Goal: Information Seeking & Learning: Learn about a topic

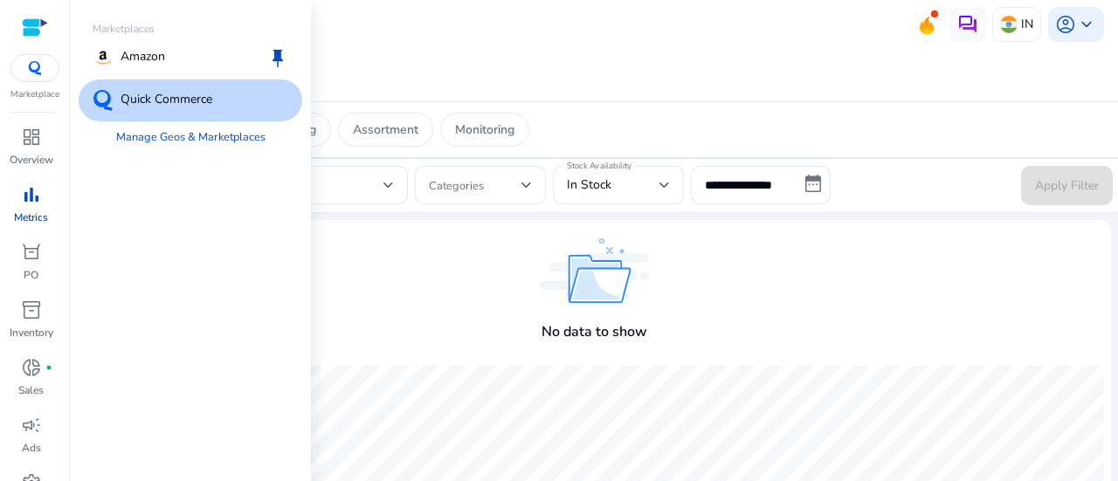
click at [204, 98] on p "Quick Commerce" at bounding box center [167, 100] width 92 height 21
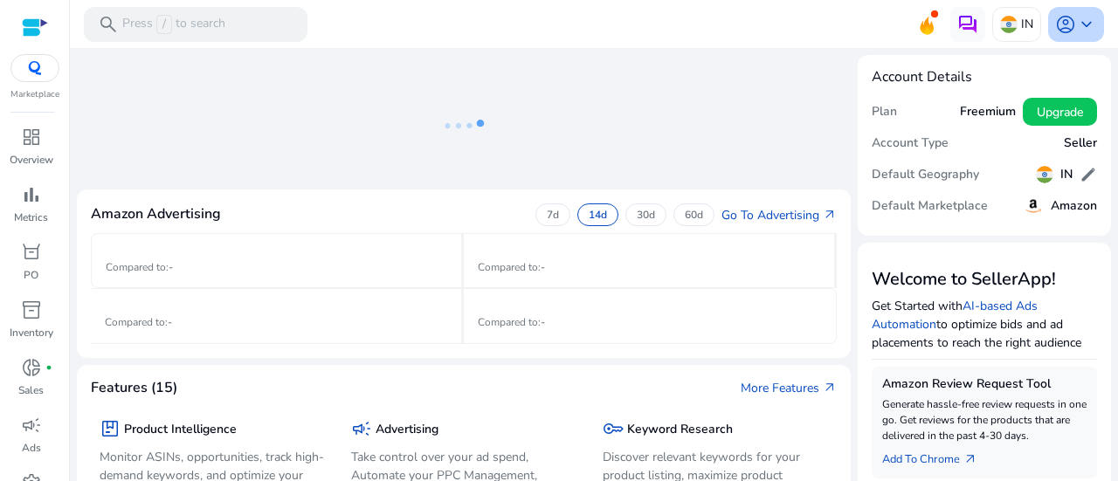
click at [1065, 17] on span "account_circle" at bounding box center [1065, 24] width 21 height 21
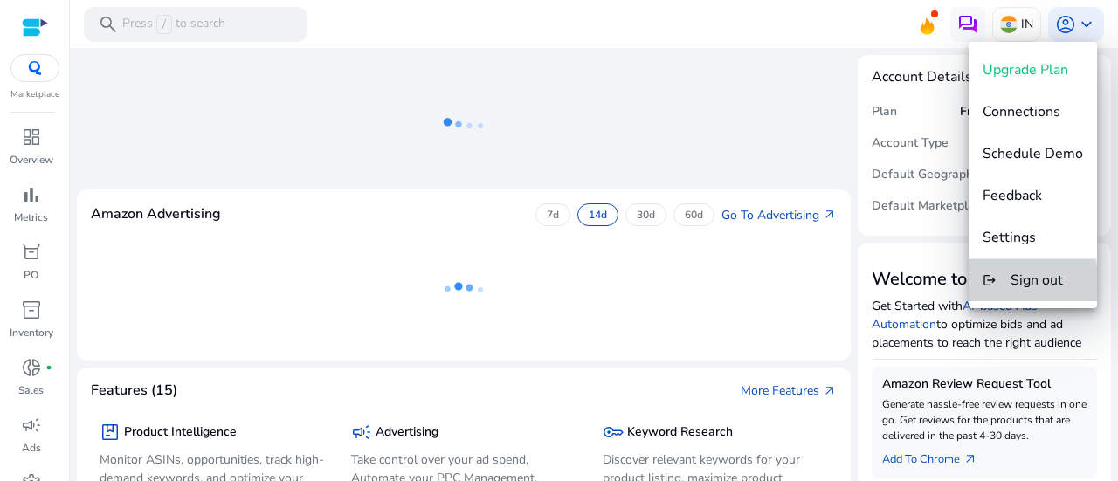
click at [1001, 285] on button "logout Sign out" at bounding box center [1033, 280] width 128 height 42
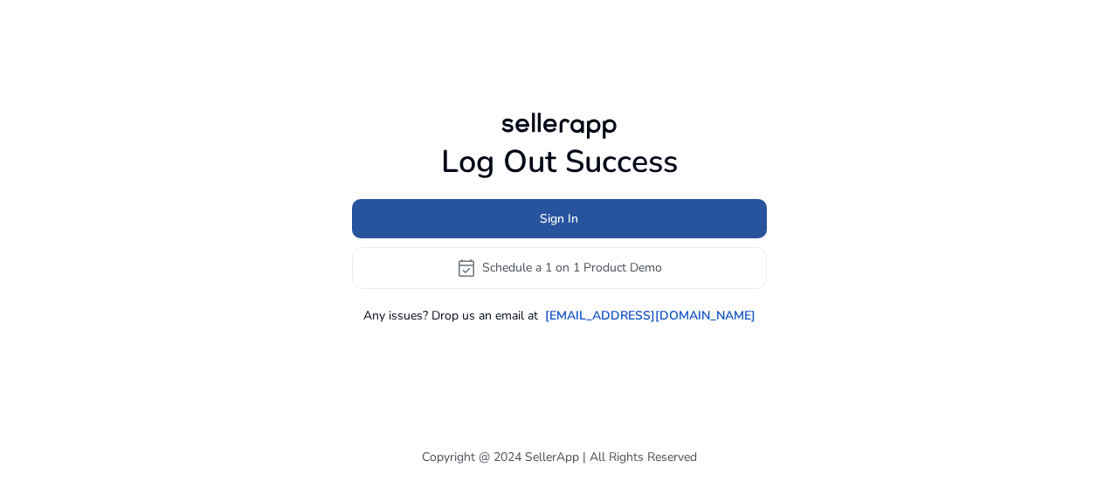
click at [681, 204] on span at bounding box center [559, 218] width 415 height 42
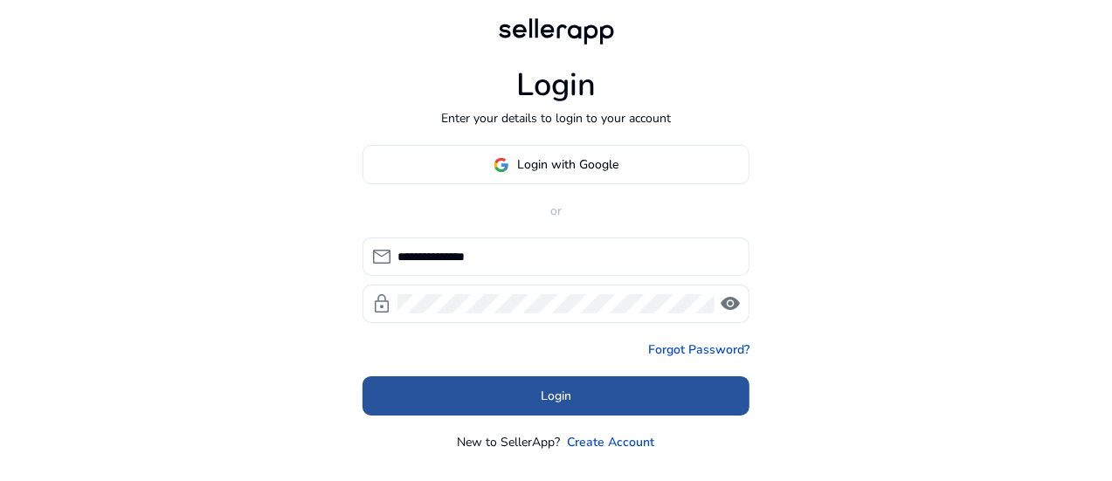
click at [578, 404] on span at bounding box center [556, 397] width 387 height 42
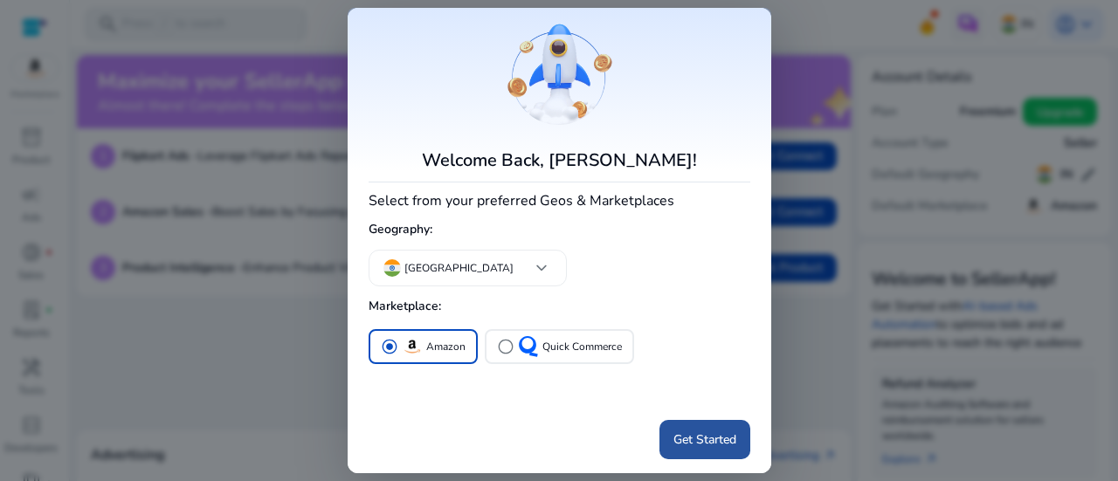
click at [668, 451] on span at bounding box center [705, 440] width 91 height 42
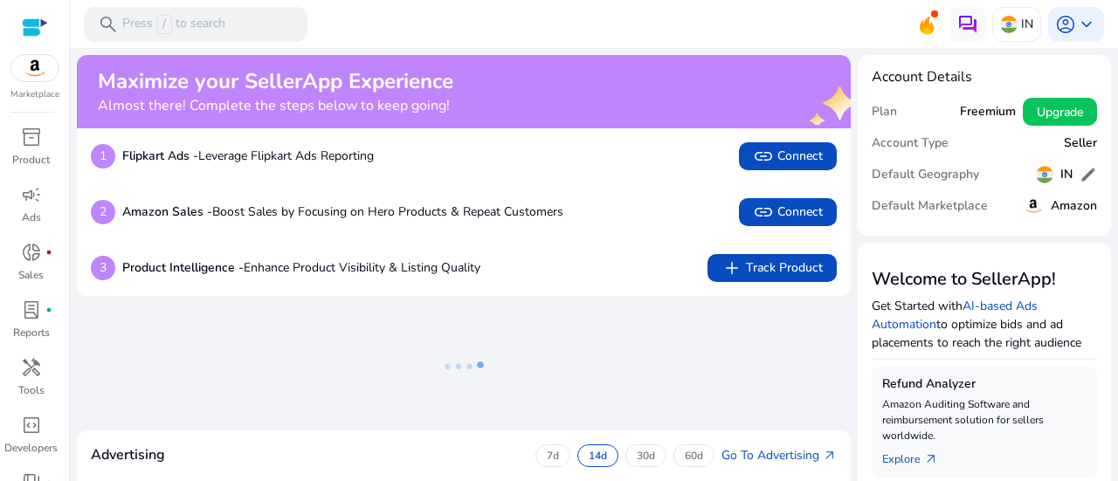
click at [24, 94] on p "Marketplace" at bounding box center [34, 94] width 49 height 13
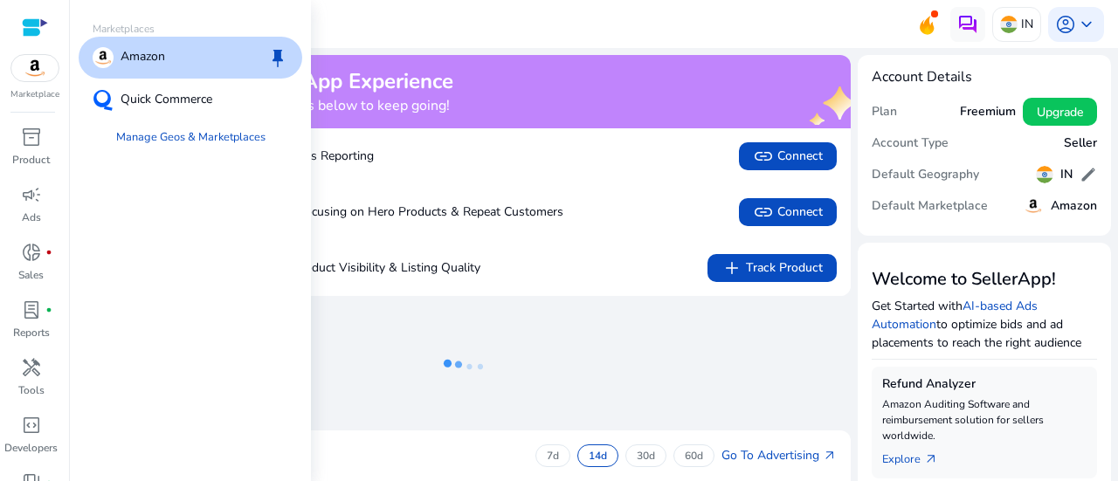
click at [34, 79] on img at bounding box center [34, 68] width 47 height 26
click at [139, 114] on div "Quick Commerce" at bounding box center [191, 100] width 224 height 42
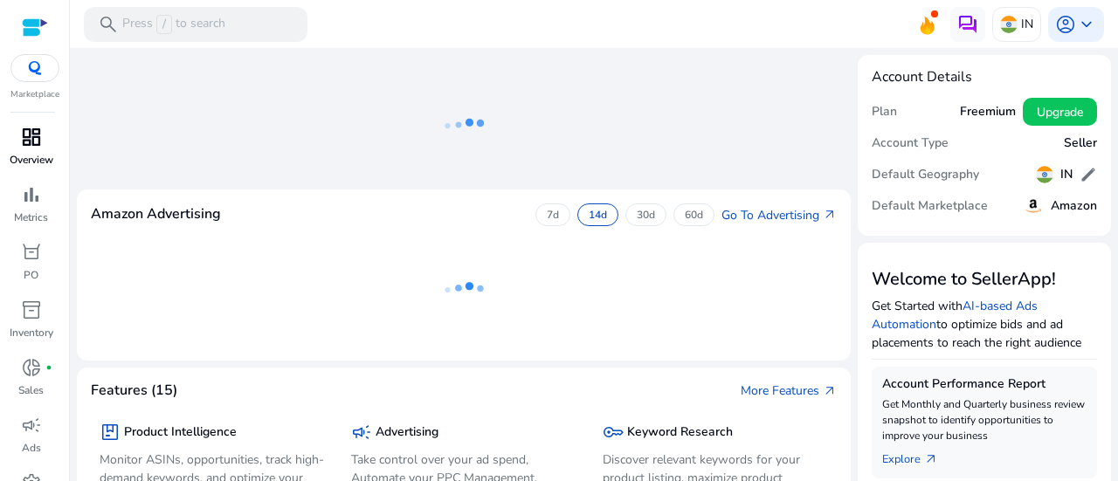
click at [38, 144] on span "dashboard" at bounding box center [31, 137] width 21 height 21
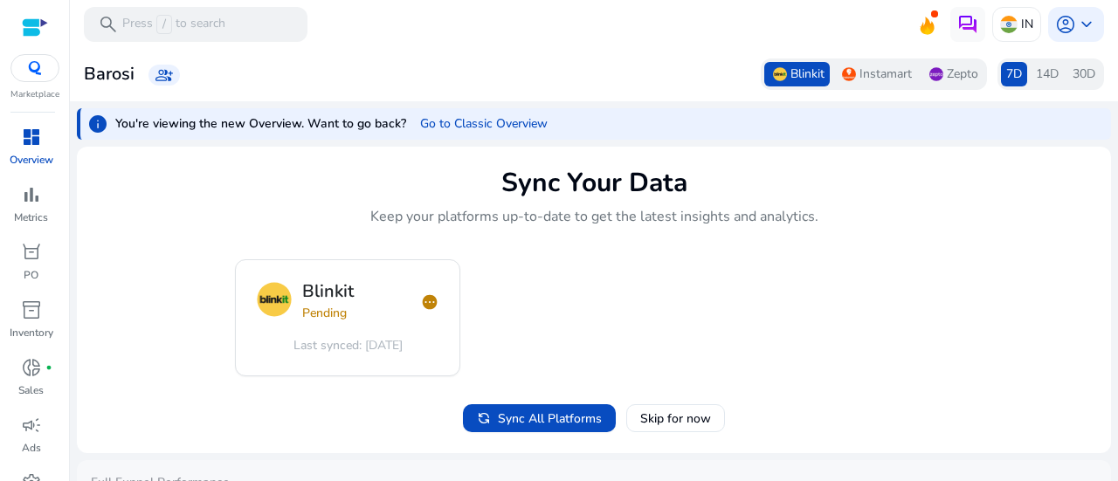
scroll to position [100, 0]
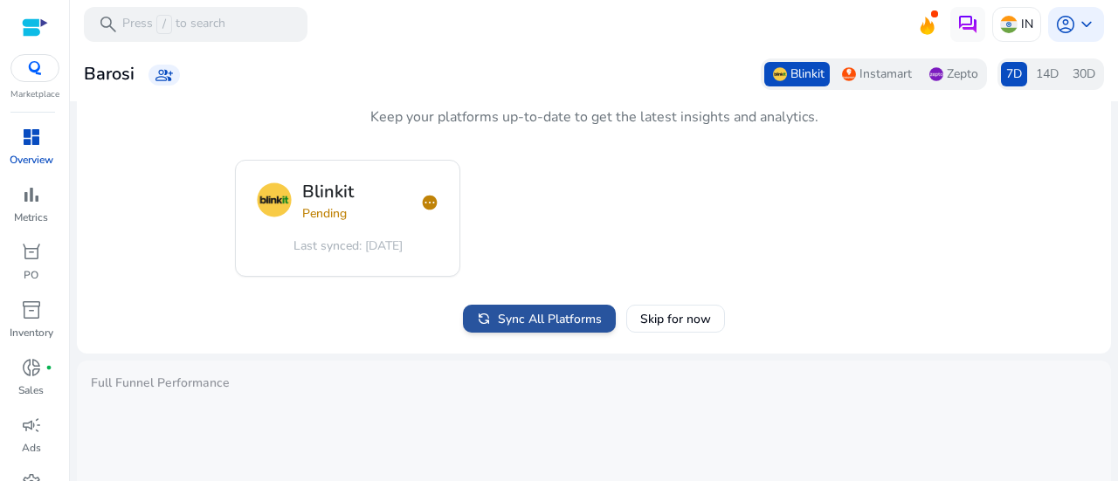
click at [502, 321] on span "Sync All Platforms" at bounding box center [550, 319] width 104 height 18
click at [425, 197] on span "pending" at bounding box center [429, 202] width 17 height 17
click at [524, 321] on span "Sync All Platforms" at bounding box center [550, 319] width 104 height 18
click at [555, 319] on span "Sync All Platforms" at bounding box center [550, 319] width 104 height 18
click at [556, 313] on span "Sync All Platforms" at bounding box center [550, 319] width 104 height 18
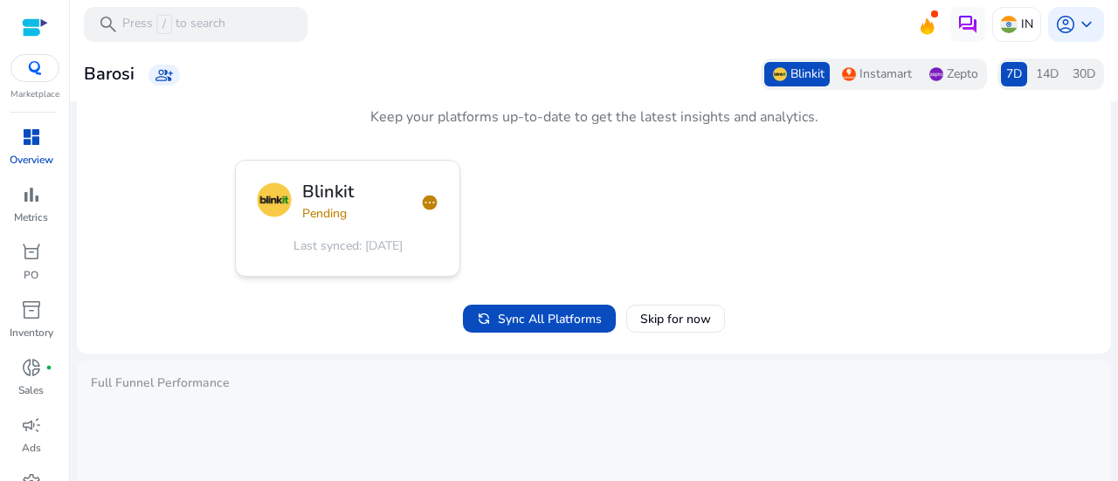
click at [429, 211] on span "pending" at bounding box center [429, 202] width 17 height 17
click at [515, 333] on span at bounding box center [539, 319] width 153 height 42
click at [274, 285] on mat-card "Sync Your Data Keep your platforms up-to-date to get the latest insights and an…" at bounding box center [594, 201] width 1034 height 308
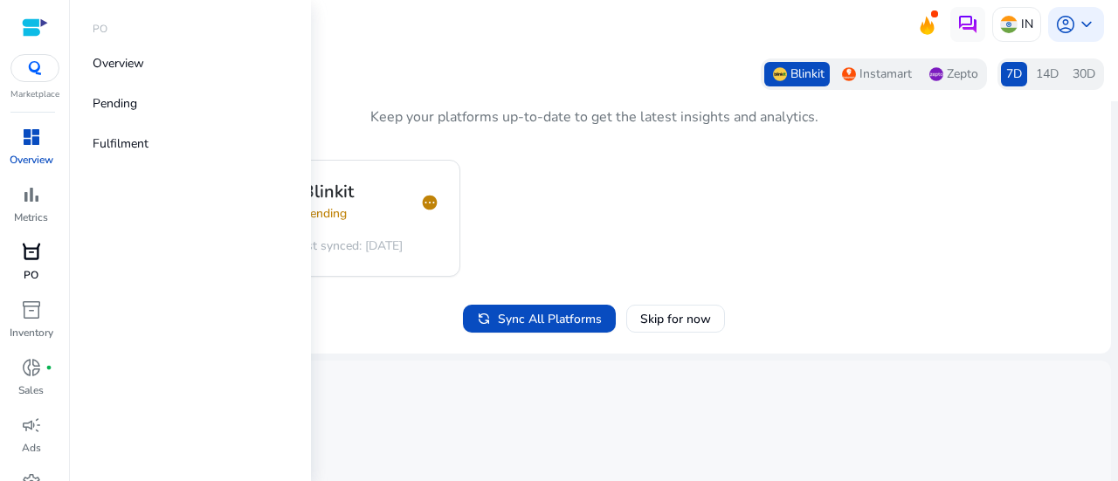
click at [23, 263] on span "orders" at bounding box center [31, 252] width 21 height 21
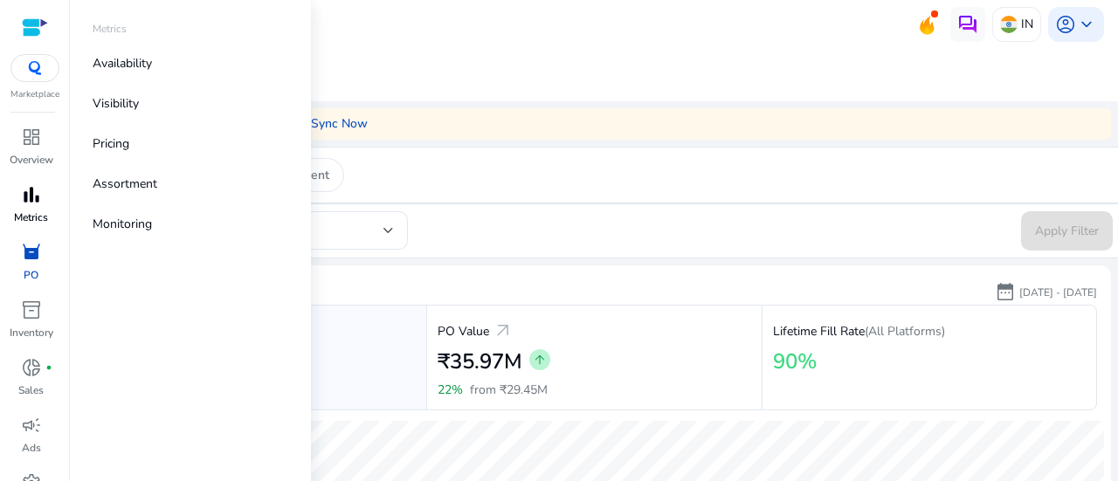
click at [24, 210] on p "Metrics" at bounding box center [31, 218] width 34 height 16
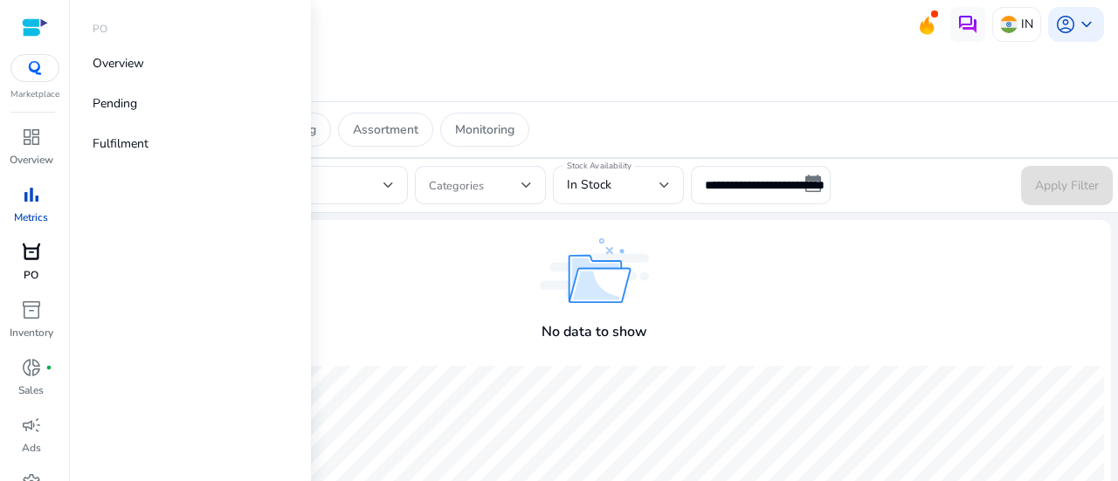
click at [30, 245] on span "orders" at bounding box center [31, 252] width 21 height 21
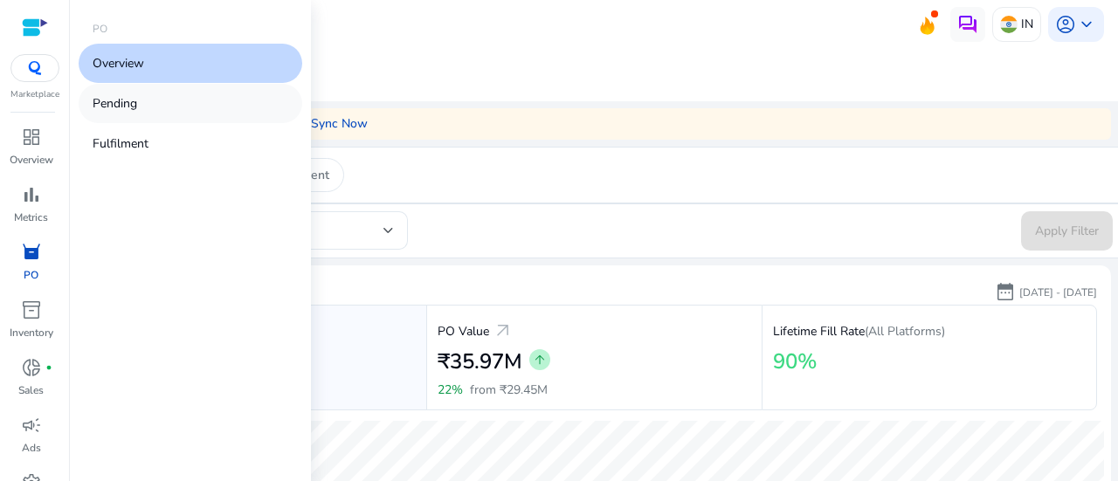
click at [220, 111] on link "Pending" at bounding box center [191, 103] width 224 height 39
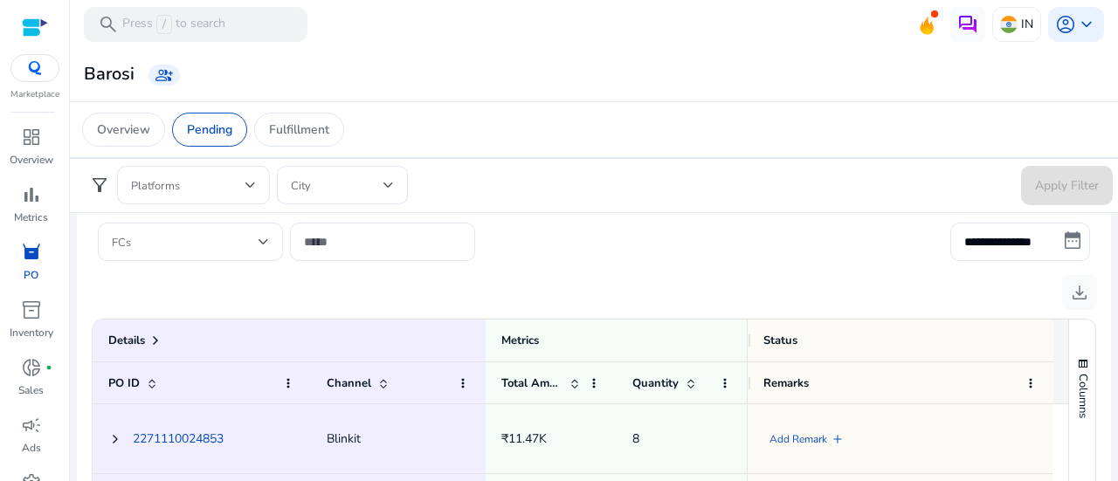
scroll to position [801, 0]
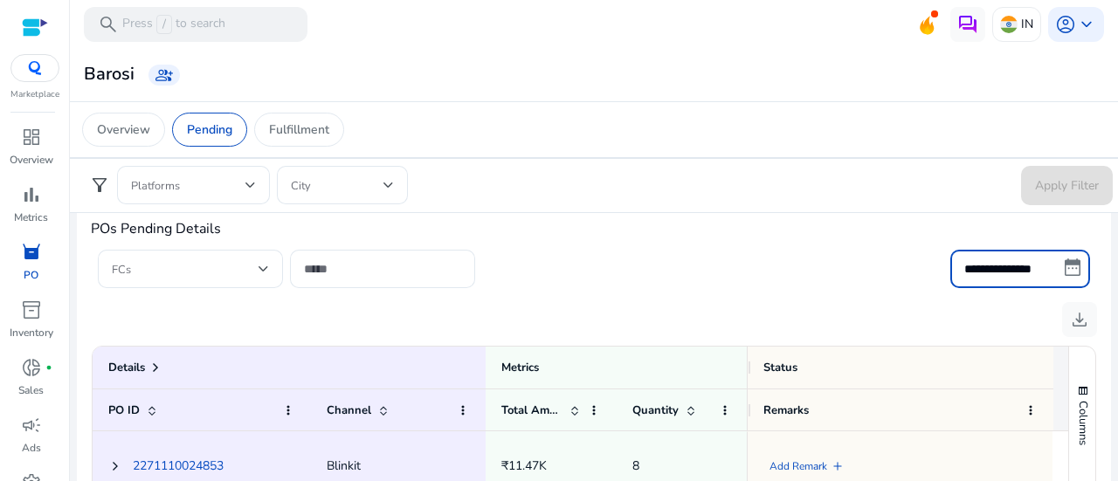
click at [1063, 270] on input "**********" at bounding box center [1020, 269] width 140 height 38
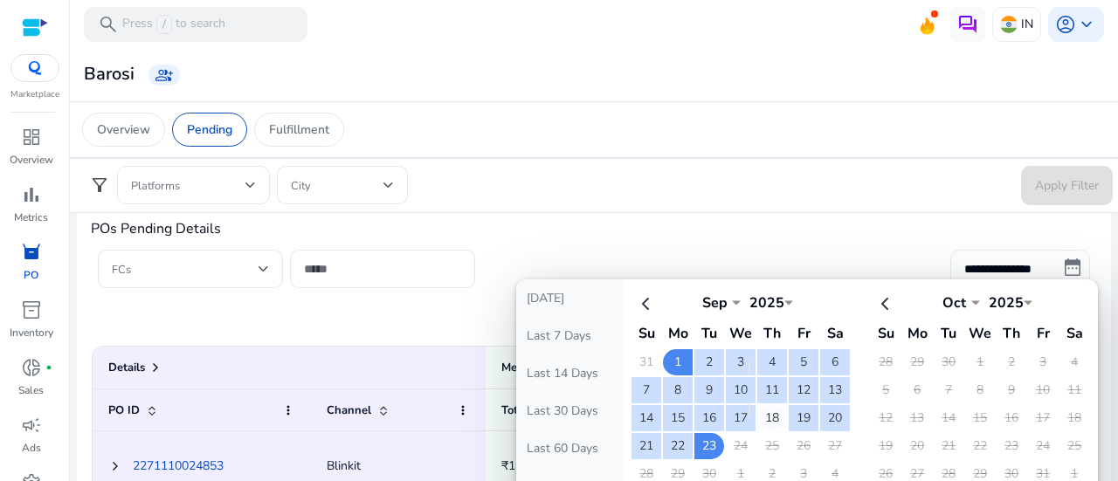
click at [768, 415] on td "18" at bounding box center [772, 418] width 30 height 26
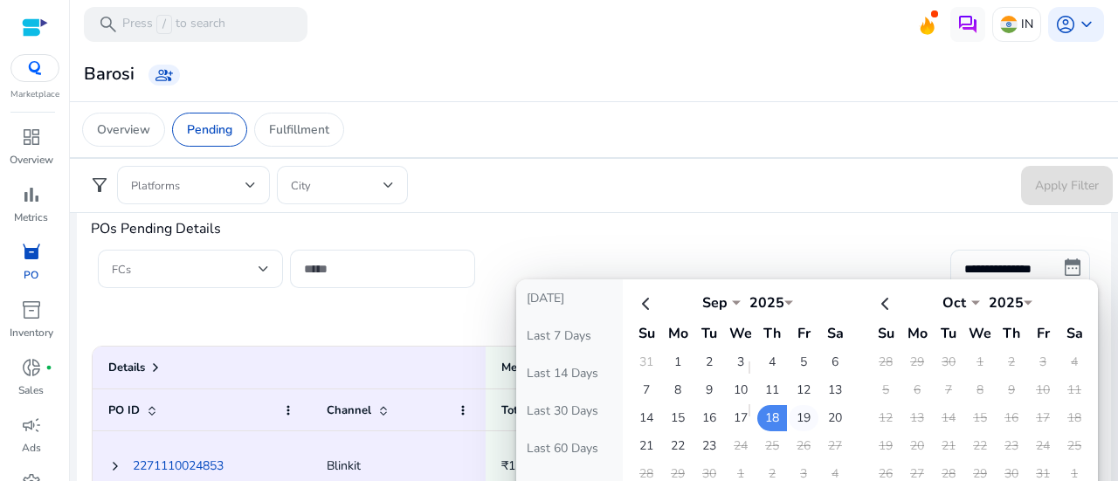
click at [792, 418] on td "19" at bounding box center [804, 418] width 30 height 26
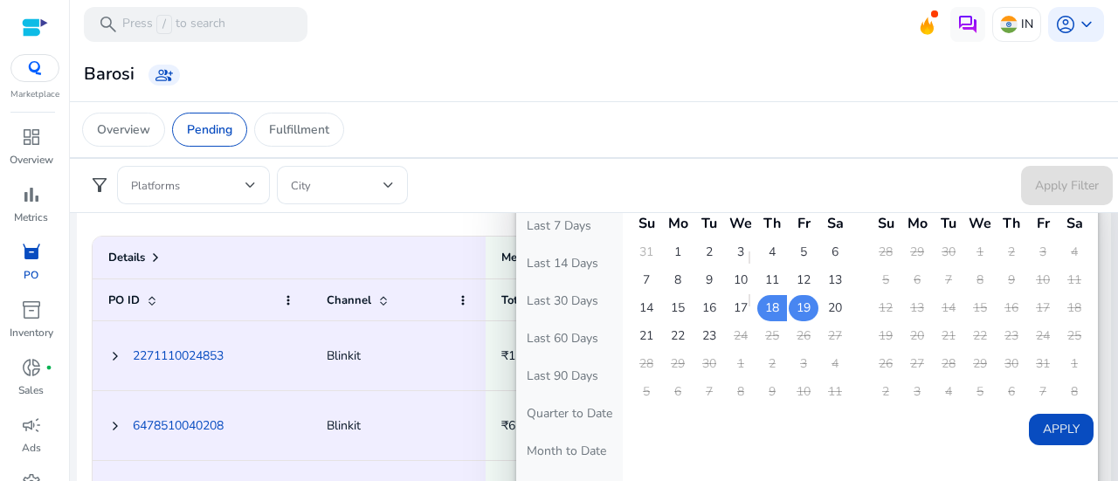
scroll to position [912, 0]
click at [1046, 434] on button "Apply" at bounding box center [1061, 428] width 65 height 31
type input "**********"
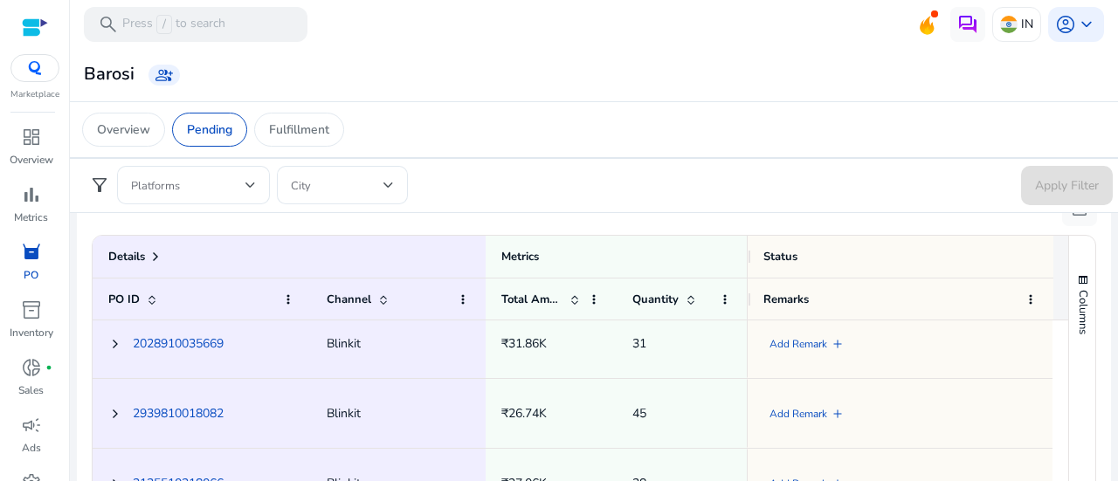
scroll to position [0, 0]
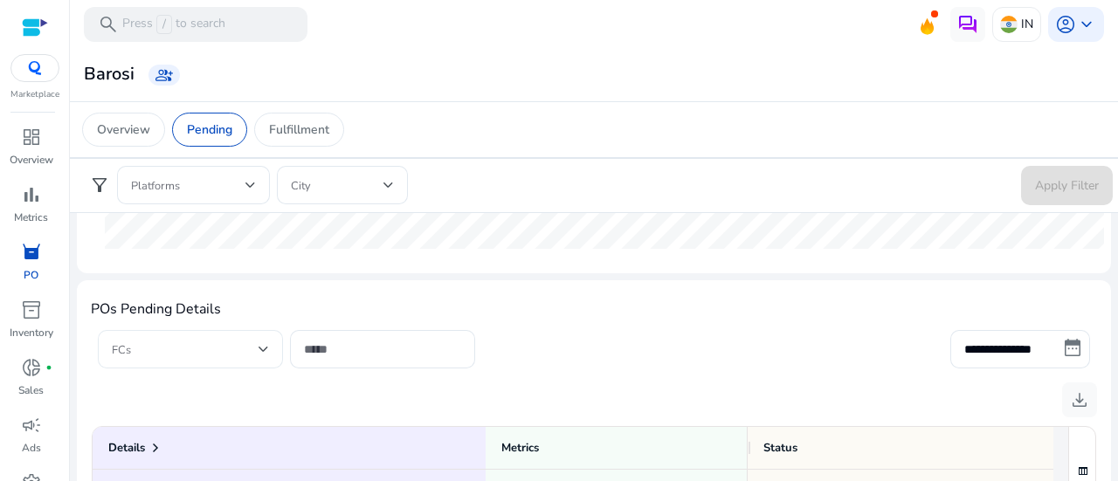
click at [266, 337] on div at bounding box center [190, 349] width 157 height 38
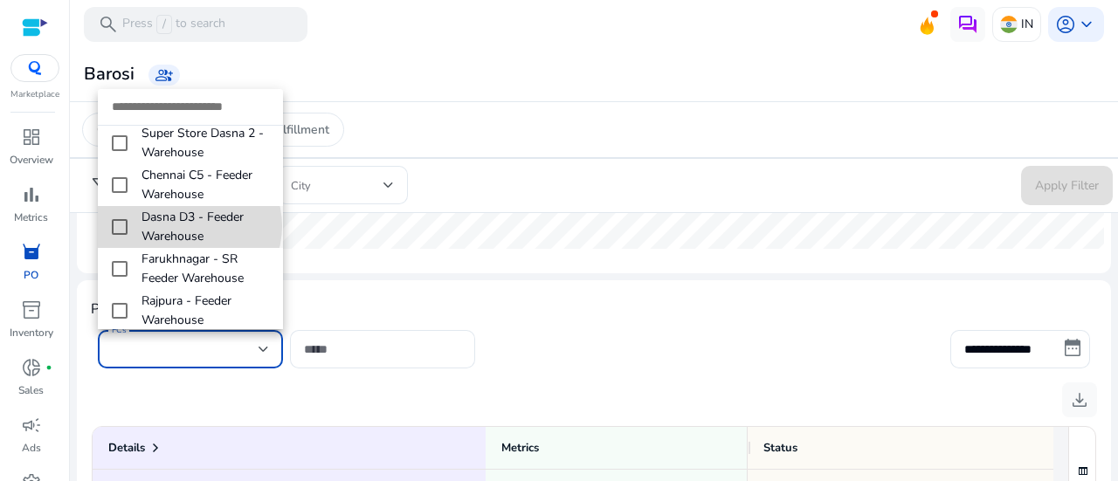
click at [189, 211] on span "Dasna D3 - Feeder Warehouse" at bounding box center [206, 227] width 128 height 38
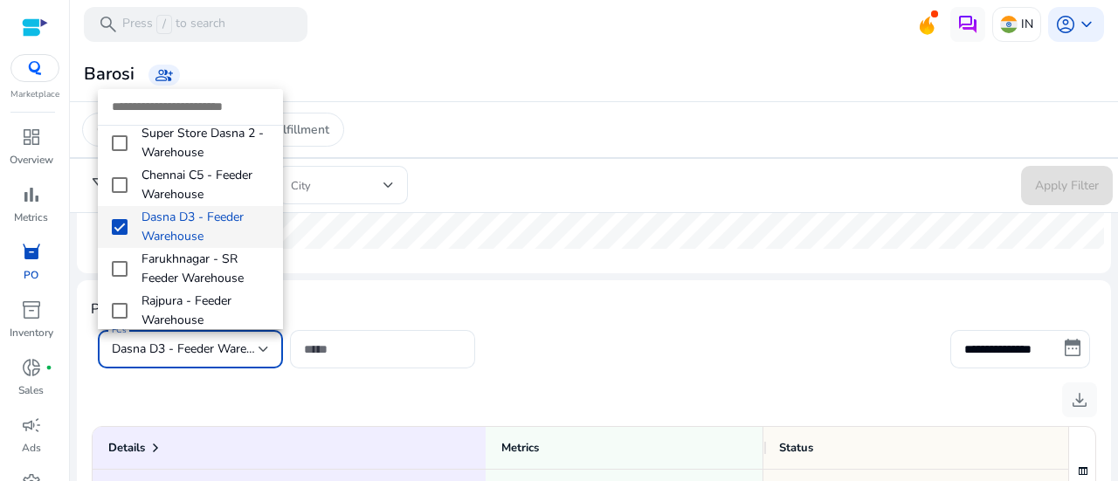
click at [363, 350] on div at bounding box center [559, 240] width 1118 height 481
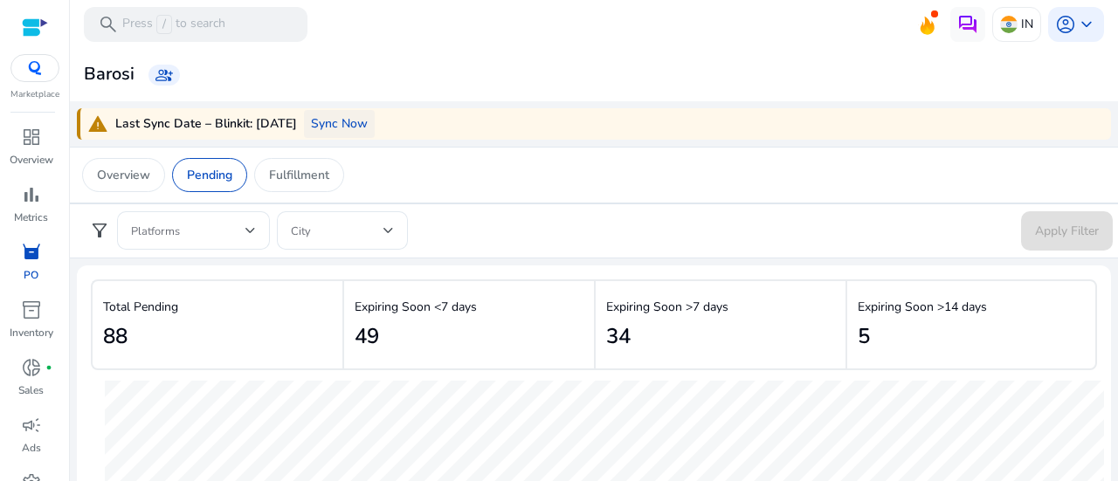
click at [324, 120] on span "Sync Now" at bounding box center [339, 123] width 57 height 18
click at [135, 167] on p "Overview" at bounding box center [123, 175] width 53 height 18
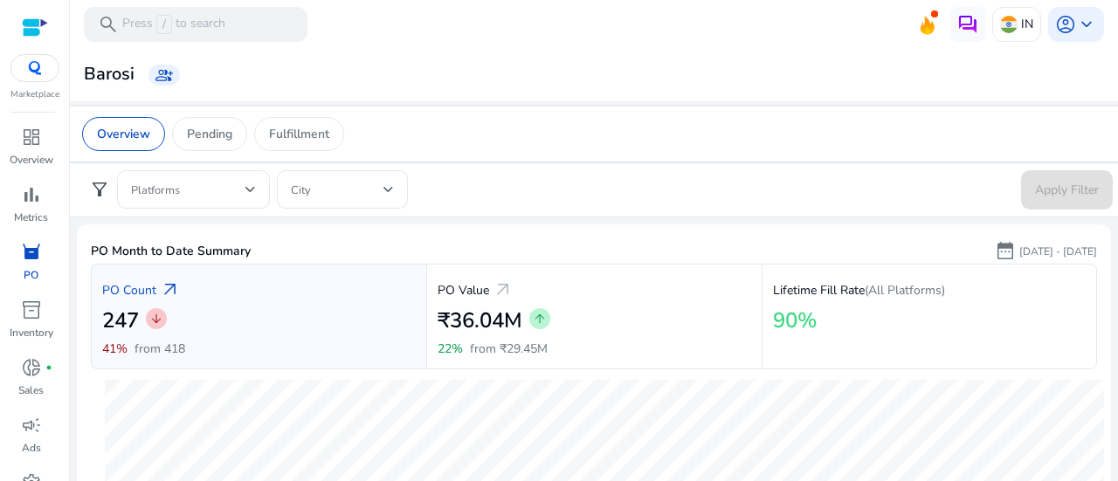
scroll to position [46, 0]
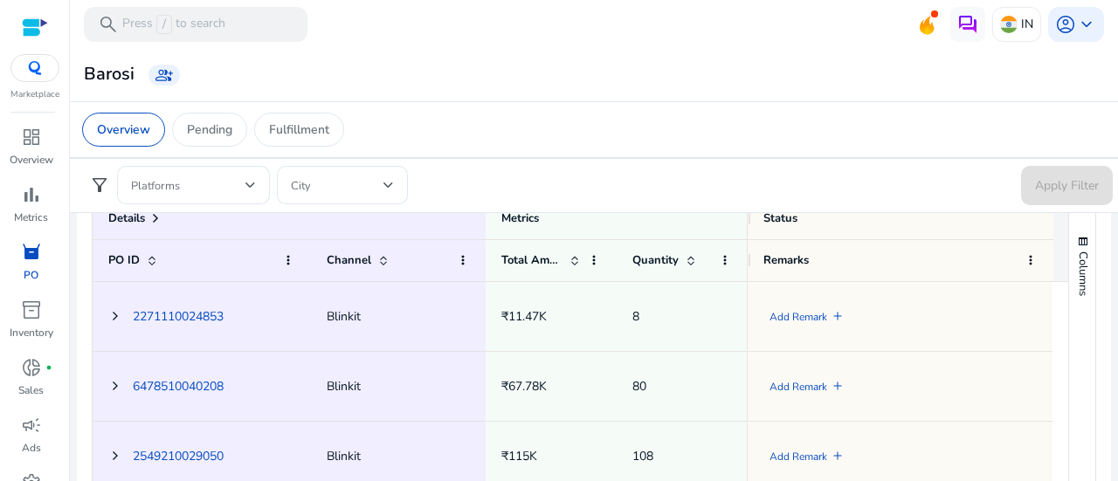
scroll to position [856, 0]
click at [156, 218] on span at bounding box center [156, 218] width 14 height 14
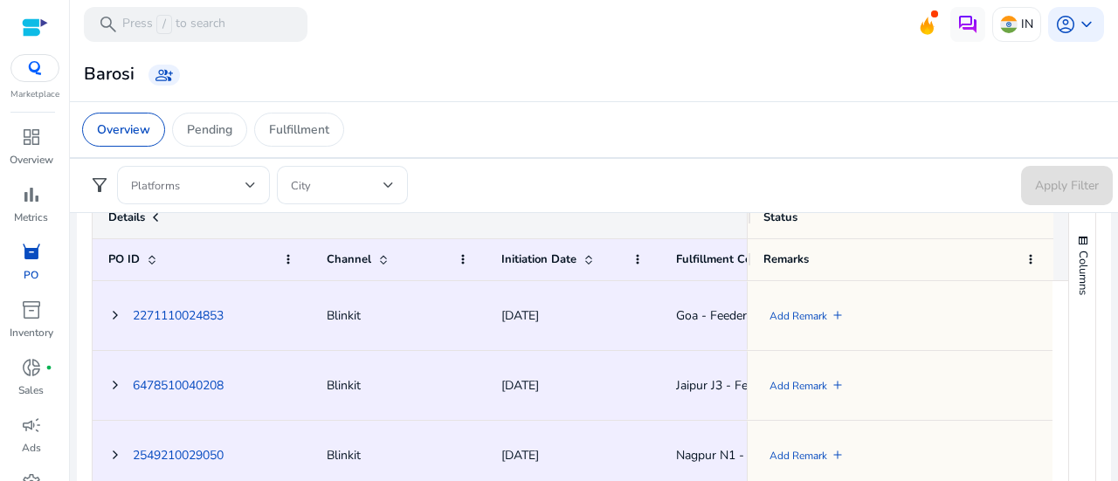
click at [156, 218] on span at bounding box center [156, 218] width 14 height 14
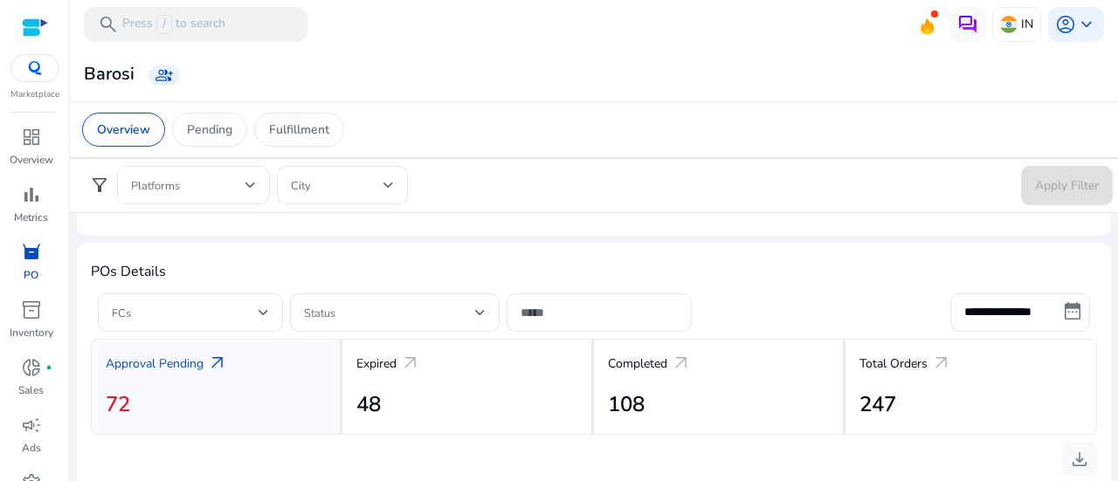
scroll to position [562, 0]
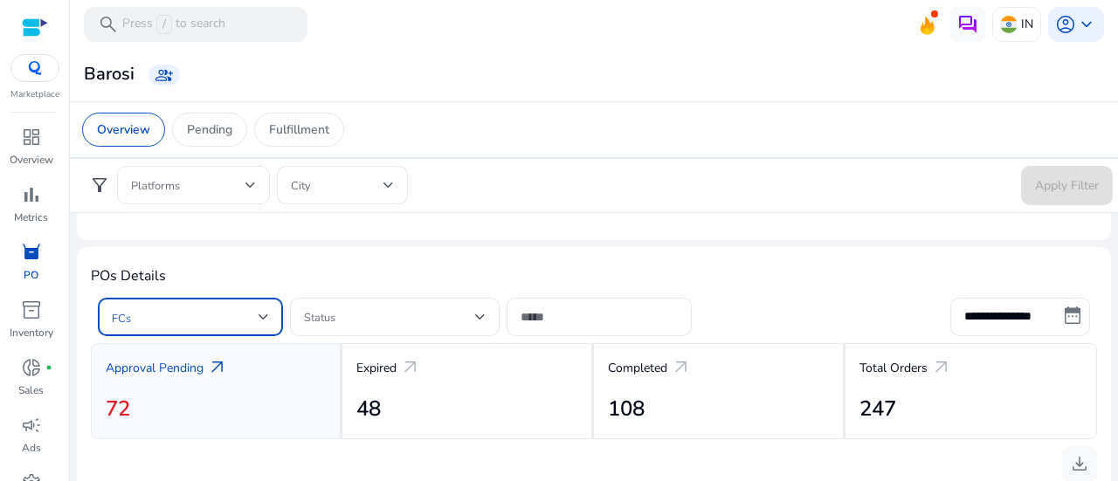
click at [263, 307] on div at bounding box center [264, 317] width 10 height 21
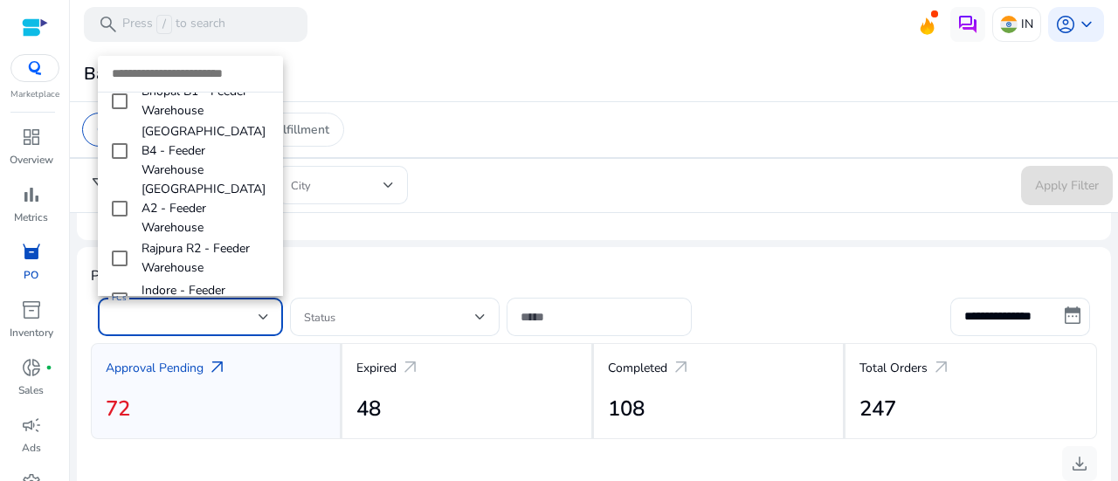
scroll to position [0, 0]
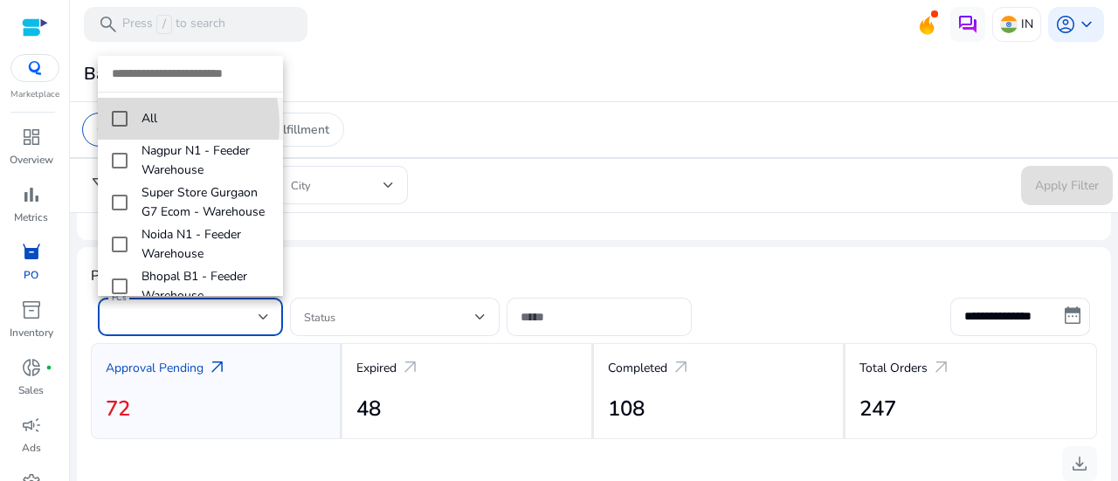
click at [123, 125] on mat-pseudo-checkbox at bounding box center [120, 119] width 16 height 16
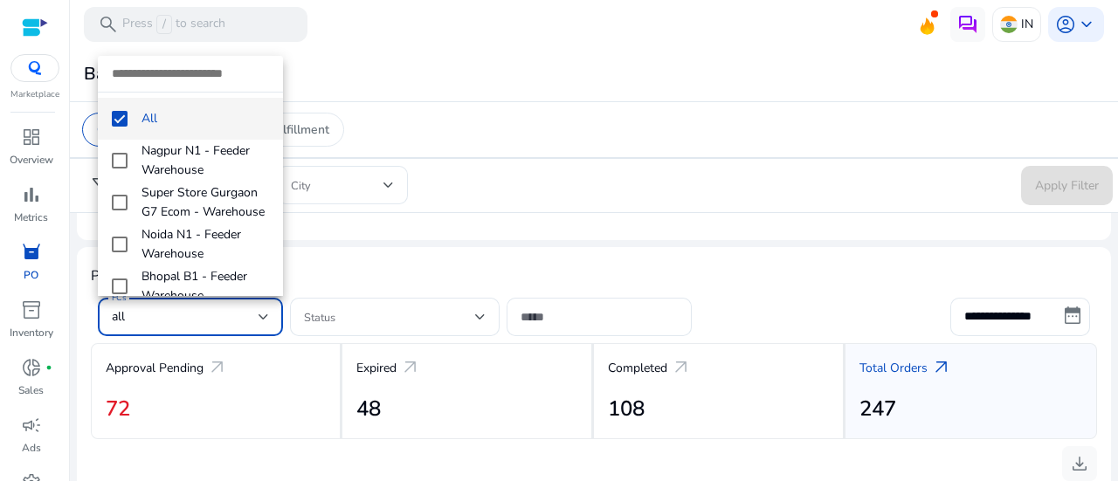
click at [428, 274] on div at bounding box center [559, 240] width 1118 height 481
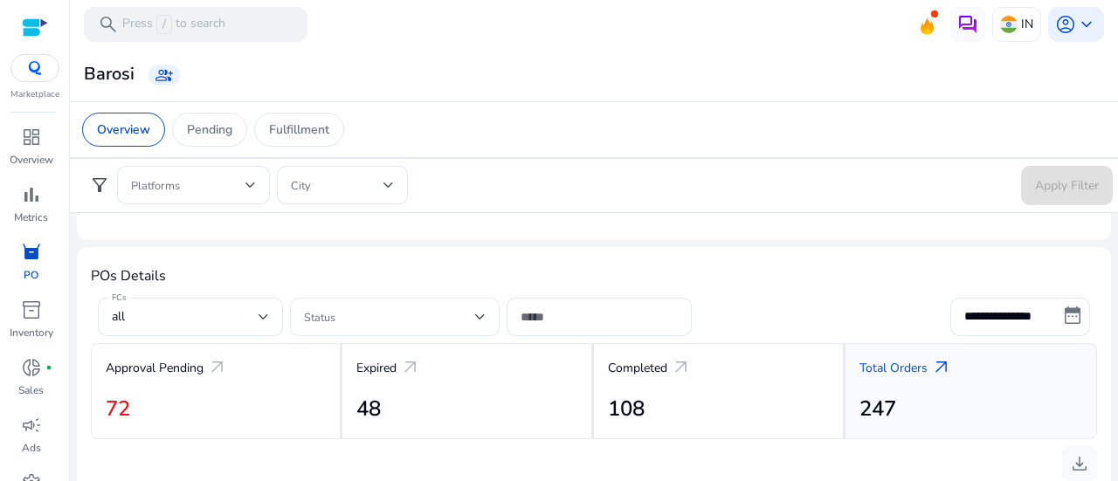
click at [487, 318] on div "Status" at bounding box center [395, 317] width 210 height 38
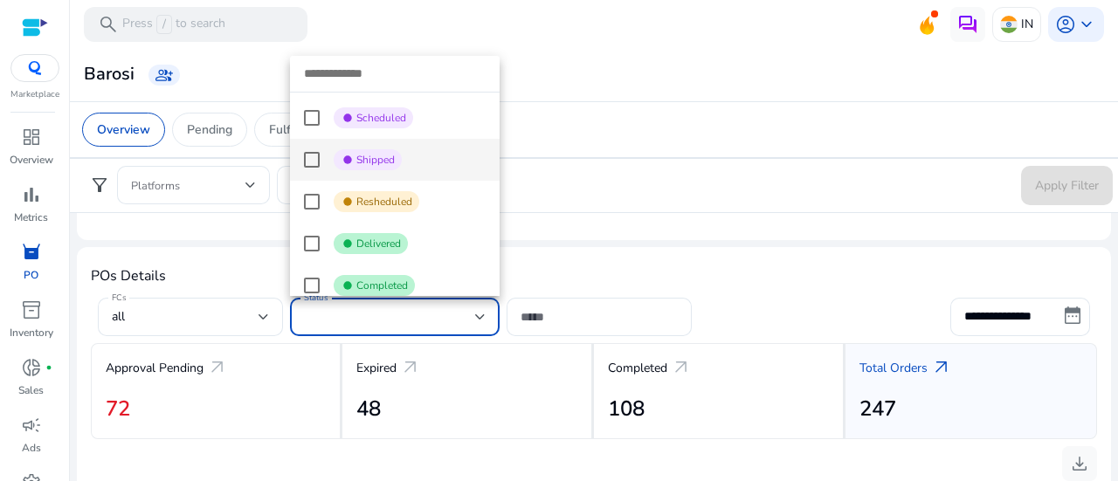
scroll to position [128, 0]
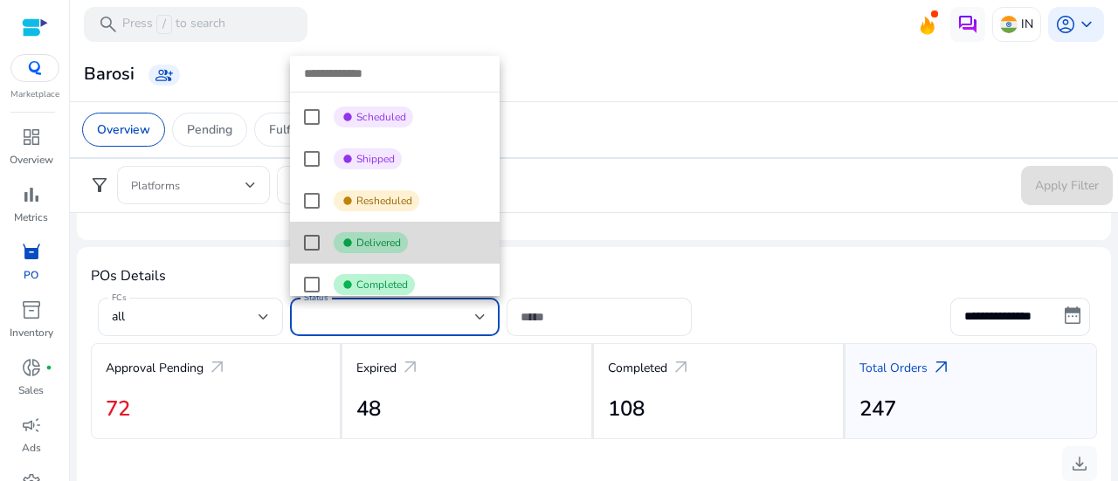
click at [409, 258] on mat-option "fiber_manual_record Delivered" at bounding box center [395, 243] width 210 height 42
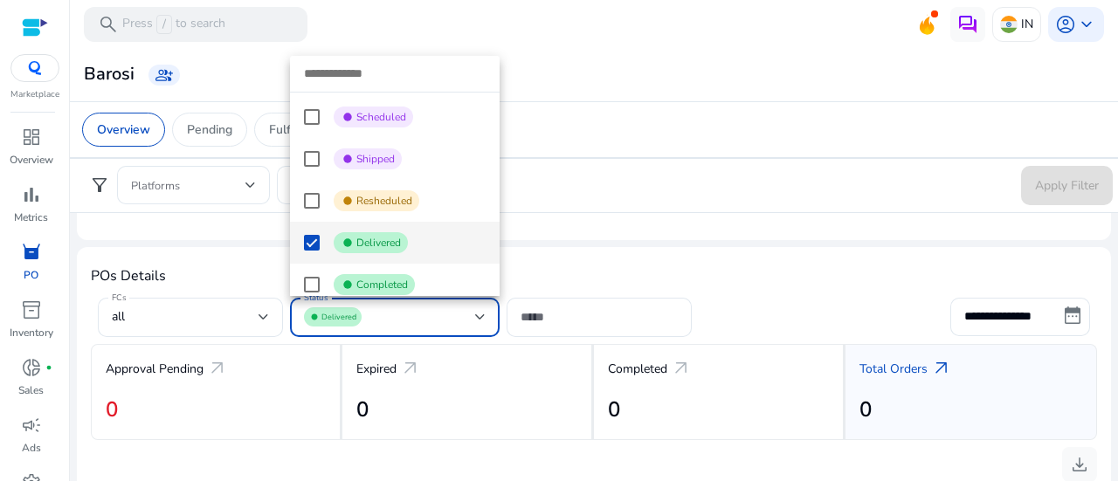
click at [590, 259] on div at bounding box center [559, 240] width 1118 height 481
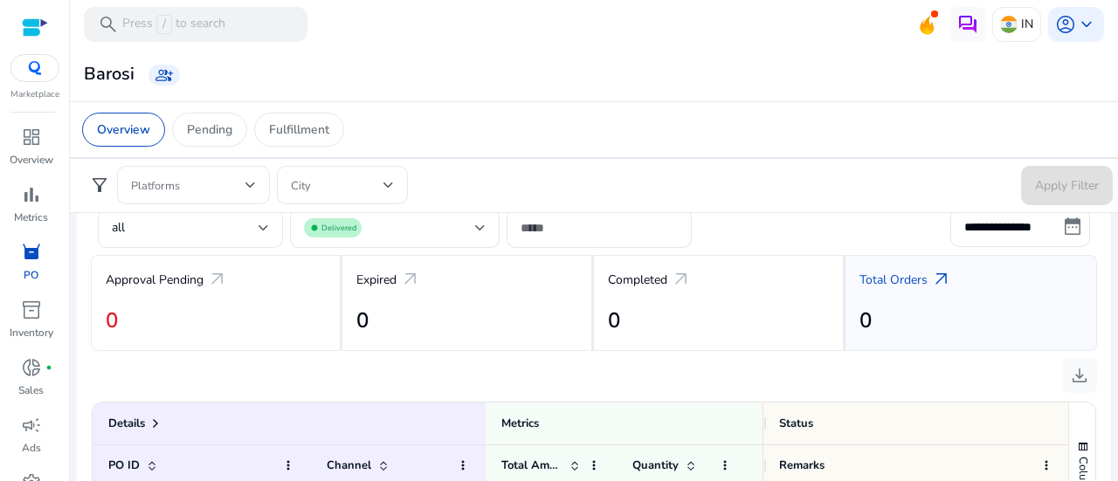
scroll to position [658, 0]
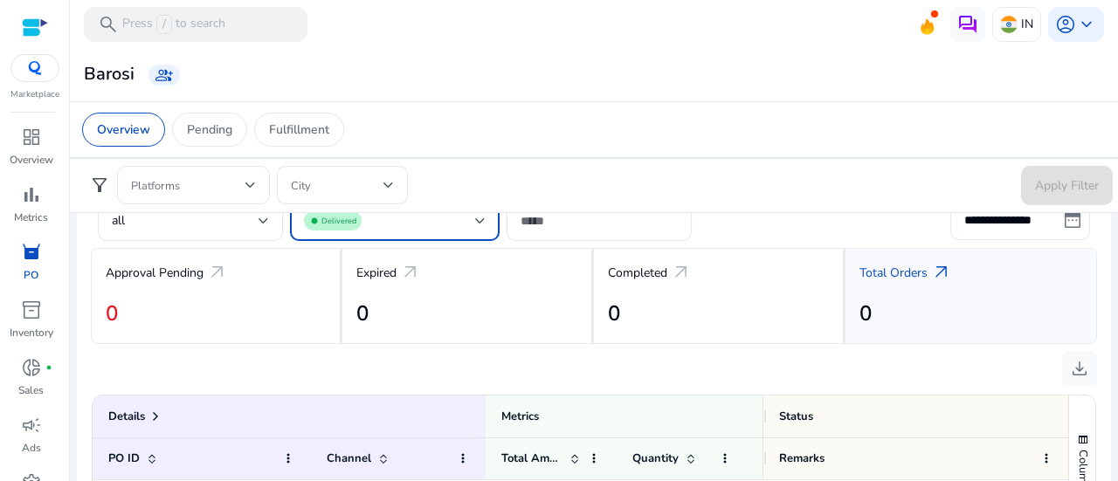
click at [473, 216] on div "fiber_manual_record Delivered" at bounding box center [389, 220] width 171 height 19
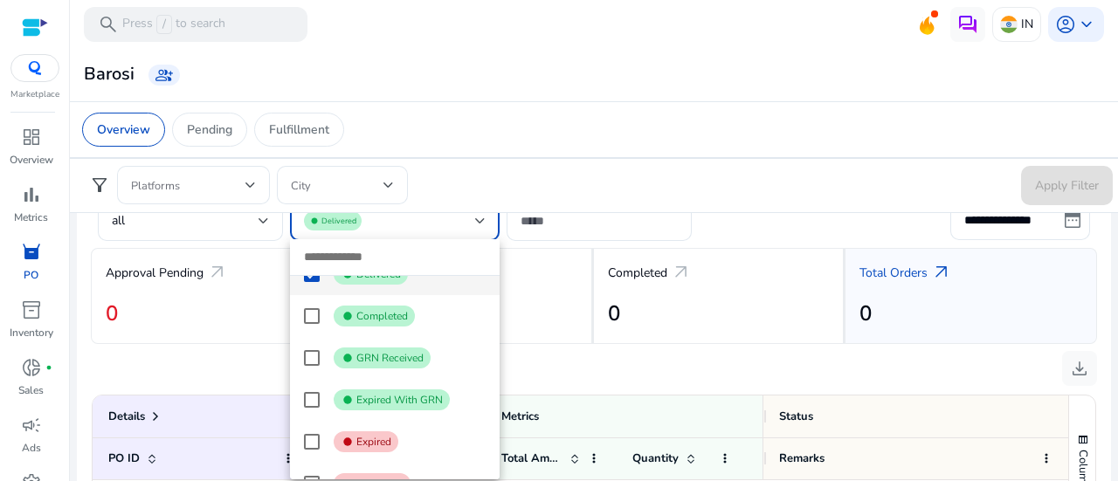
scroll to position [280, 0]
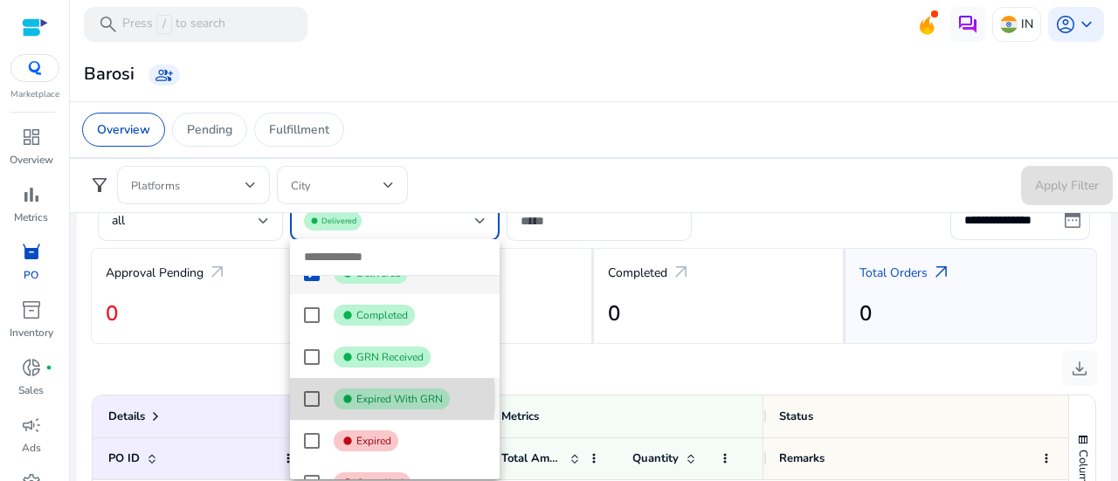
click at [320, 397] on mat-option "fiber_manual_record Expired With GRN" at bounding box center [395, 399] width 210 height 42
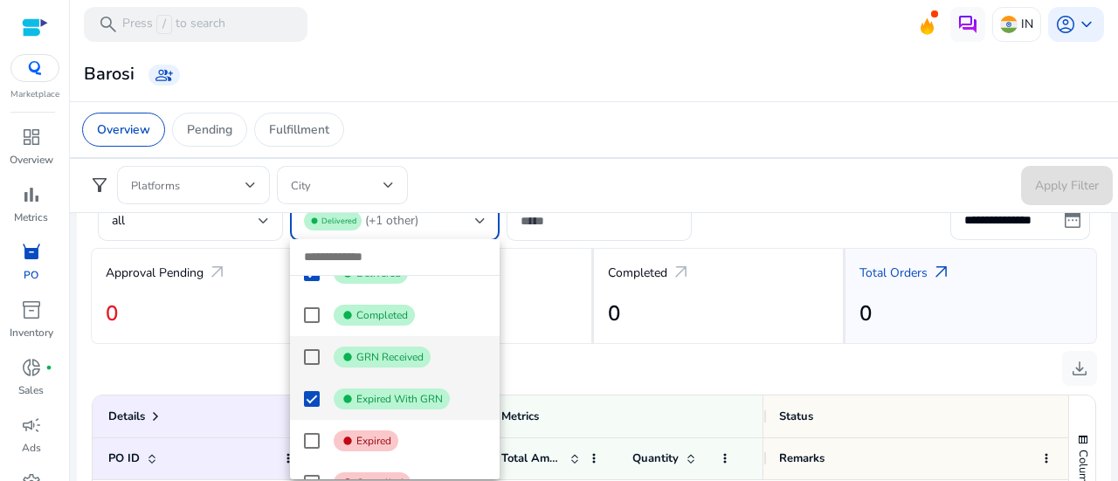
scroll to position [311, 0]
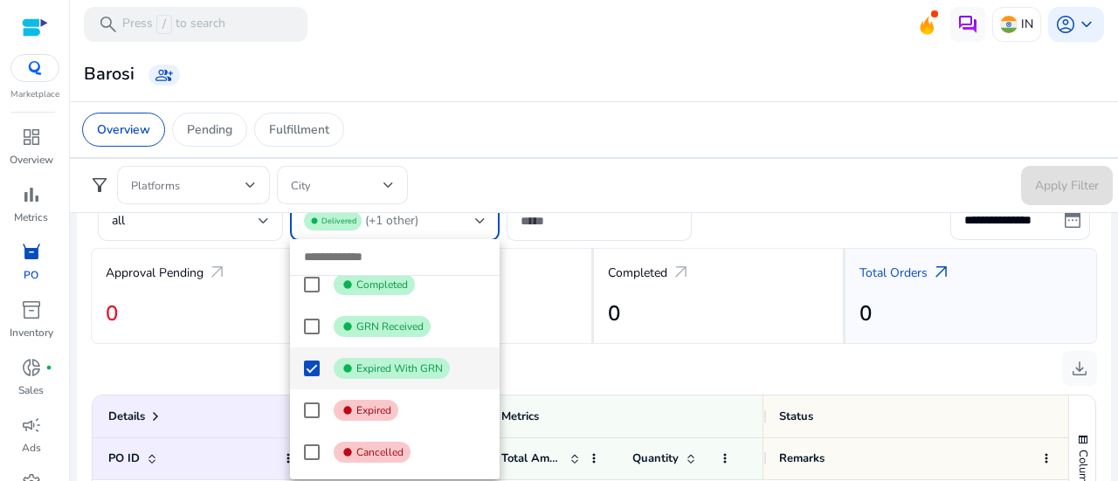
click at [556, 300] on div at bounding box center [559, 240] width 1118 height 481
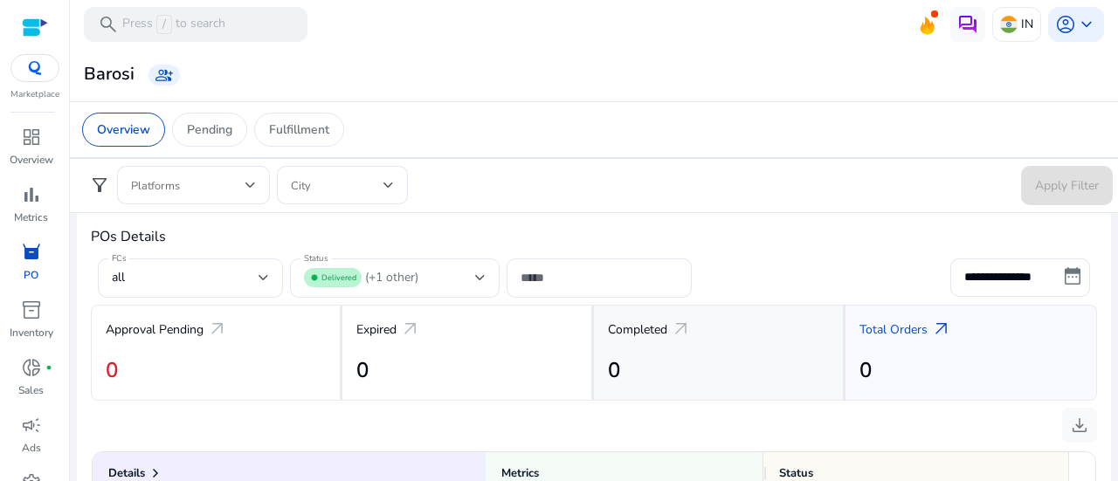
scroll to position [619, 0]
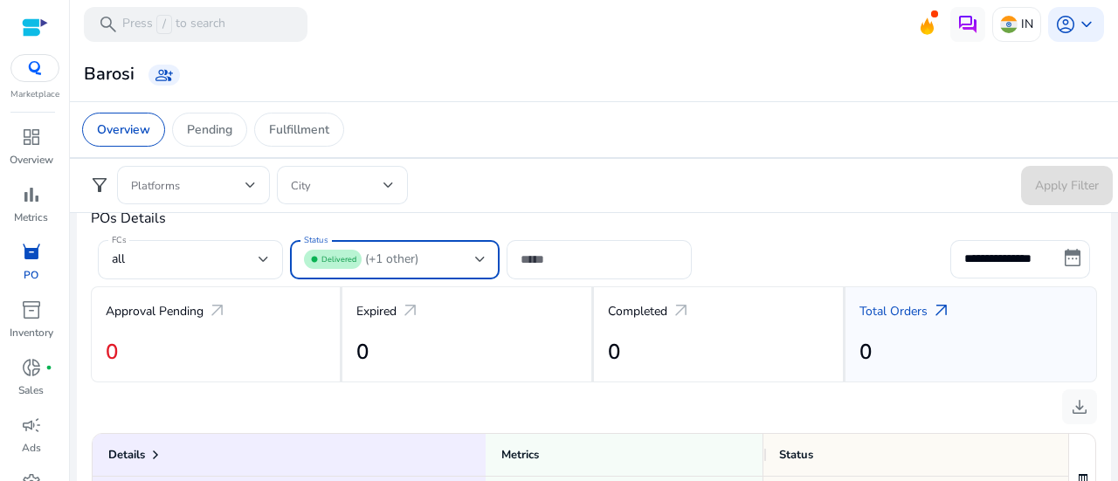
click at [456, 251] on div "fiber_manual_record Delivered (+1 other)" at bounding box center [389, 259] width 171 height 19
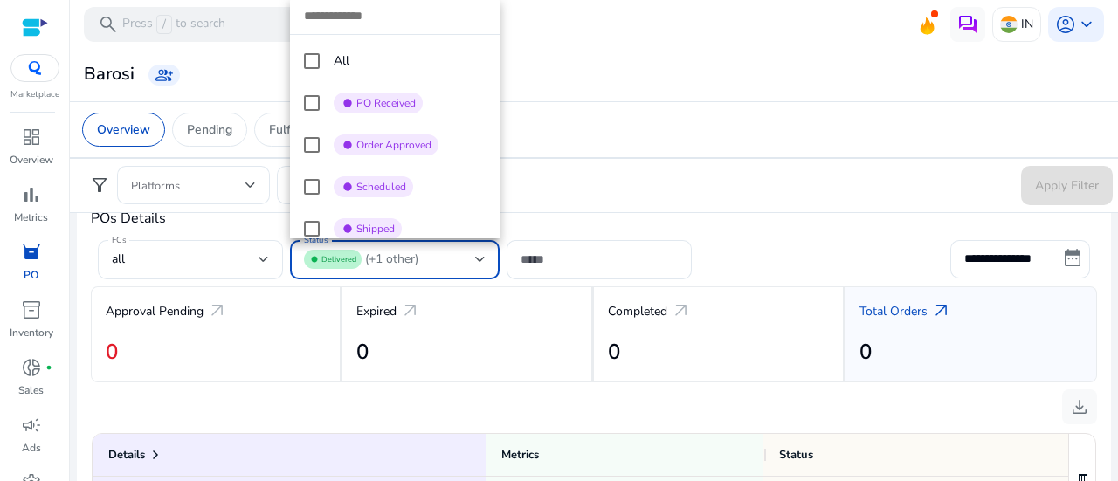
scroll to position [95, 0]
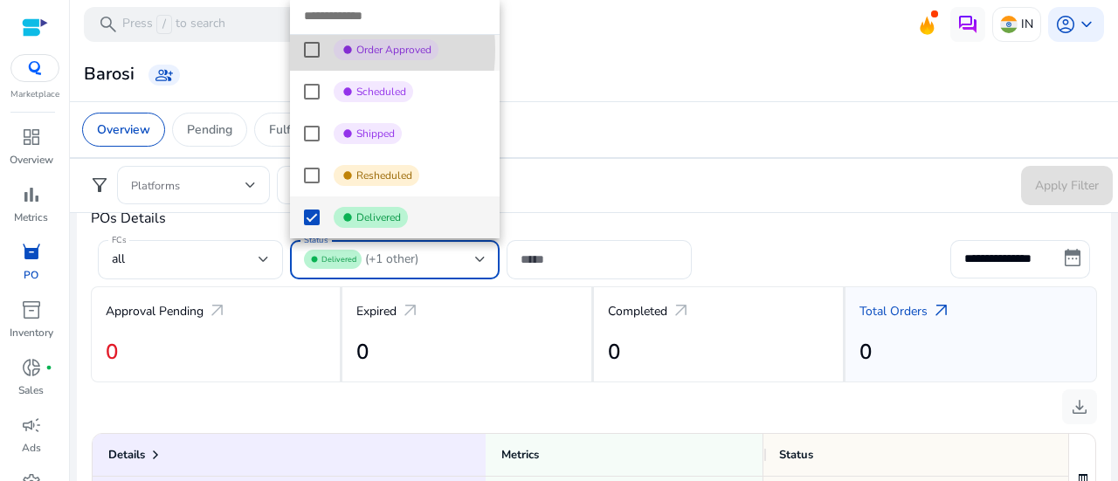
click at [311, 50] on mat-pseudo-checkbox at bounding box center [312, 50] width 16 height 16
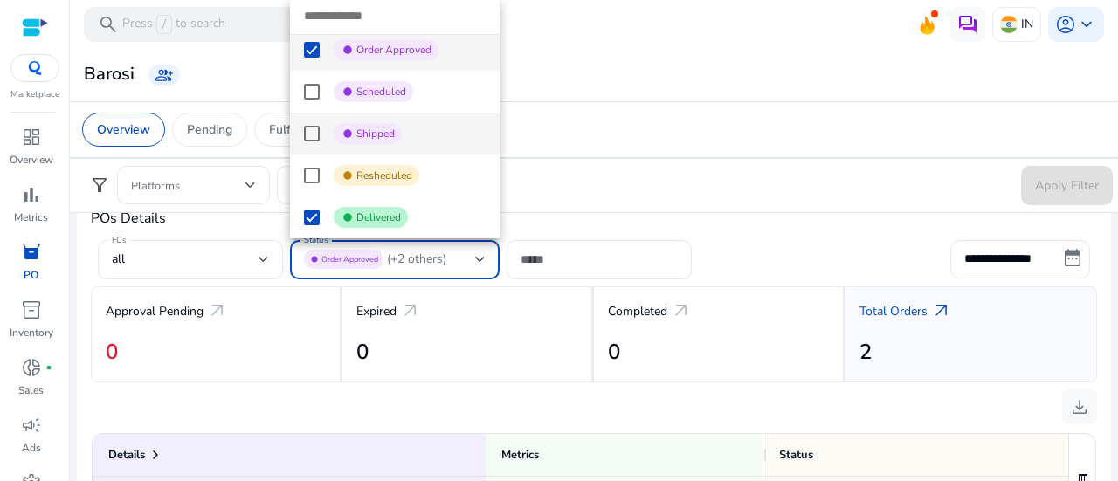
scroll to position [0, 0]
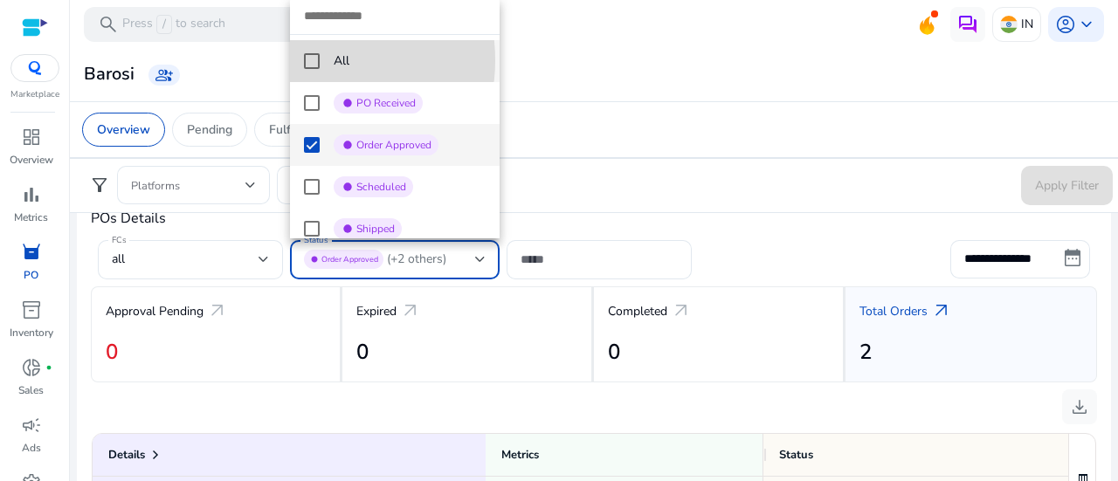
click at [309, 60] on mat-pseudo-checkbox at bounding box center [312, 61] width 16 height 16
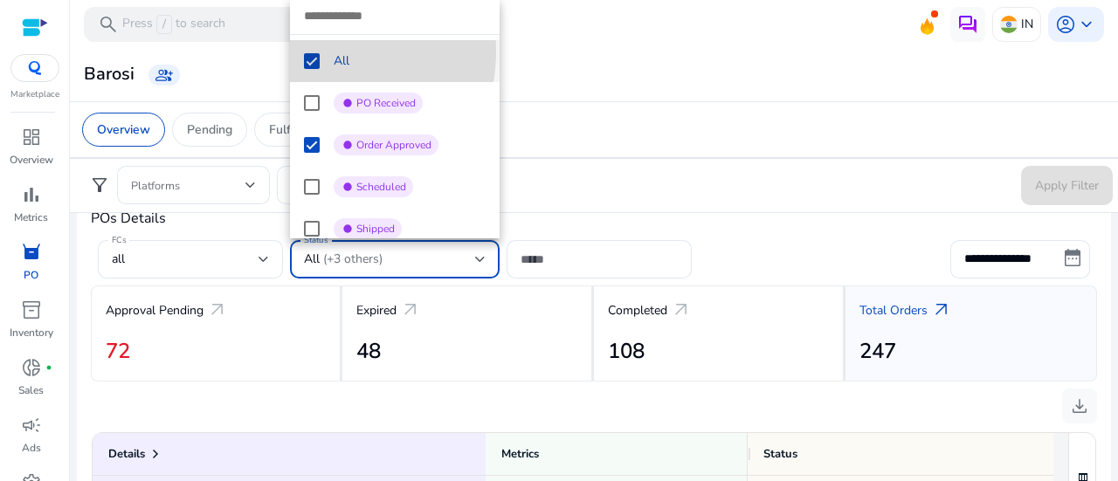
click at [314, 52] on mat-option "All" at bounding box center [395, 61] width 210 height 42
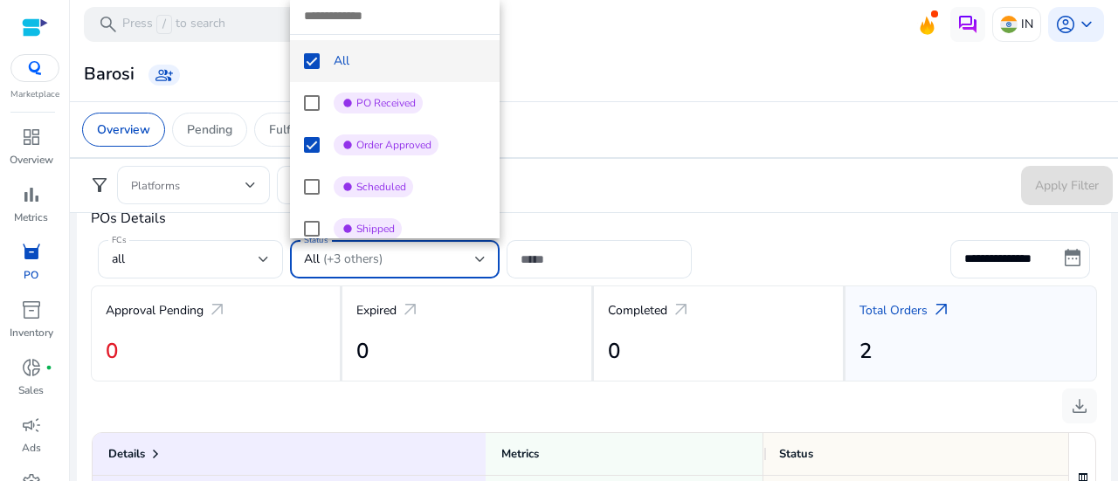
click at [314, 52] on mat-option "All" at bounding box center [395, 61] width 210 height 42
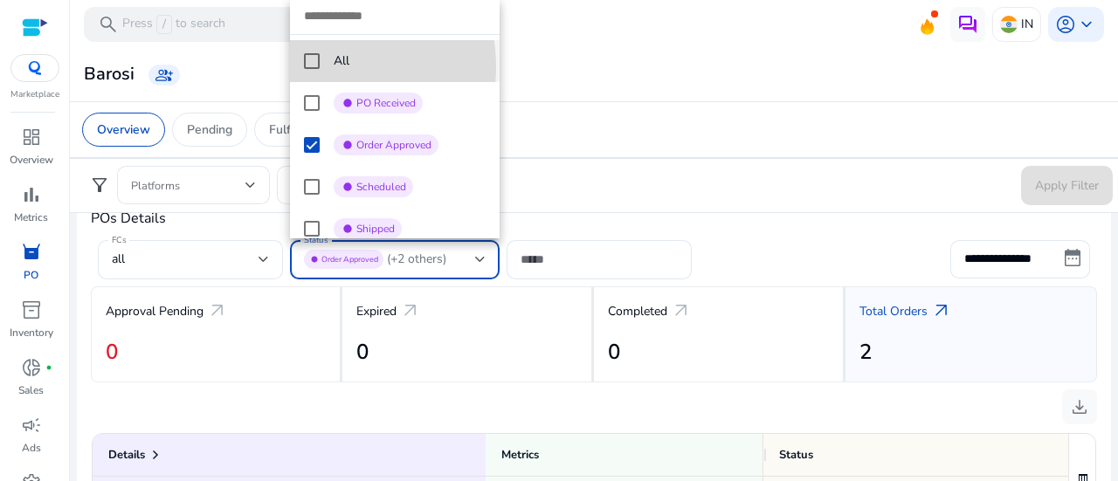
click at [314, 67] on mat-pseudo-checkbox at bounding box center [312, 61] width 16 height 16
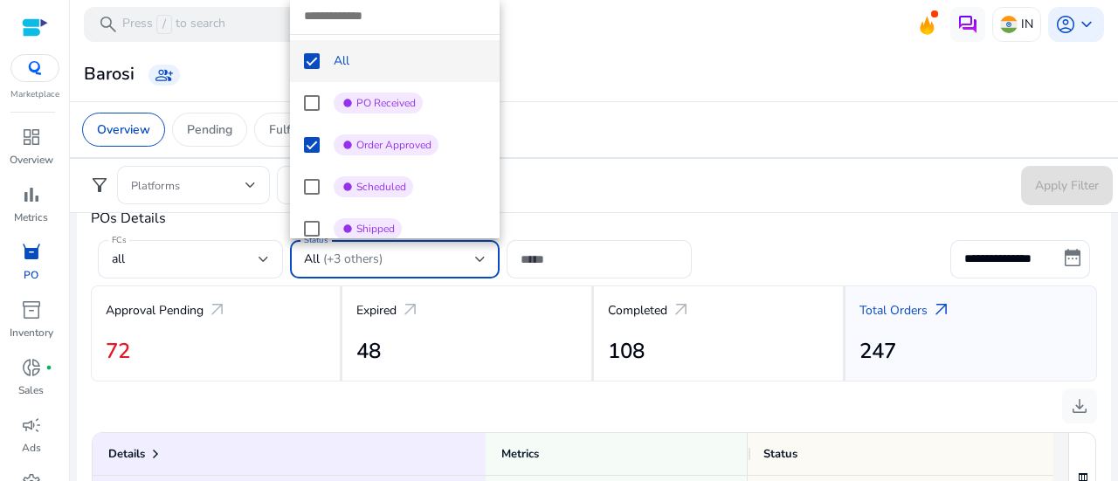
click at [596, 218] on div at bounding box center [559, 240] width 1118 height 481
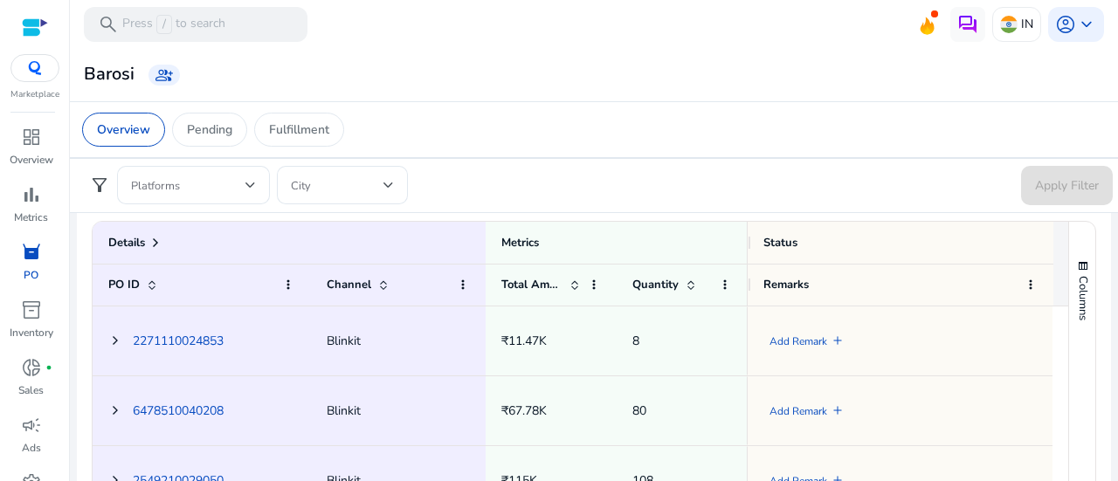
scroll to position [833, 0]
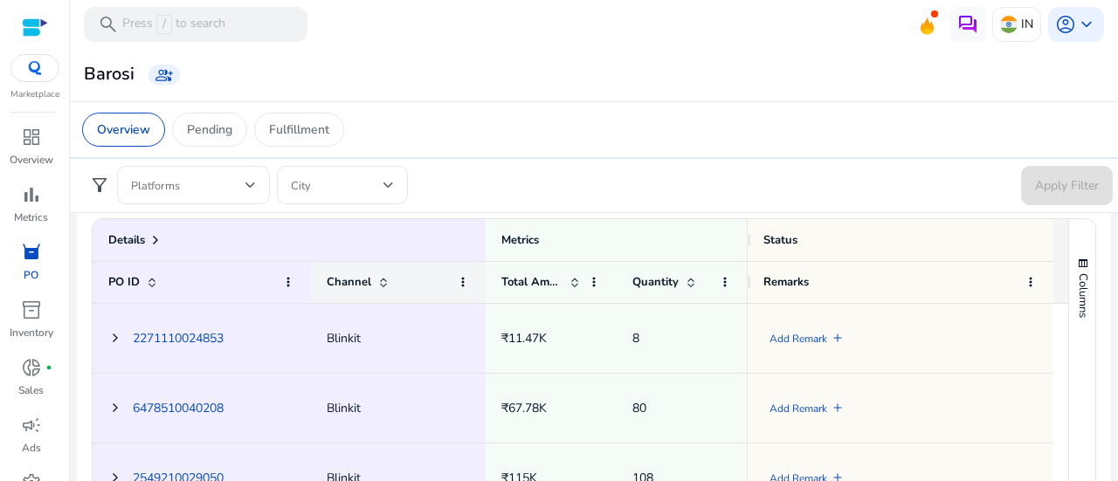
click at [384, 276] on span at bounding box center [384, 282] width 14 height 14
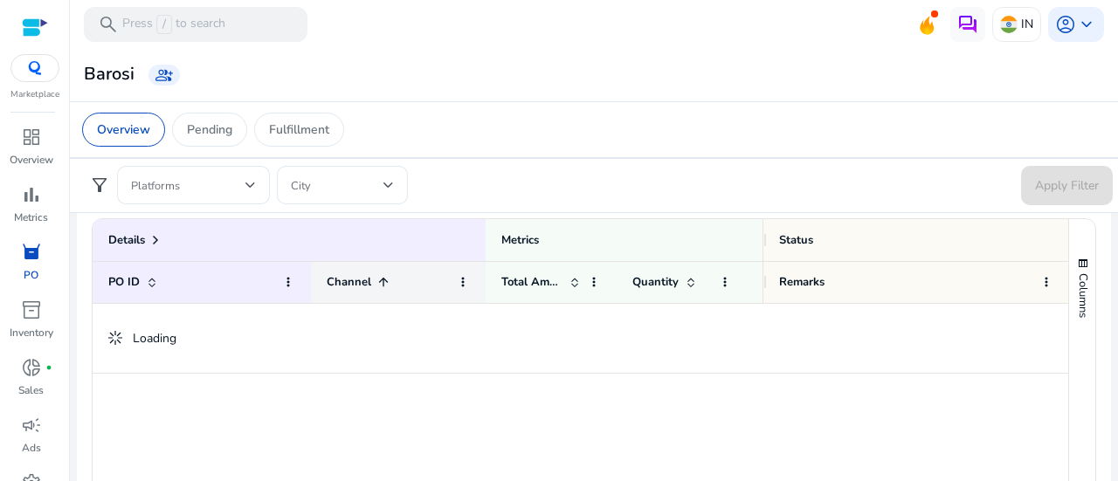
click at [384, 276] on span at bounding box center [384, 282] width 14 height 14
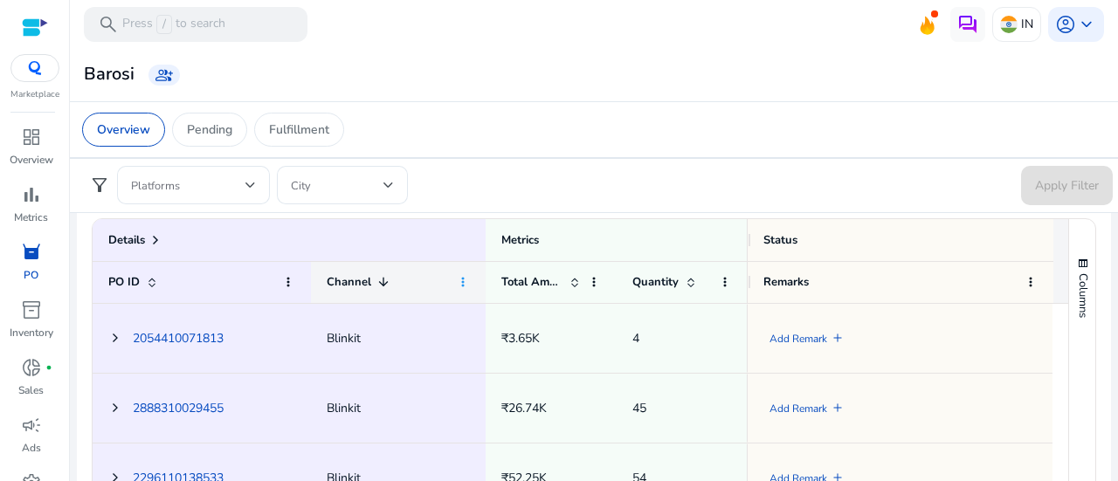
click at [466, 280] on span at bounding box center [463, 282] width 14 height 14
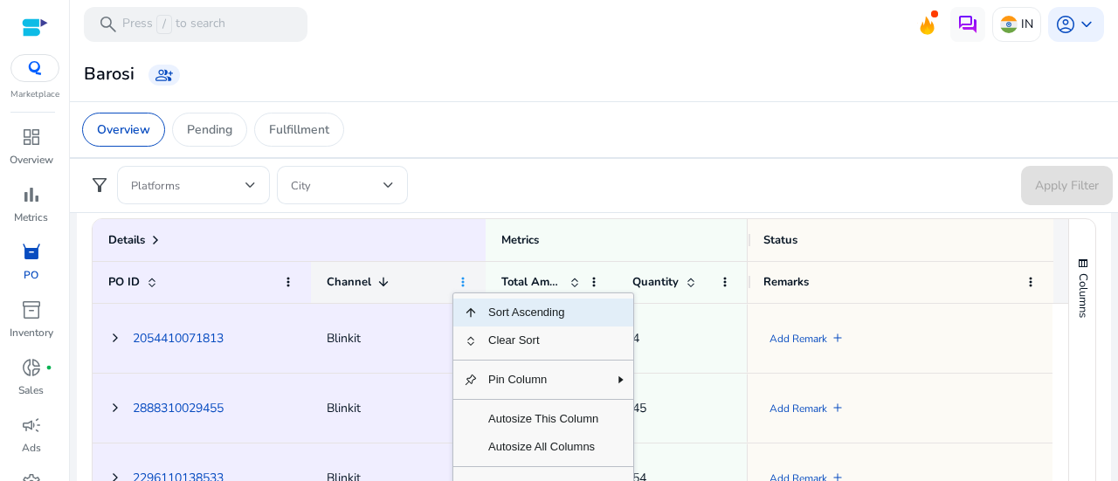
click at [466, 280] on span at bounding box center [463, 282] width 14 height 14
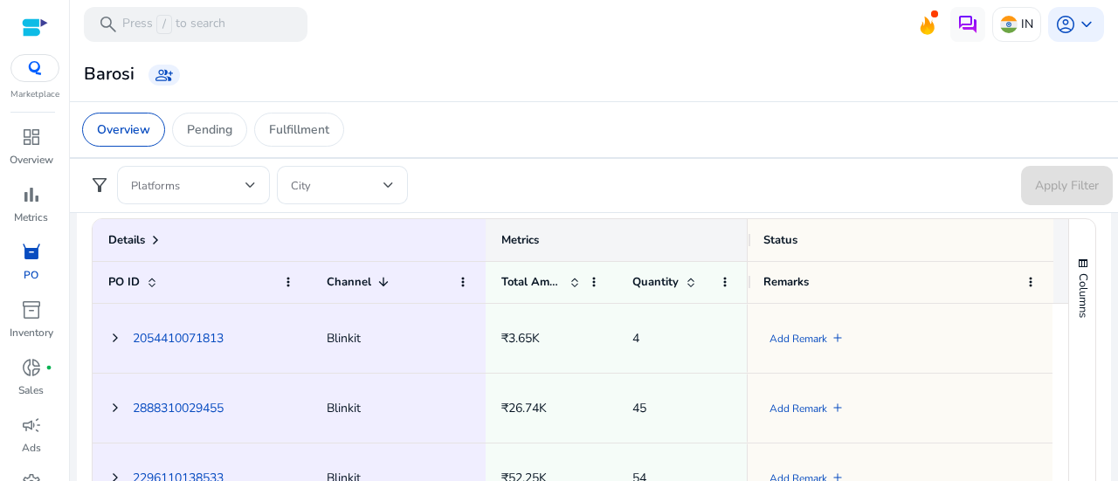
click at [598, 242] on div "Metrics" at bounding box center [682, 240] width 362 height 24
click at [577, 285] on span at bounding box center [575, 282] width 14 height 14
click at [598, 276] on span at bounding box center [594, 282] width 14 height 14
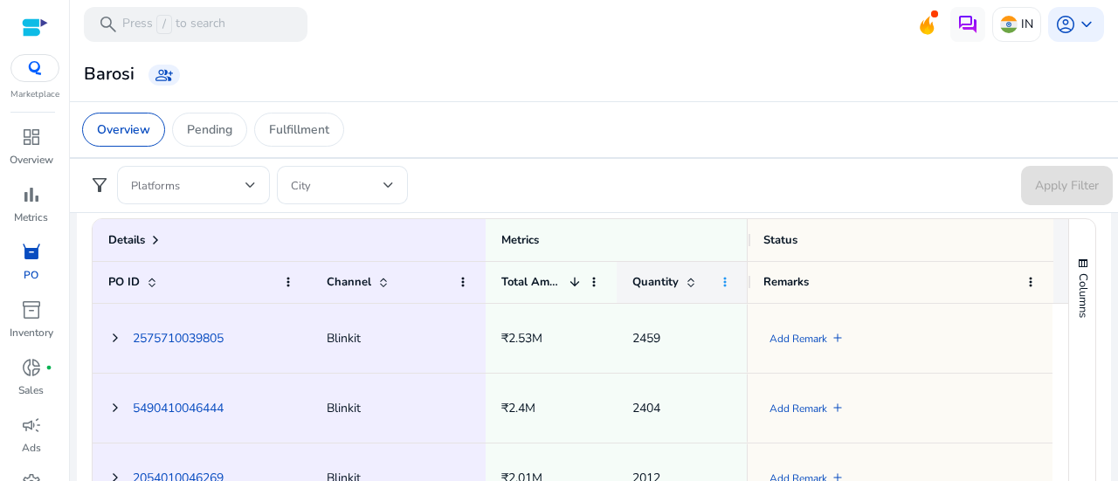
click at [726, 280] on span at bounding box center [725, 282] width 14 height 14
click at [783, 151] on div "Overview Pending Fulfillment" at bounding box center [594, 129] width 1052 height 57
click at [549, 228] on div "Metrics" at bounding box center [682, 240] width 362 height 24
click at [803, 237] on div "Status" at bounding box center [901, 240] width 274 height 24
click at [1076, 277] on span "Columns" at bounding box center [1083, 295] width 16 height 45
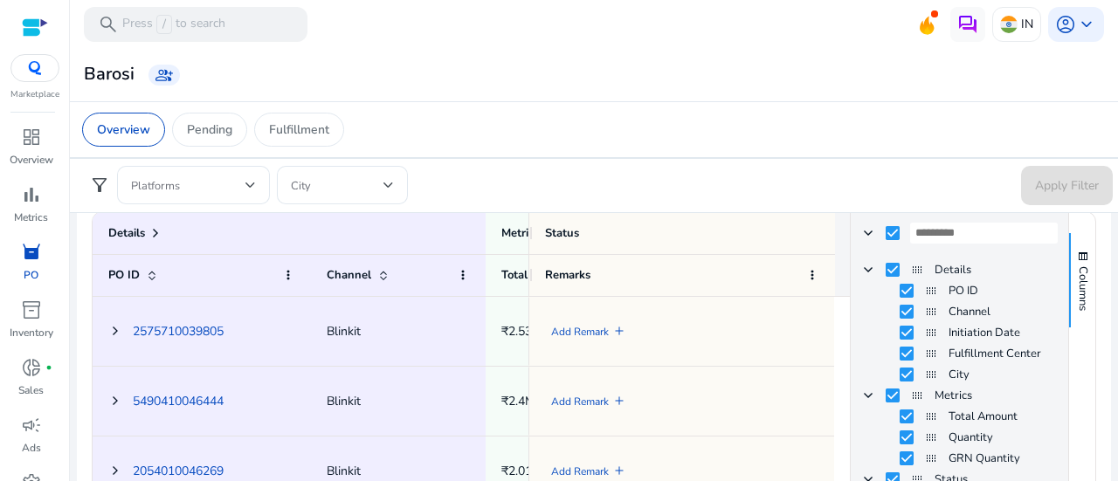
scroll to position [835, 0]
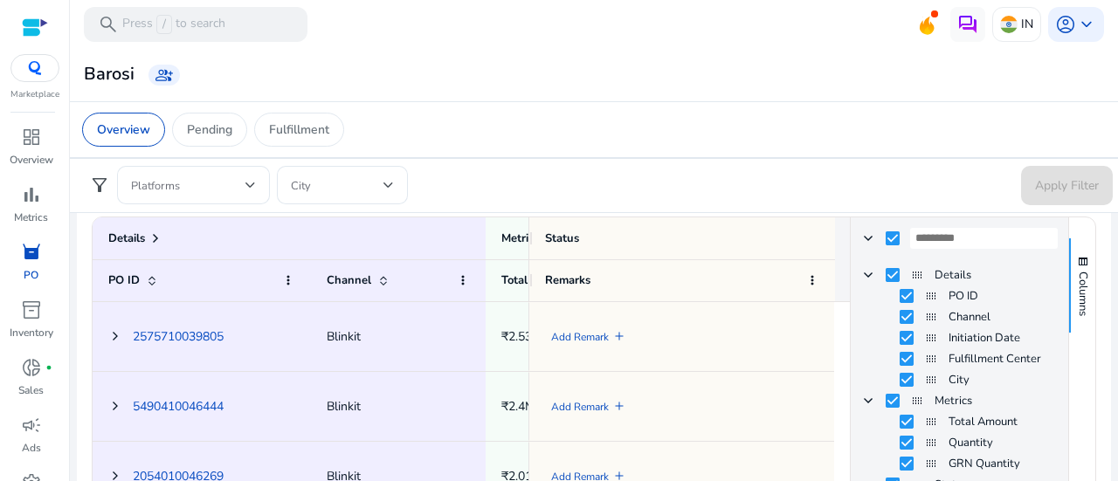
click at [762, 185] on form "filter_alt Platforms City Apply Filter" at bounding box center [594, 185] width 1038 height 39
click at [884, 192] on form "filter_alt Platforms City Apply Filter" at bounding box center [594, 185] width 1038 height 39
click at [970, 153] on div "Overview Pending Fulfillment" at bounding box center [594, 129] width 1052 height 57
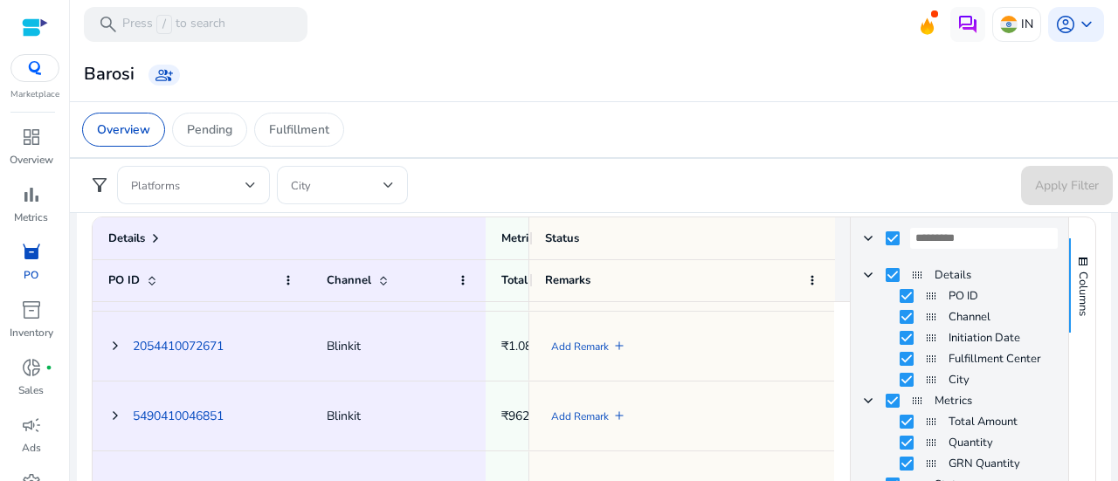
scroll to position [629, 0]
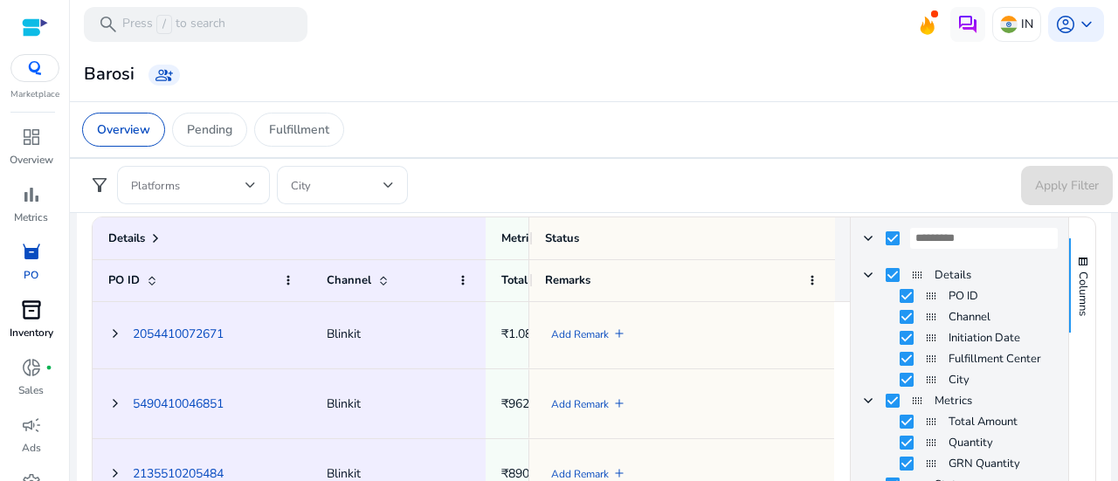
click at [23, 322] on div "inventory_2" at bounding box center [31, 310] width 49 height 28
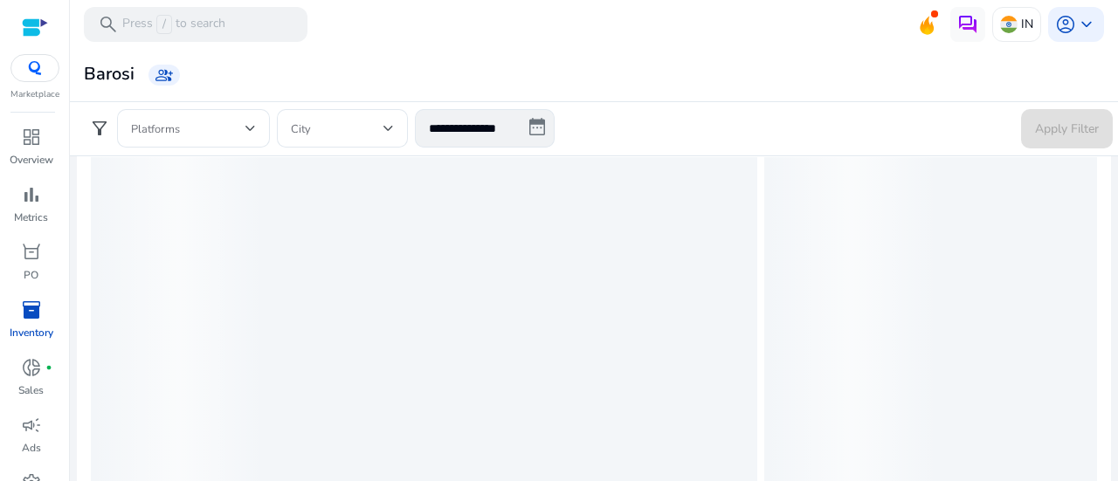
scroll to position [466, 0]
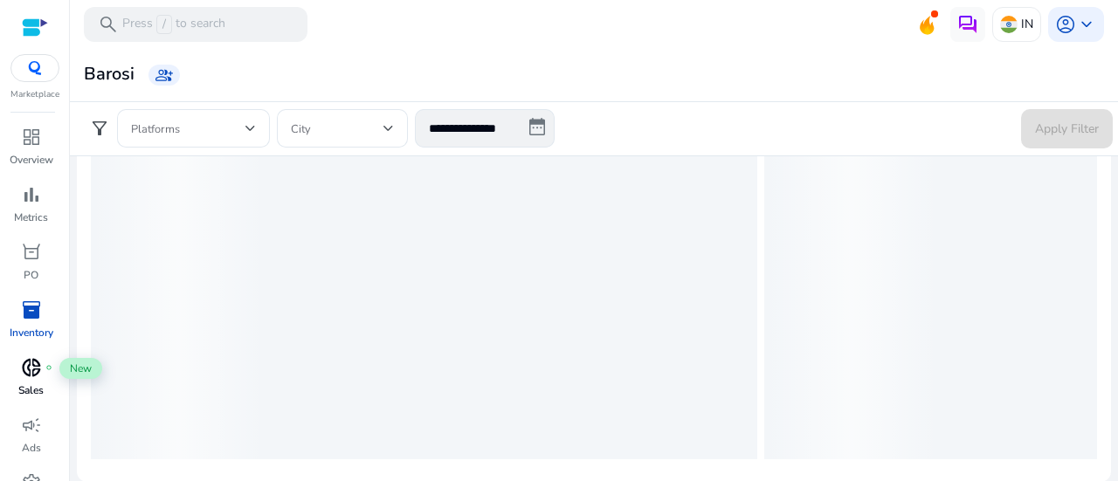
click at [21, 375] on span "donut_small" at bounding box center [31, 367] width 21 height 21
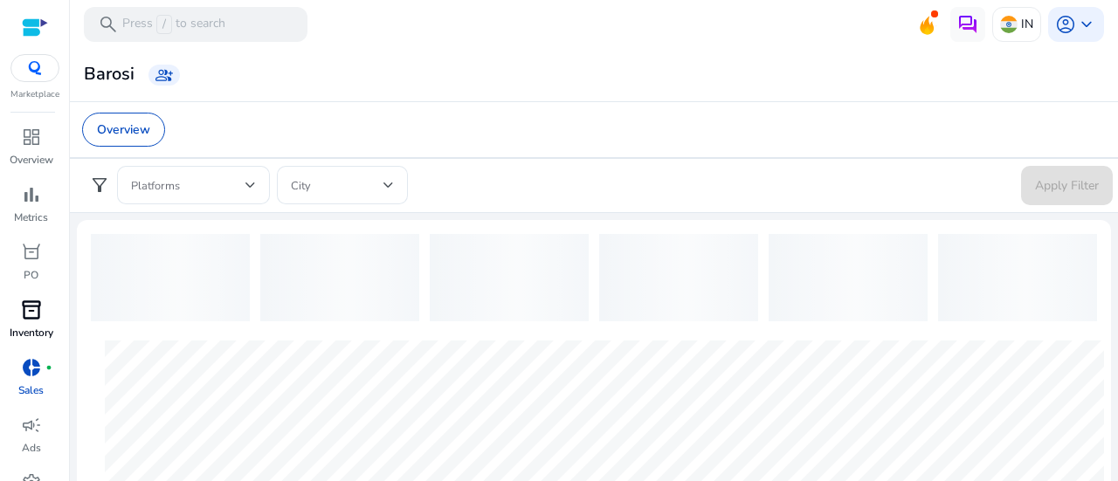
click at [49, 314] on div "inventory_2" at bounding box center [31, 310] width 49 height 28
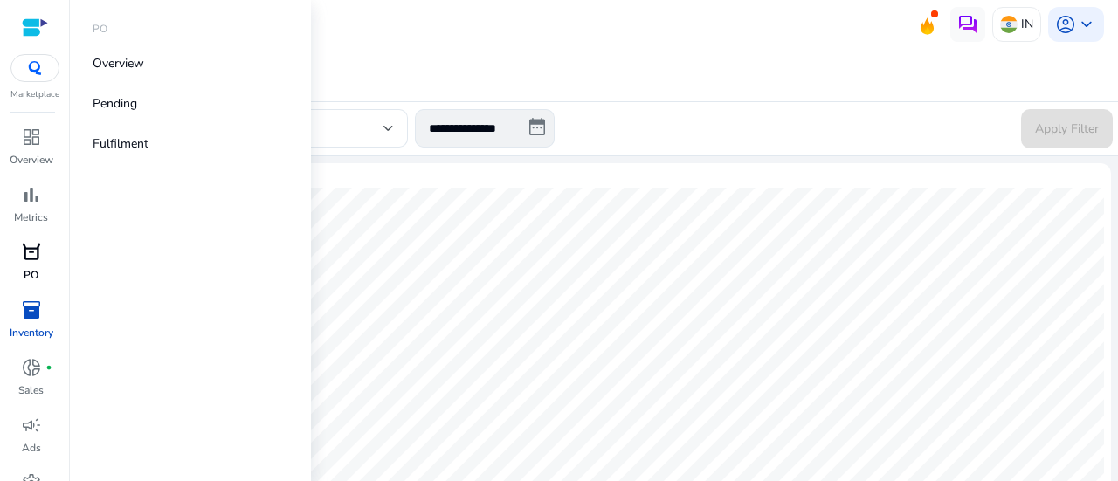
click at [29, 266] on link "orders [PERSON_NAME]" at bounding box center [31, 267] width 62 height 58
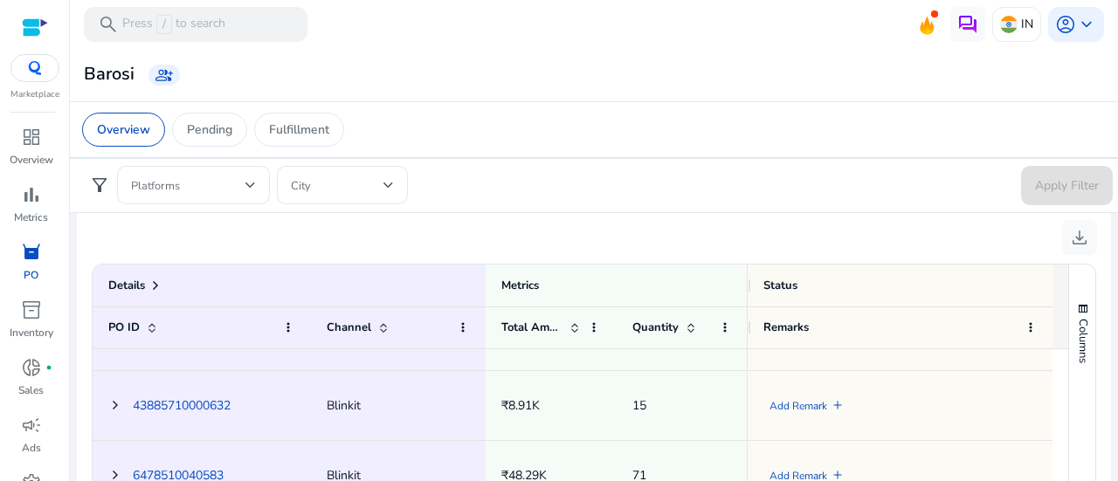
scroll to position [261, 0]
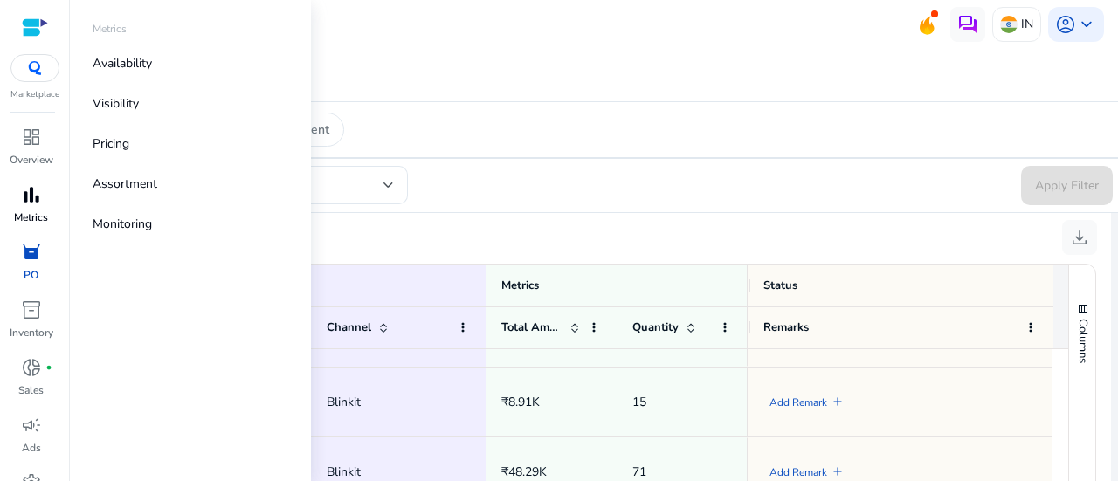
click at [32, 201] on span "bar_chart" at bounding box center [31, 194] width 21 height 21
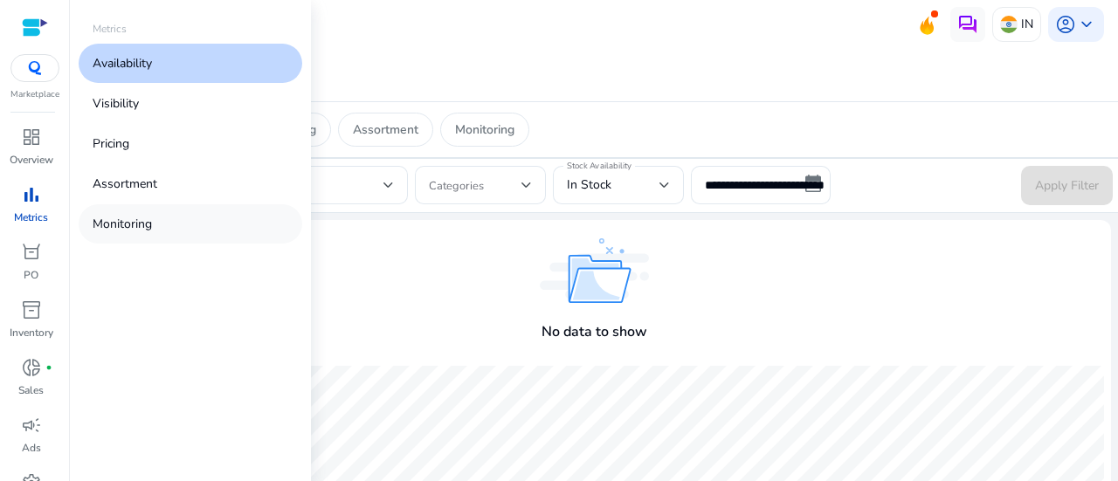
click at [164, 237] on link "Monitoring" at bounding box center [191, 223] width 224 height 39
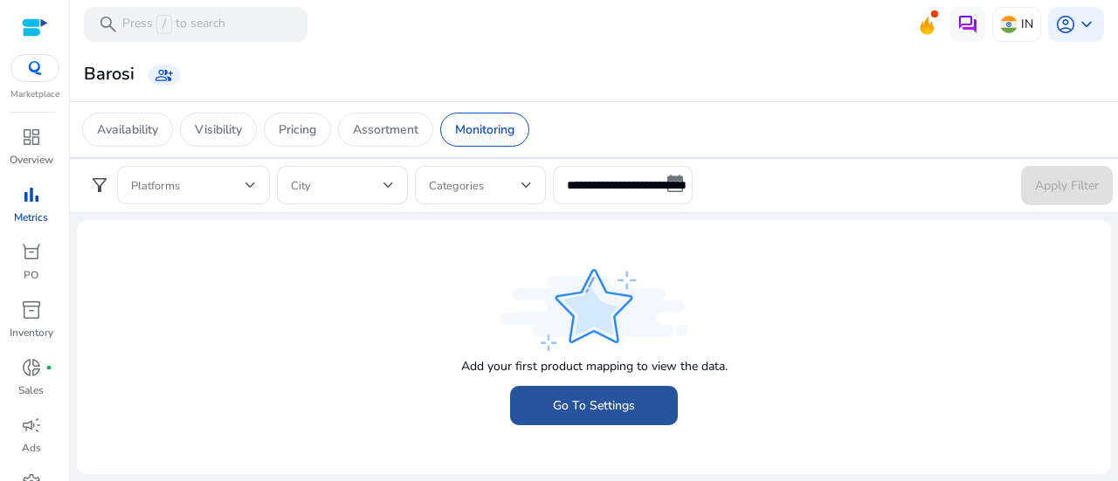
click at [595, 413] on span "Go To Settings" at bounding box center [594, 406] width 82 height 18
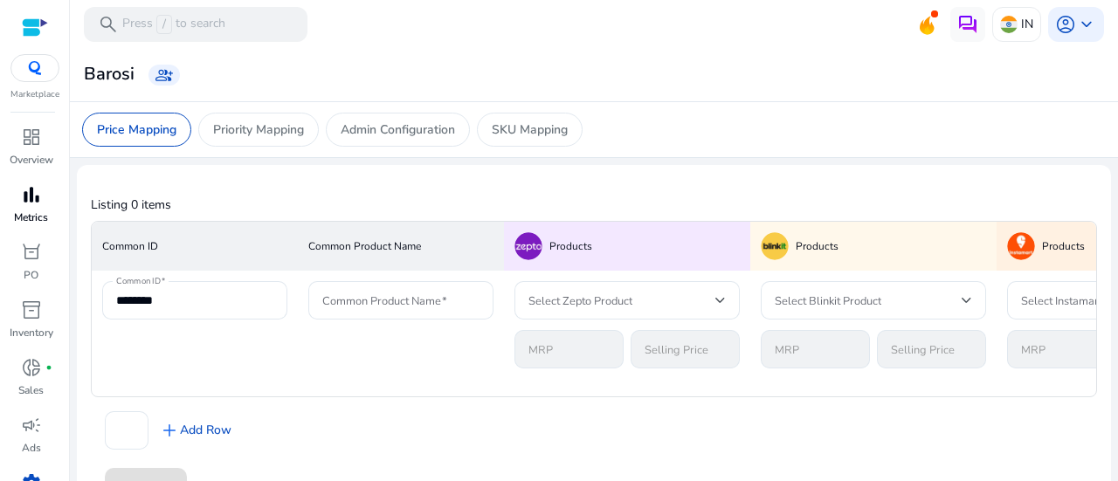
click at [37, 211] on p "Metrics" at bounding box center [31, 218] width 34 height 16
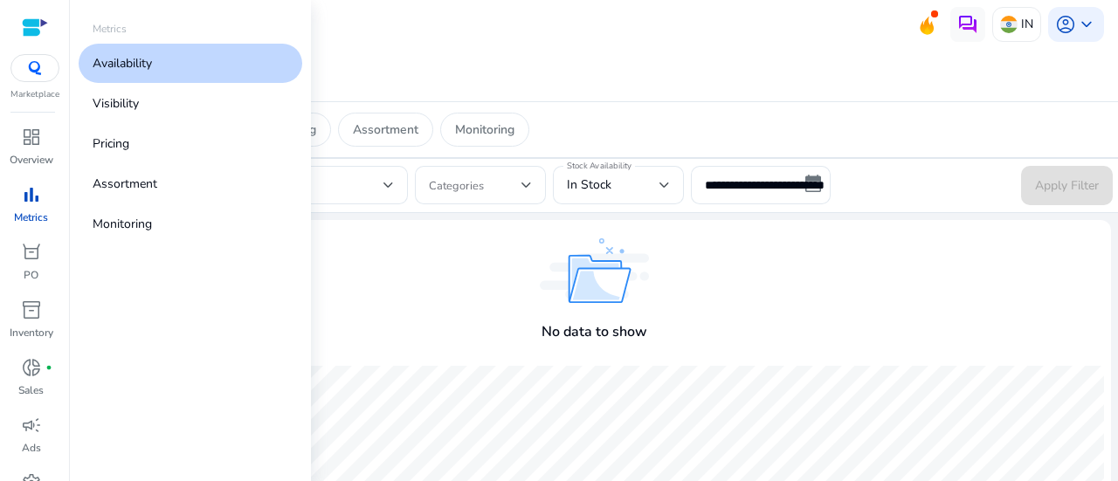
click at [152, 69] on p "Availability" at bounding box center [122, 63] width 59 height 18
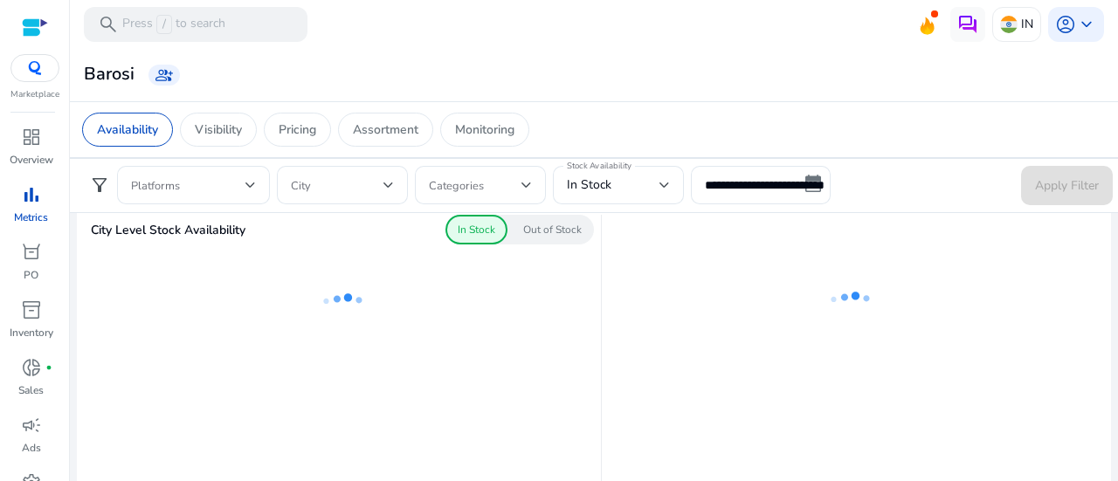
scroll to position [545, 0]
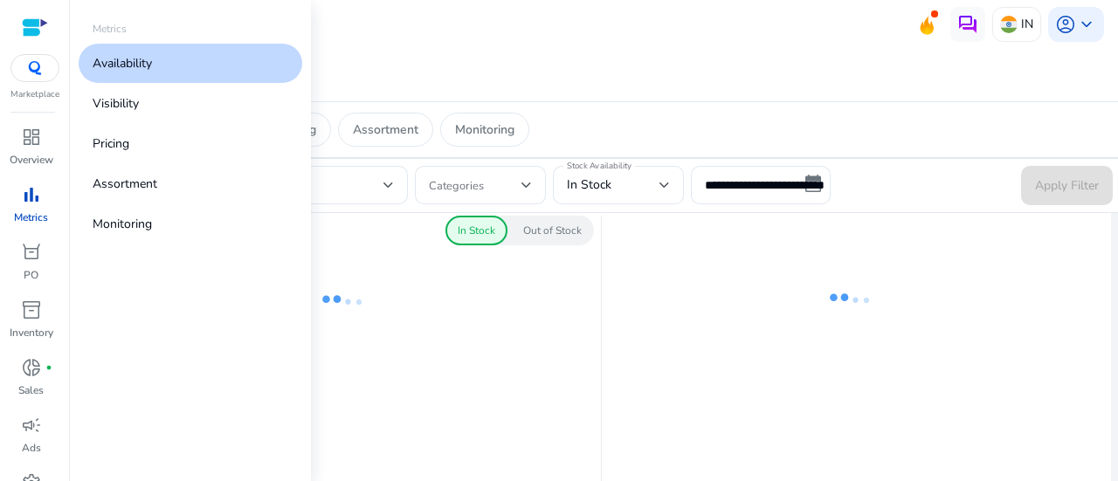
click at [34, 213] on p "Metrics" at bounding box center [31, 218] width 34 height 16
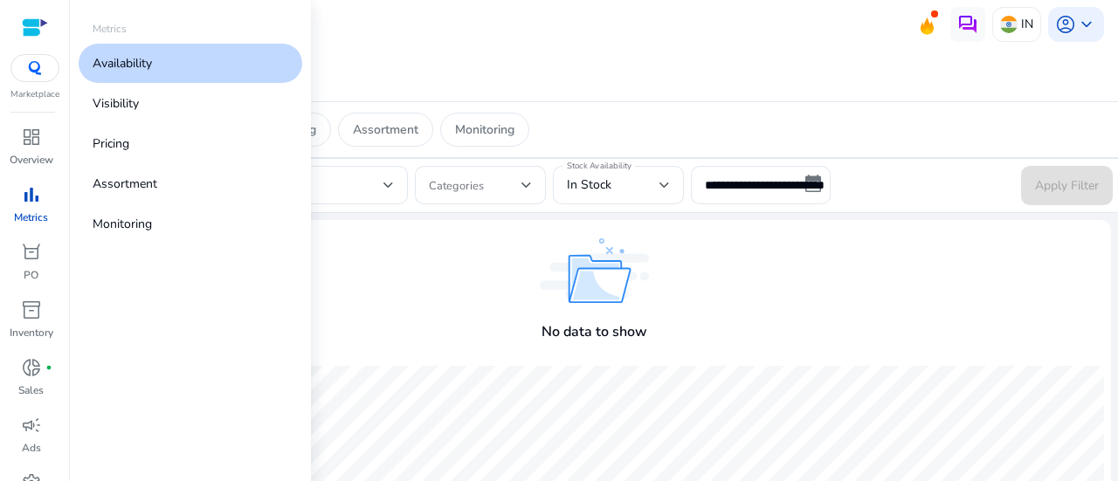
click at [198, 71] on link "Availability" at bounding box center [191, 63] width 224 height 39
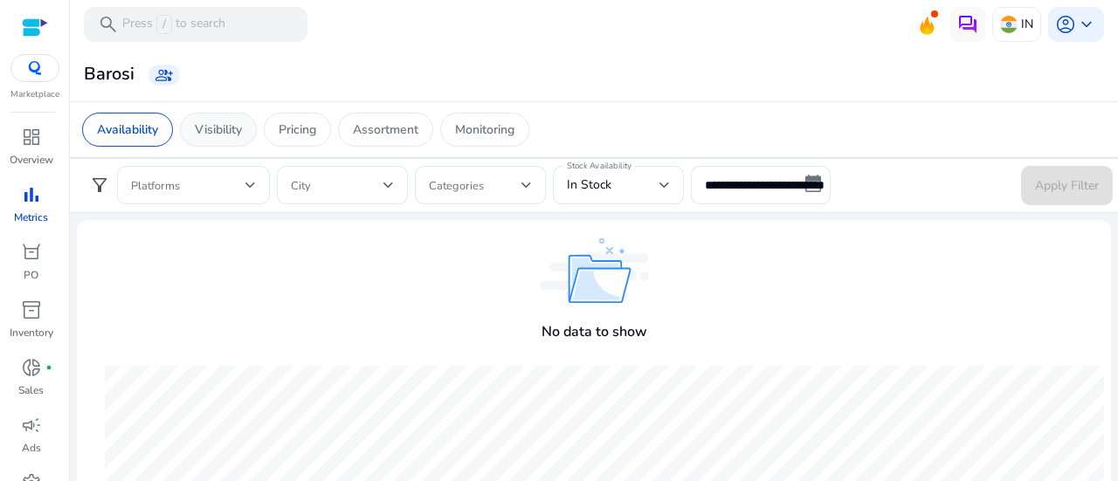
click at [234, 128] on p "Visibility" at bounding box center [218, 130] width 47 height 18
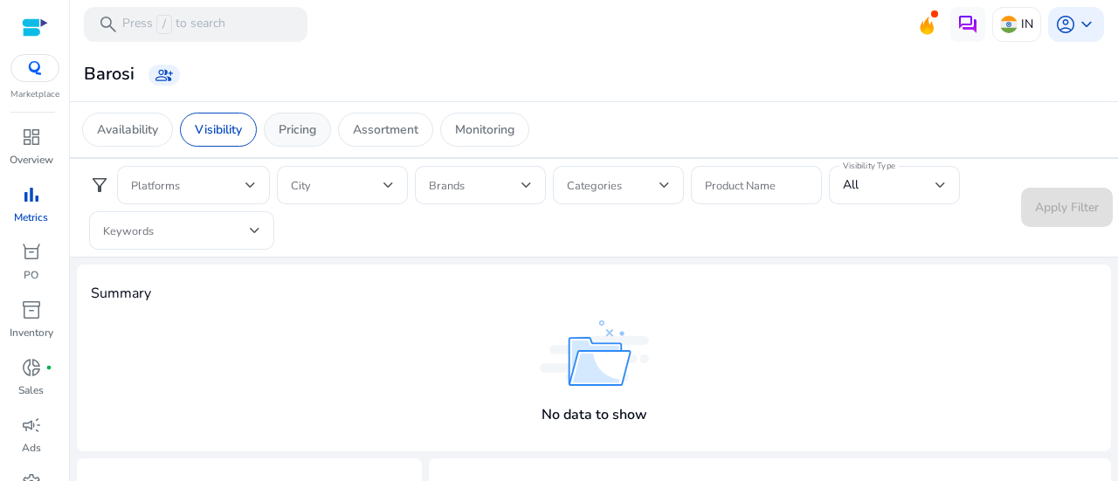
click at [306, 132] on p "Pricing" at bounding box center [298, 130] width 38 height 18
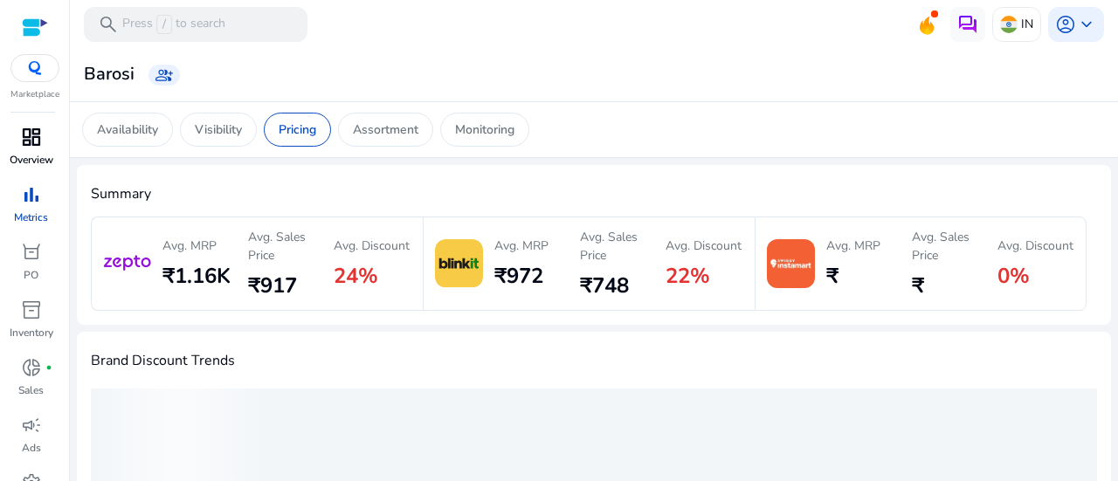
click at [37, 144] on span "dashboard" at bounding box center [31, 137] width 21 height 21
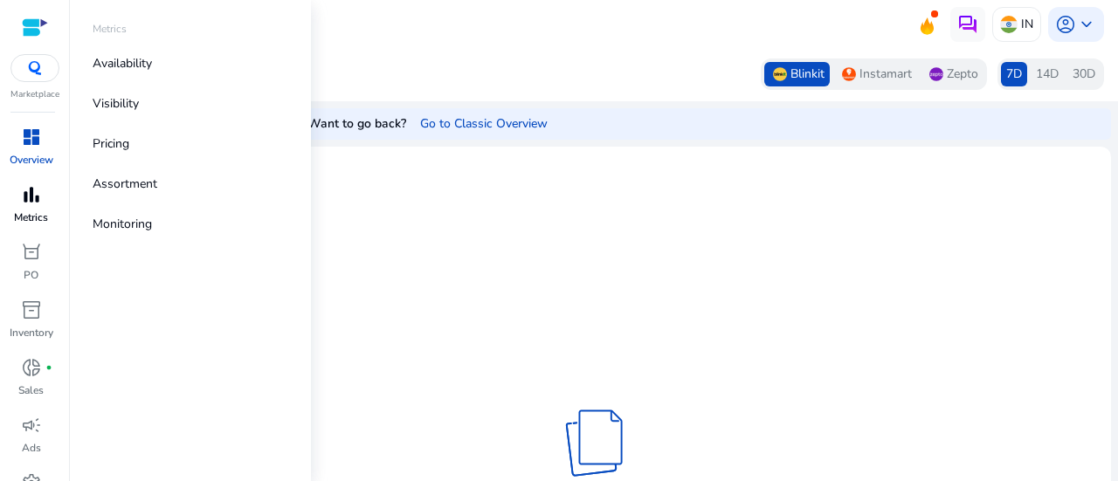
click at [30, 198] on span "bar_chart" at bounding box center [31, 194] width 21 height 21
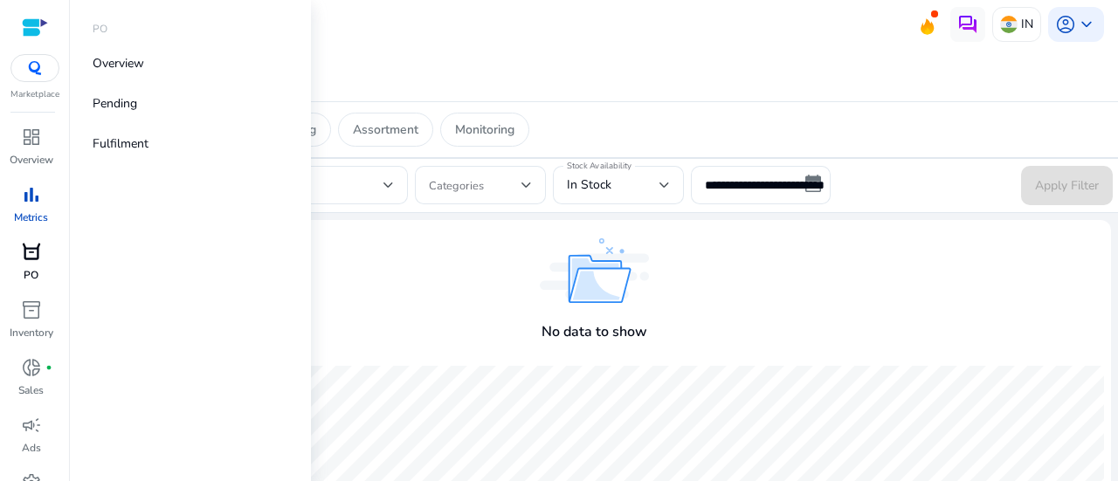
click at [32, 272] on p "PO" at bounding box center [31, 275] width 15 height 16
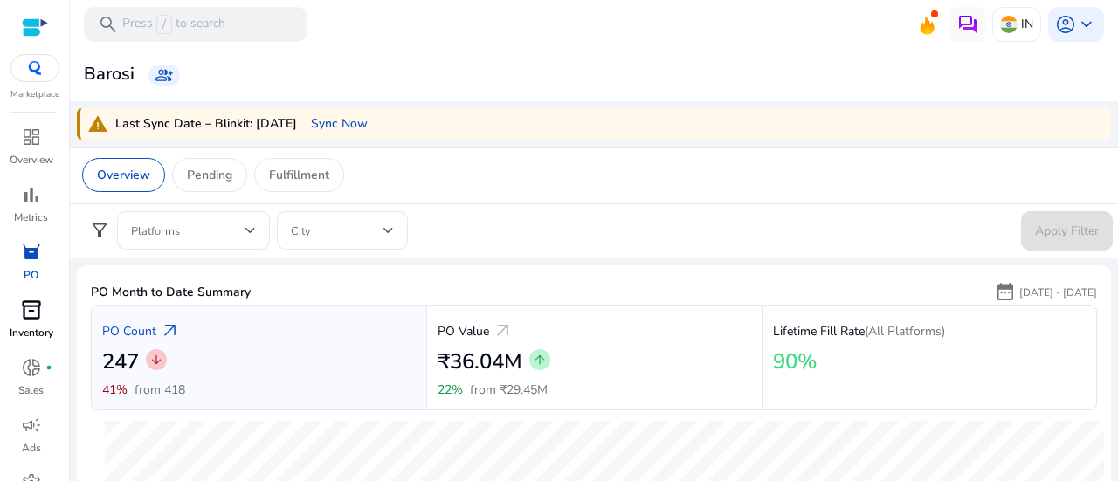
click at [37, 326] on p "Inventory" at bounding box center [32, 333] width 44 height 16
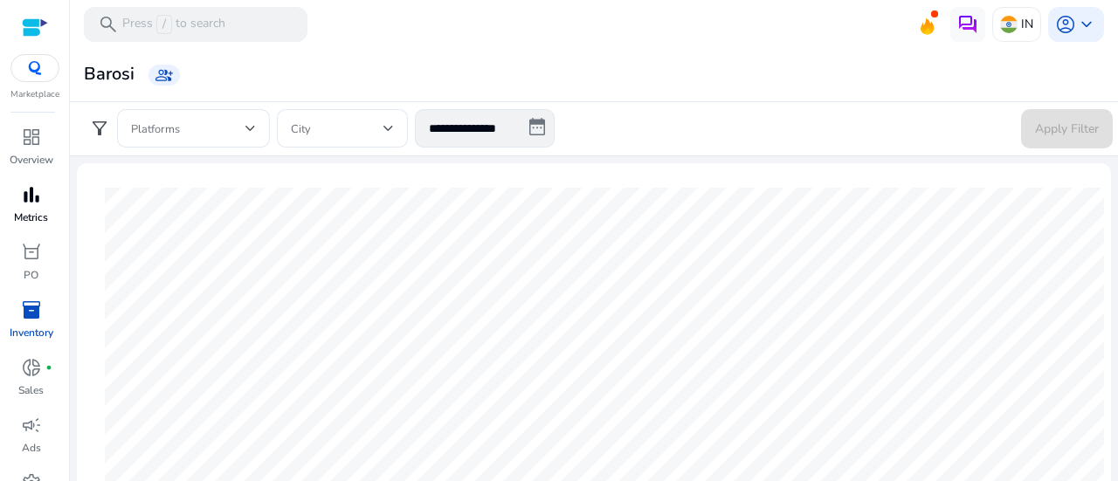
click at [44, 215] on p "Metrics" at bounding box center [31, 218] width 34 height 16
select select "*"
select select "****"
select select "*"
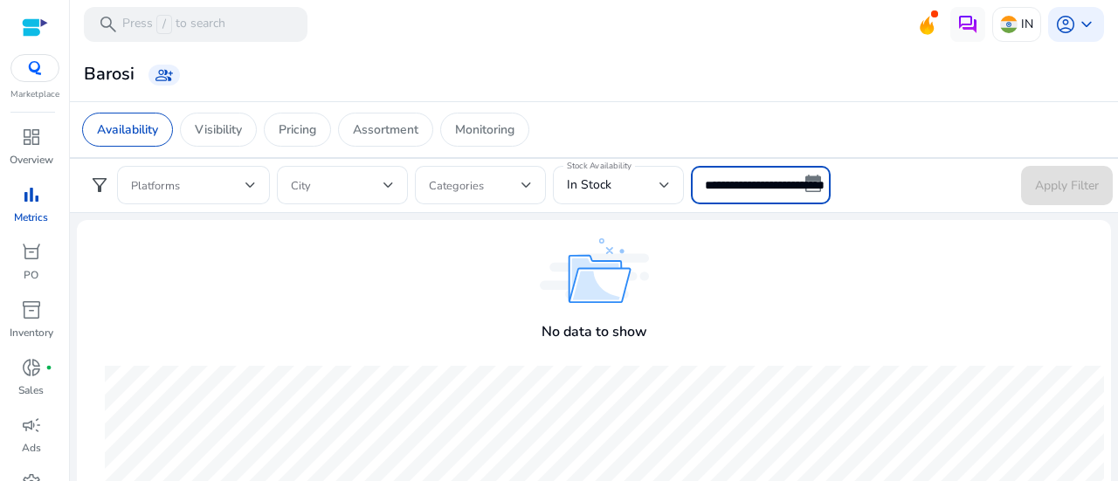
click at [804, 183] on input "**********" at bounding box center [761, 185] width 140 height 38
select select "*"
select select "****"
select select "*"
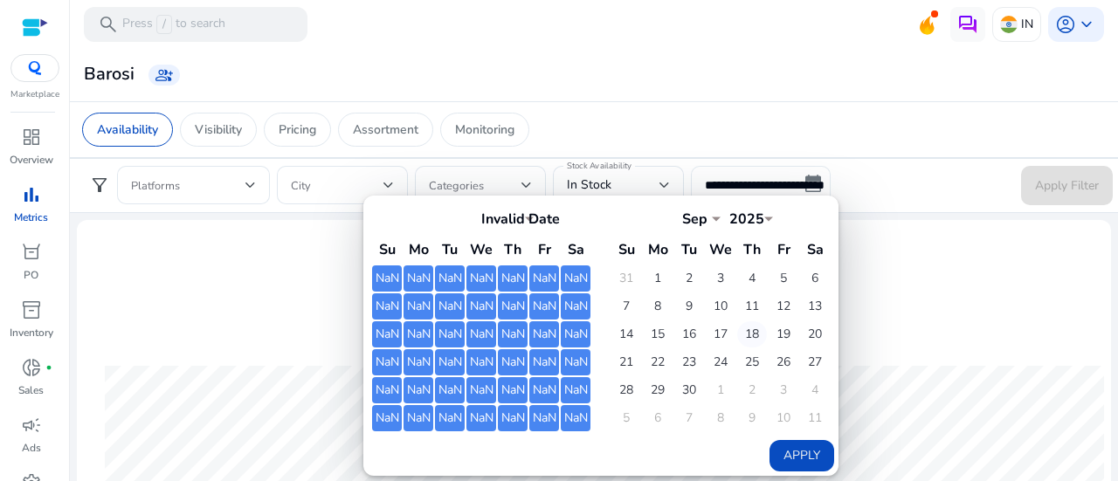
click at [746, 331] on td "18" at bounding box center [752, 334] width 30 height 26
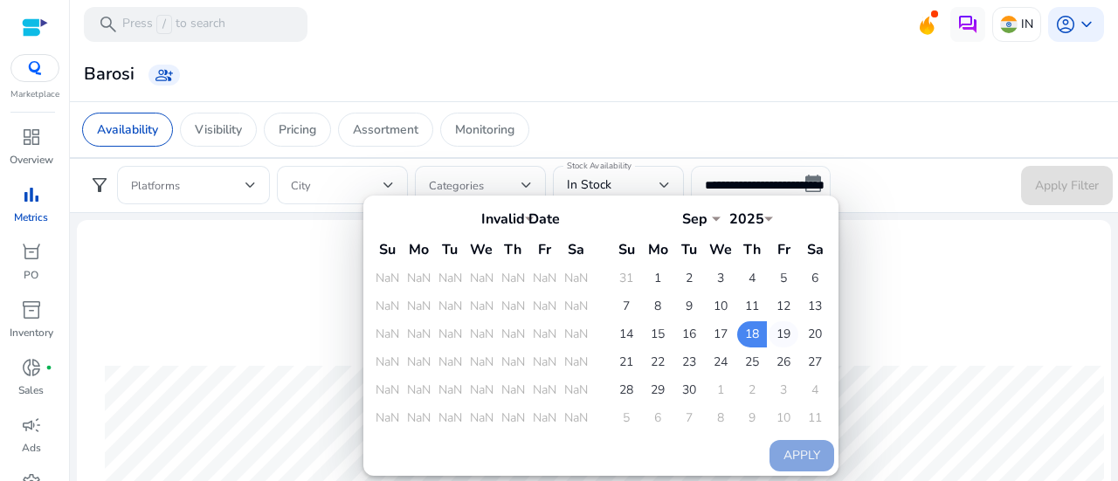
click at [781, 331] on td "19" at bounding box center [784, 334] width 30 height 26
click at [796, 455] on button "Apply" at bounding box center [802, 455] width 65 height 31
type input "**********"
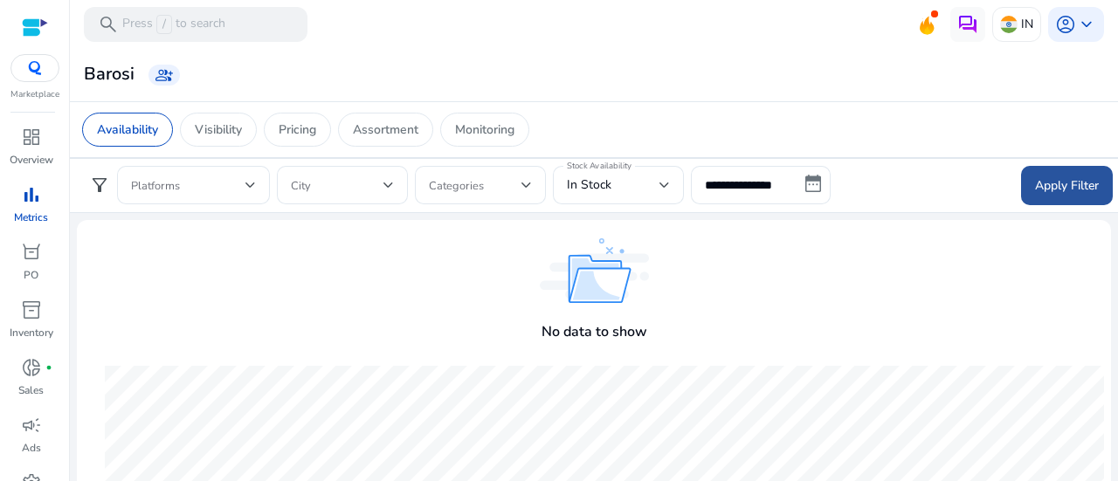
click at [1047, 188] on span "Apply Filter" at bounding box center [1067, 185] width 64 height 18
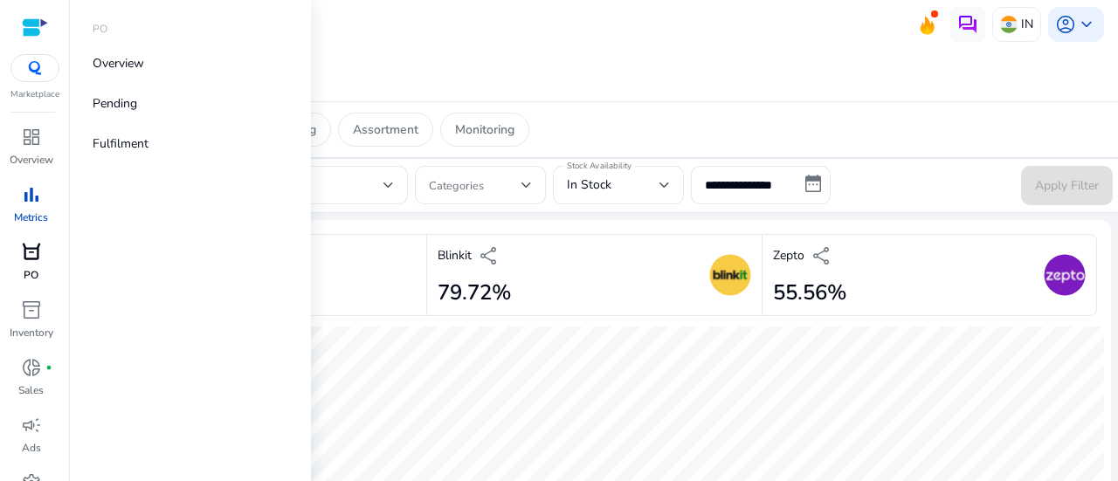
click at [30, 266] on link "orders [PERSON_NAME]" at bounding box center [31, 267] width 62 height 58
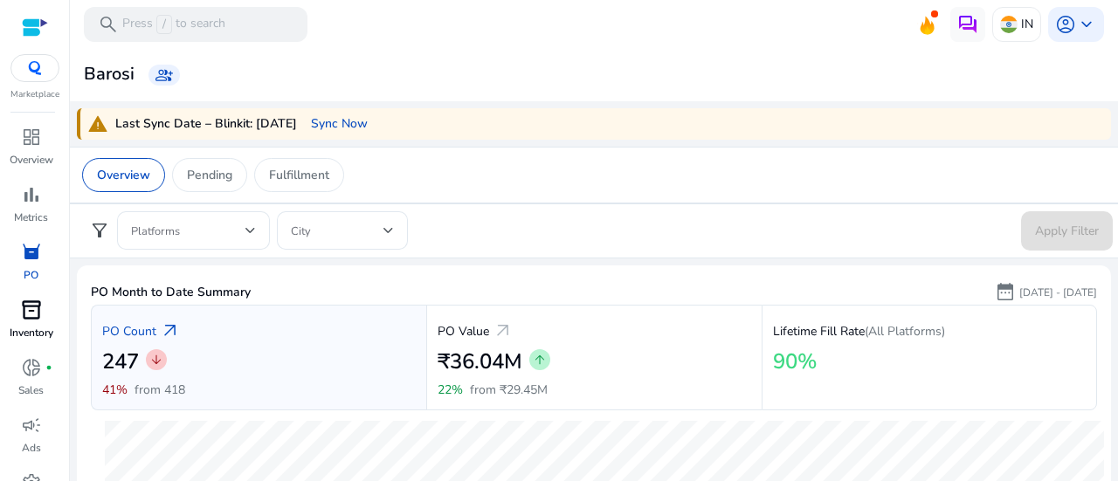
click at [35, 314] on span "inventory_2" at bounding box center [31, 310] width 21 height 21
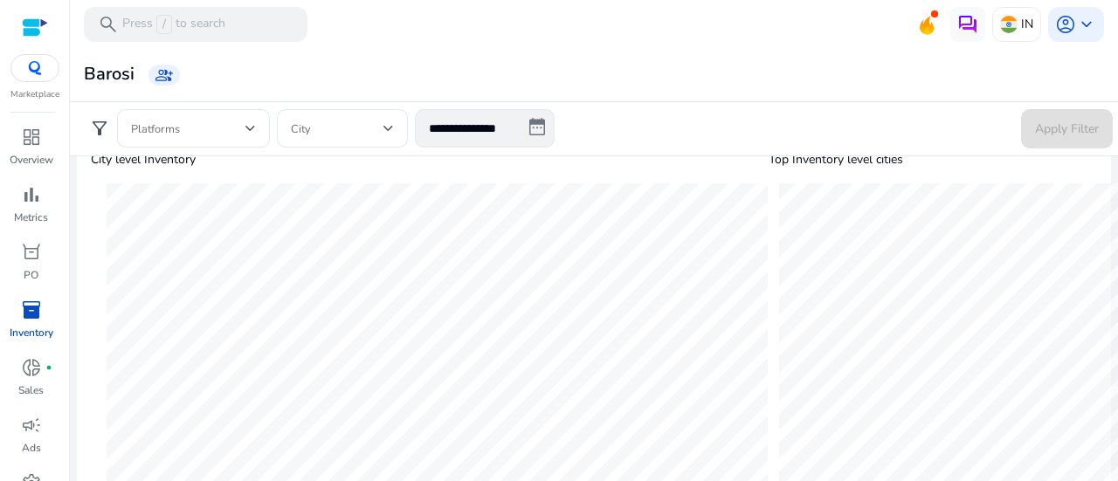
scroll to position [494, 0]
click at [31, 197] on span "bar_chart" at bounding box center [31, 194] width 21 height 21
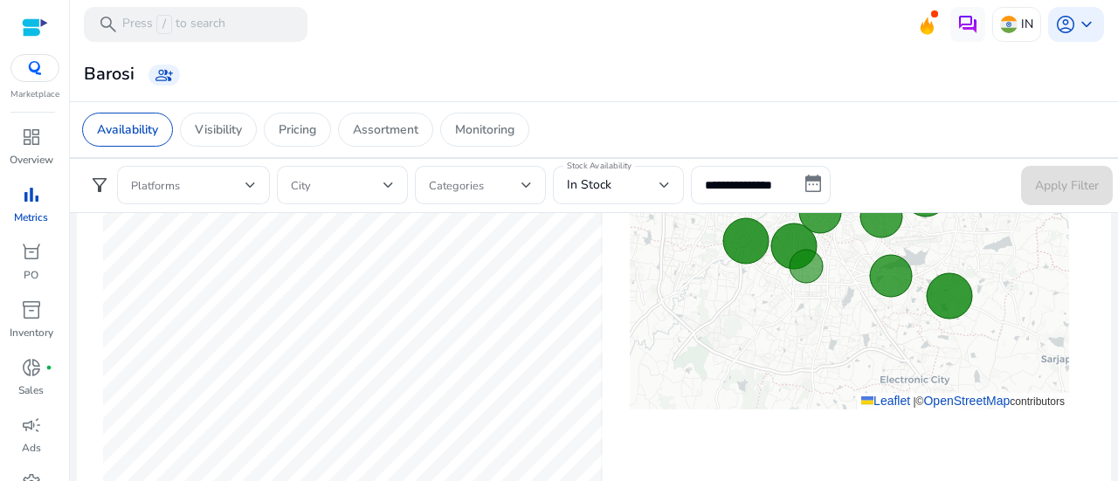
scroll to position [690, 0]
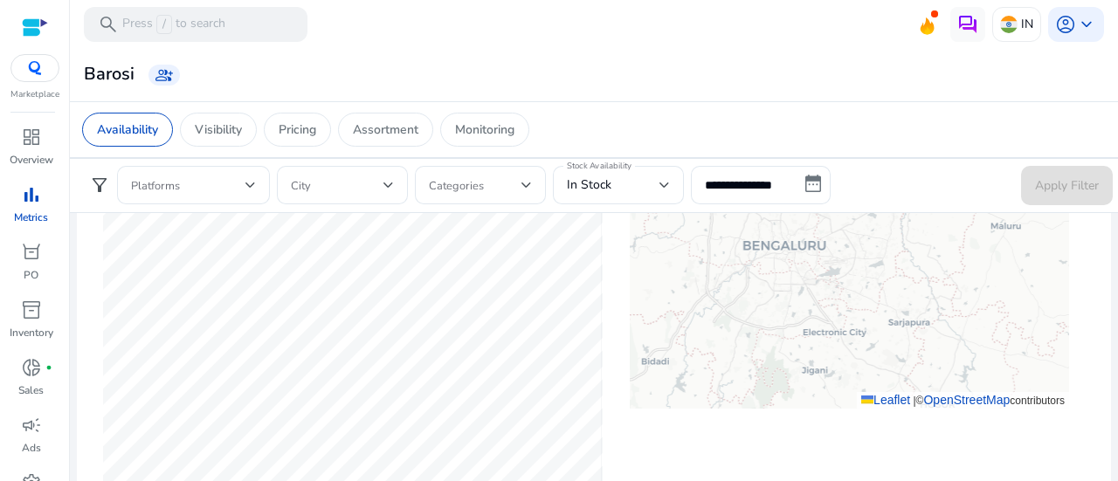
drag, startPoint x: 769, startPoint y: 329, endPoint x: 1103, endPoint y: 245, distance: 344.9
click at [1103, 245] on mat-card "City Level Stock Availability In Stock Out of Stock + − Leaflet | © OpenStreetM…" at bounding box center [594, 274] width 1034 height 515
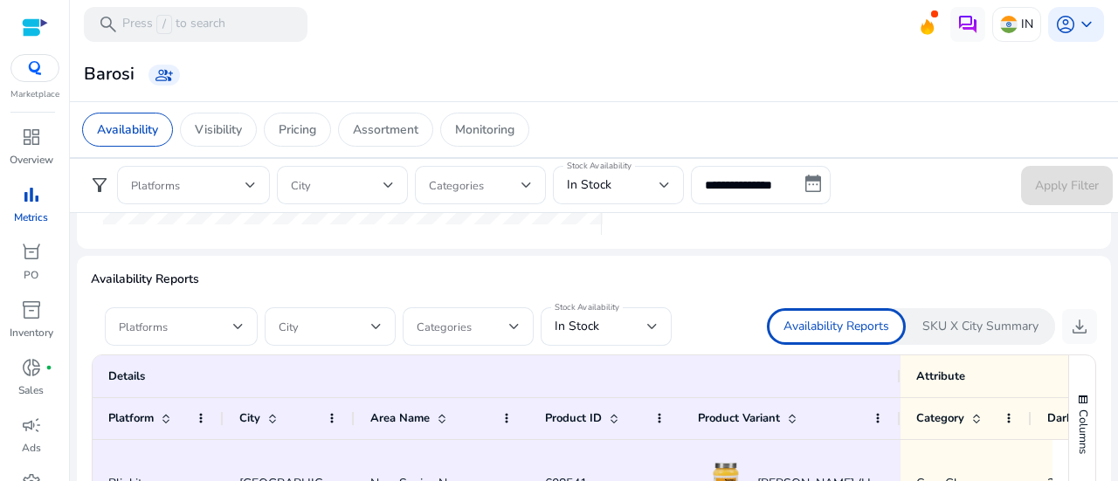
scroll to position [980, 0]
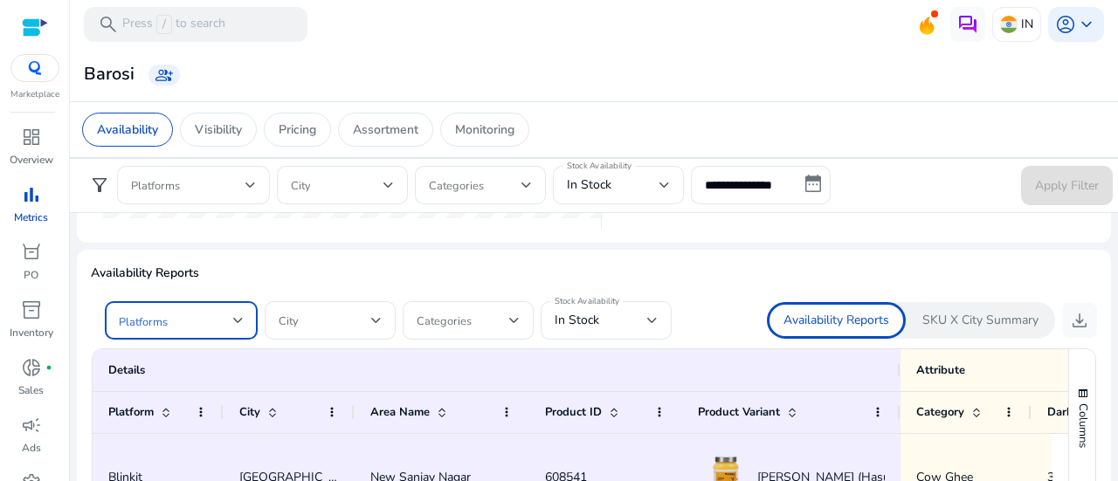
click at [228, 323] on span at bounding box center [176, 320] width 114 height 19
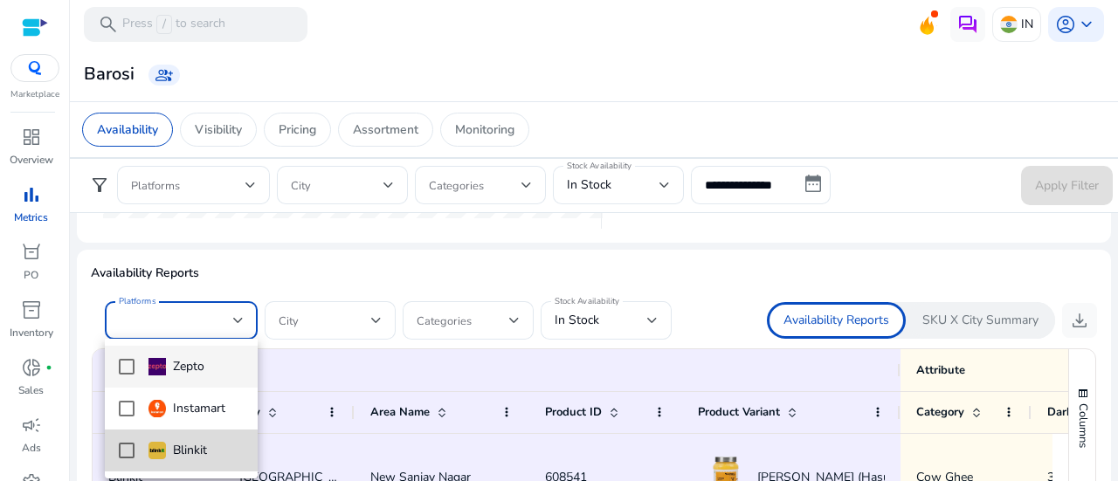
click at [183, 448] on div "Blinkit" at bounding box center [178, 450] width 59 height 19
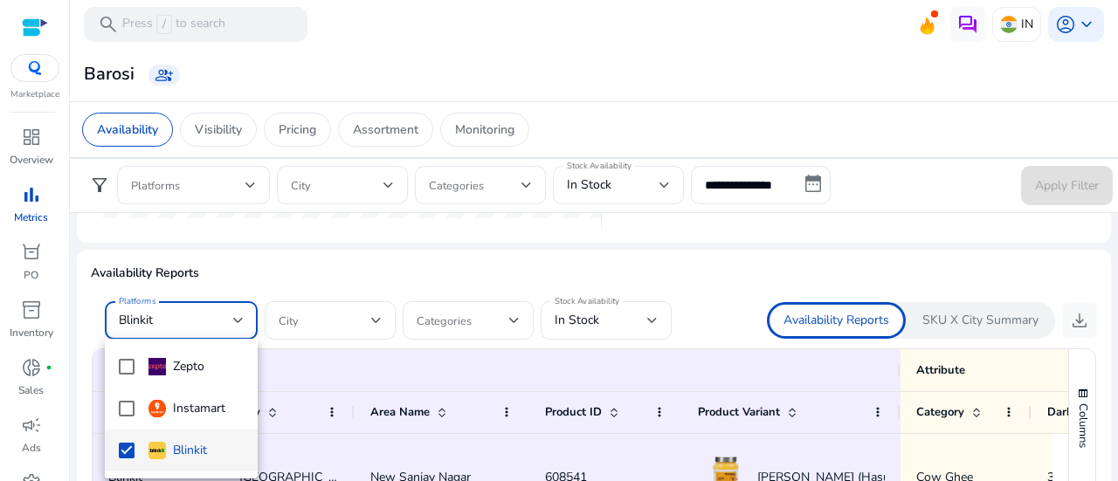
click at [294, 268] on div at bounding box center [559, 240] width 1118 height 481
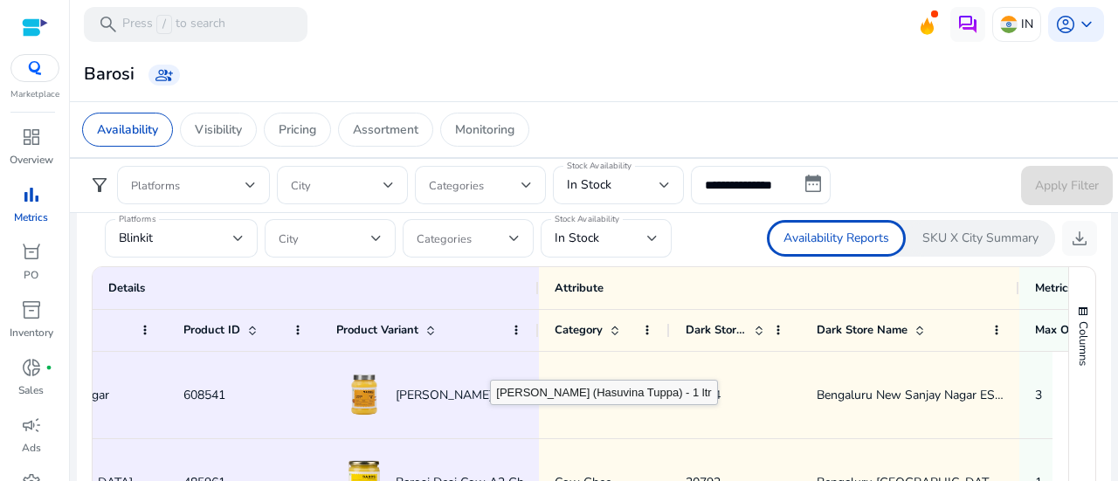
scroll to position [0, 407]
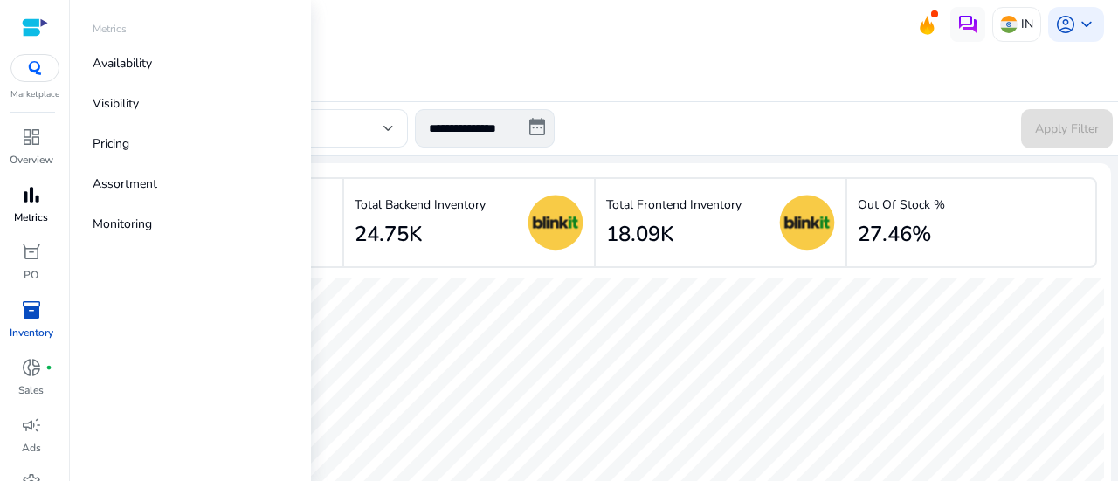
click at [31, 204] on span "bar_chart" at bounding box center [31, 194] width 21 height 21
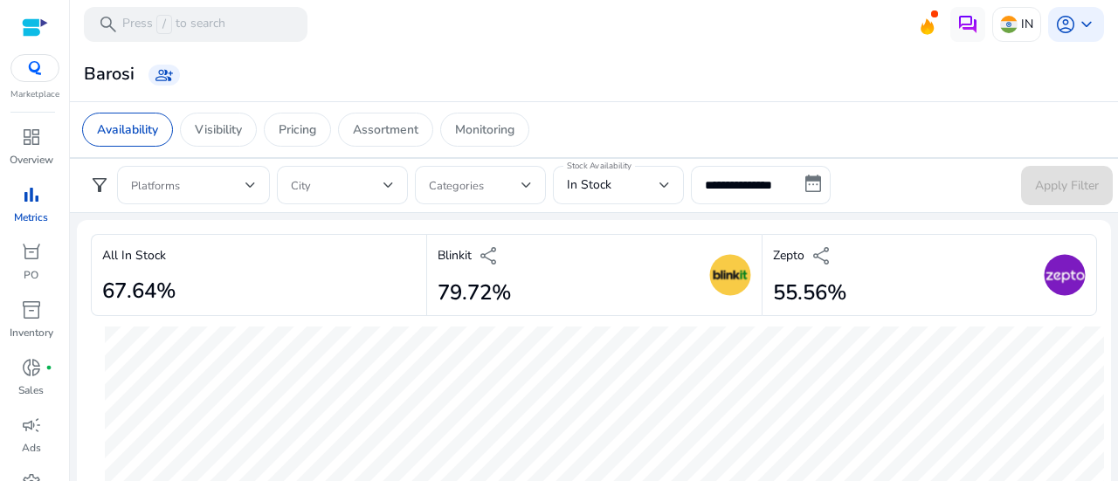
click at [486, 69] on div "Barosi group_add" at bounding box center [594, 75] width 1034 height 32
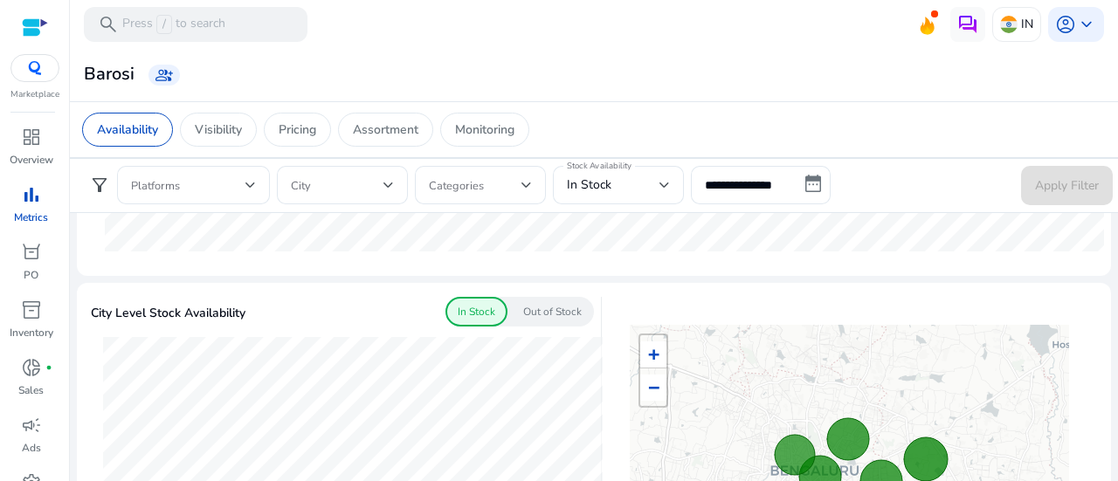
scroll to position [410, 0]
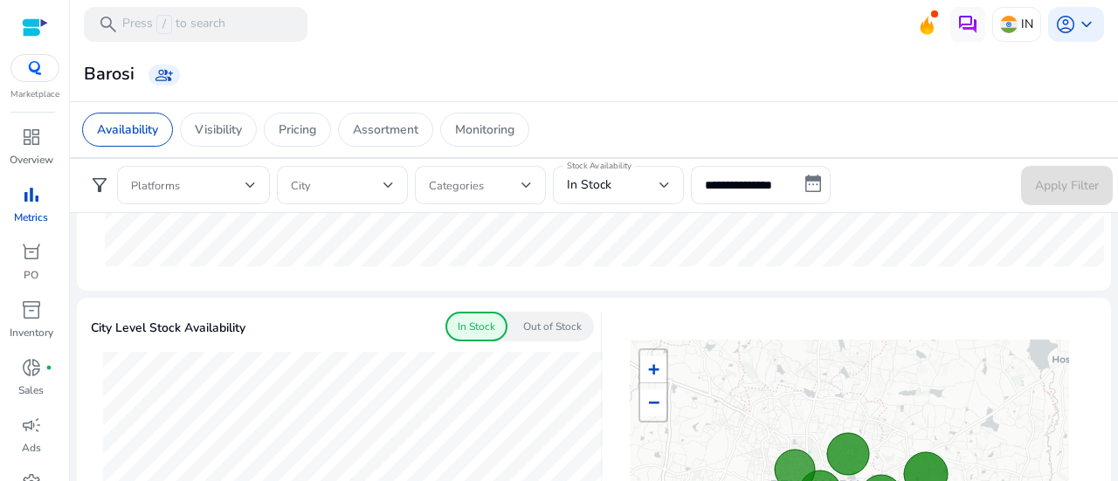
click at [538, 327] on p "Out of Stock" at bounding box center [552, 327] width 59 height 16
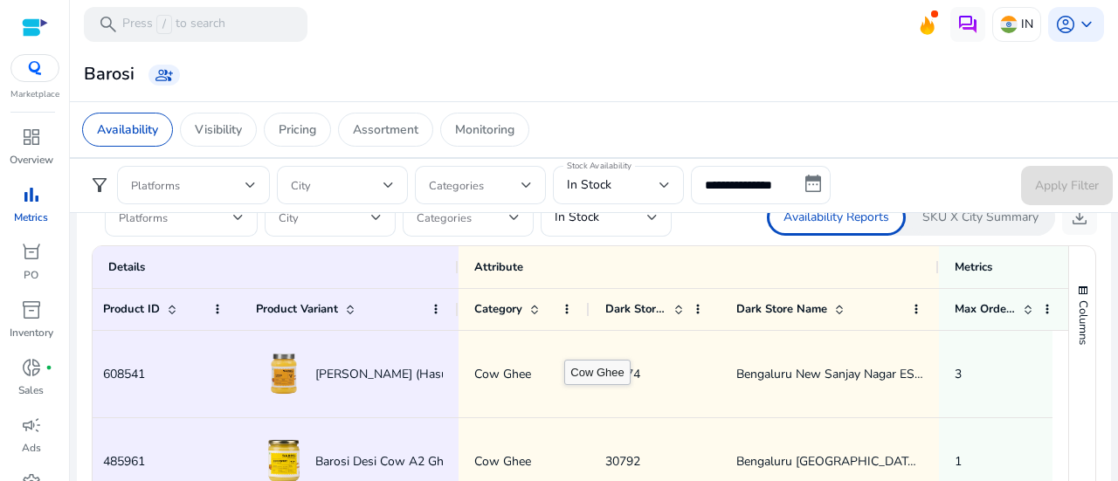
scroll to position [0, 0]
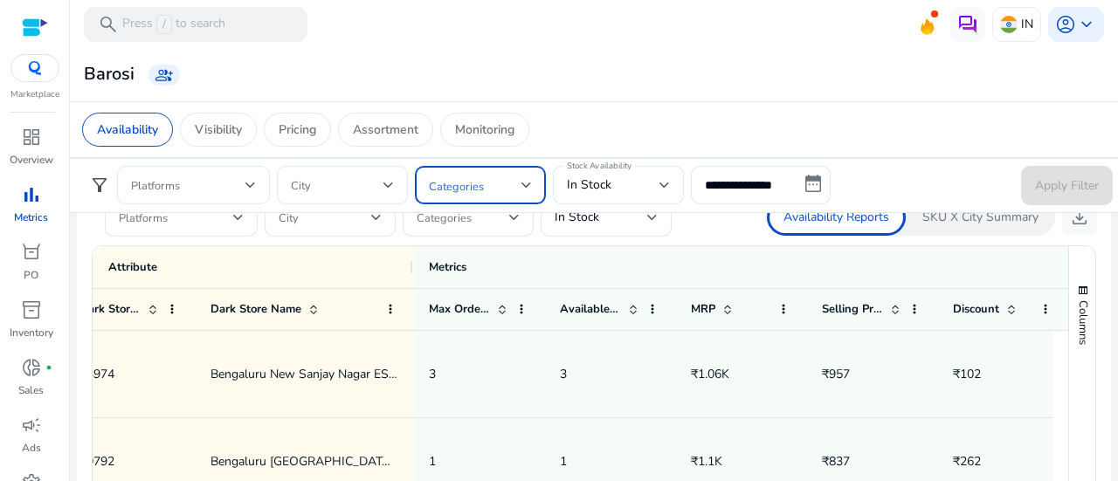
click at [527, 183] on div at bounding box center [527, 185] width 10 height 7
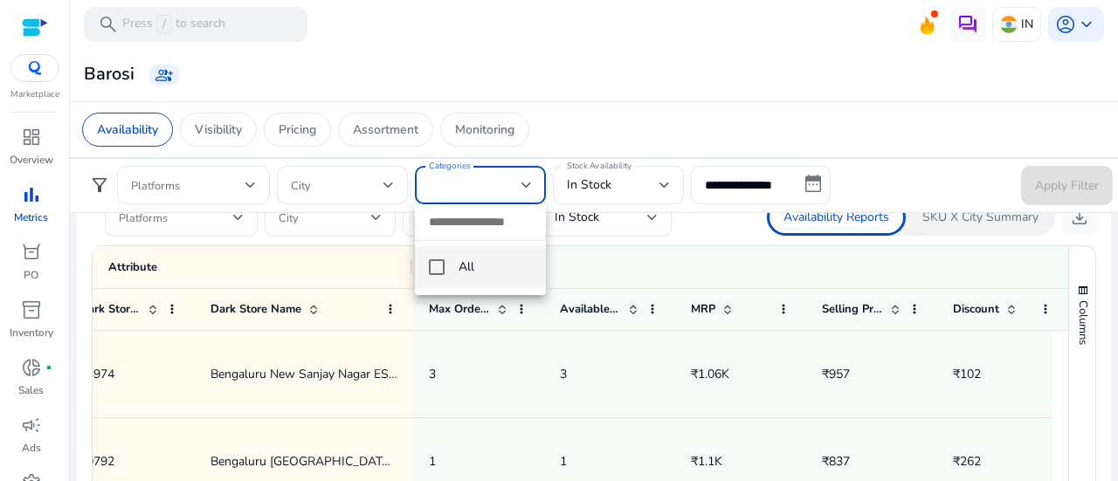
click at [584, 135] on div at bounding box center [559, 240] width 1118 height 481
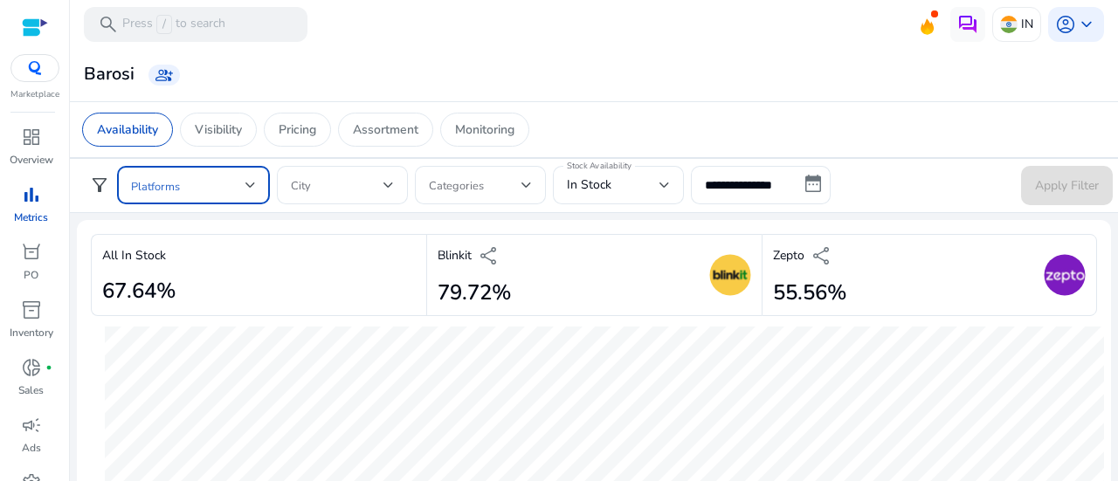
click at [250, 190] on div at bounding box center [250, 185] width 10 height 21
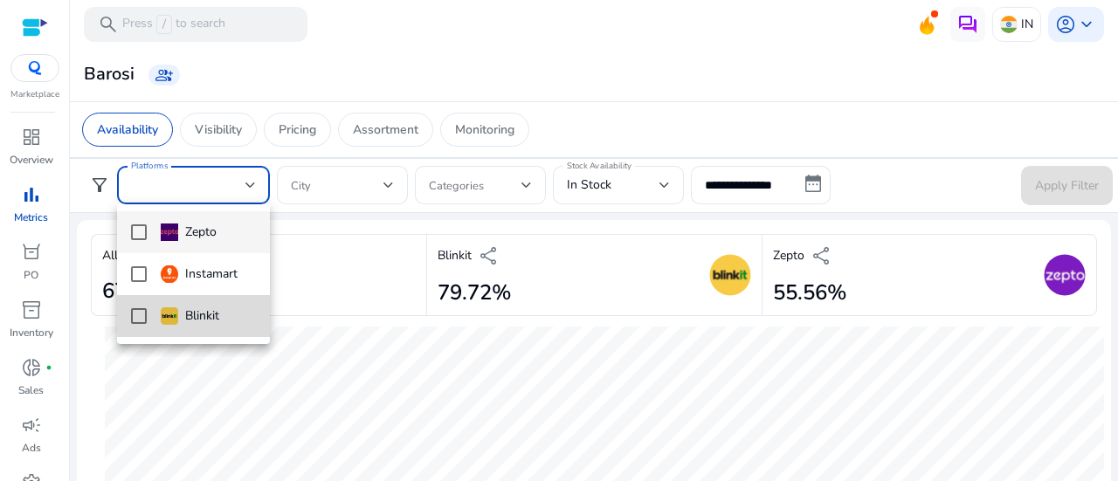
click at [196, 314] on div "Blinkit" at bounding box center [190, 316] width 59 height 19
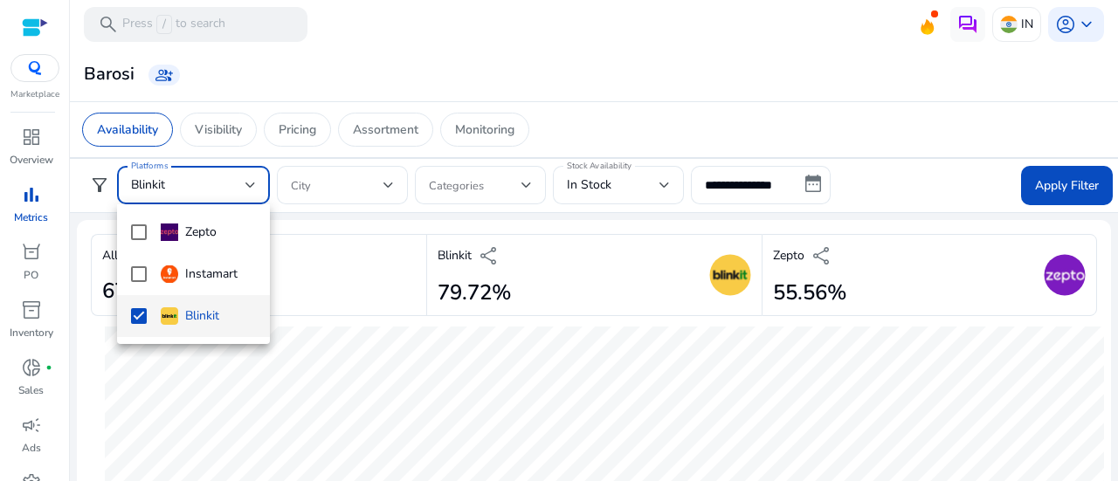
click at [380, 185] on div at bounding box center [559, 240] width 1118 height 481
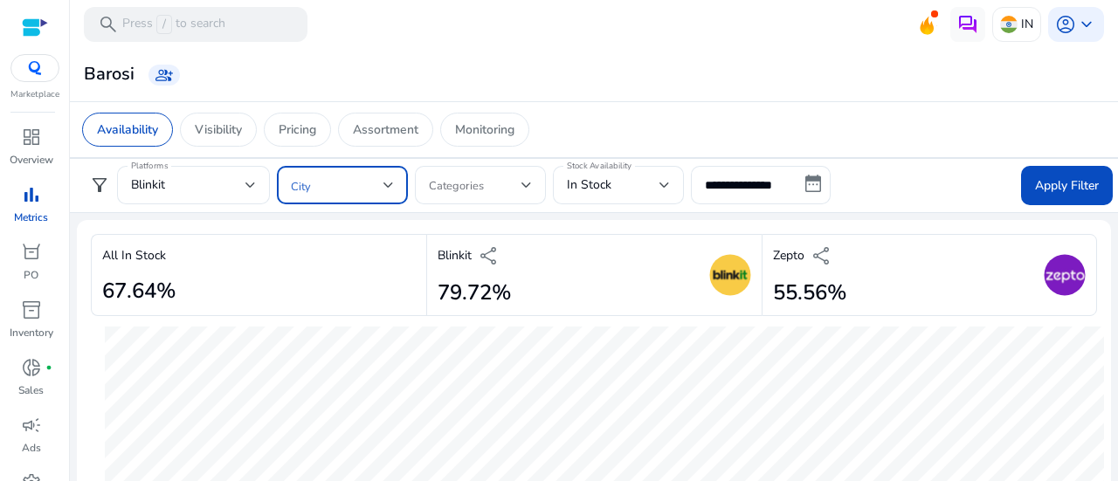
click at [391, 183] on div at bounding box center [389, 185] width 10 height 7
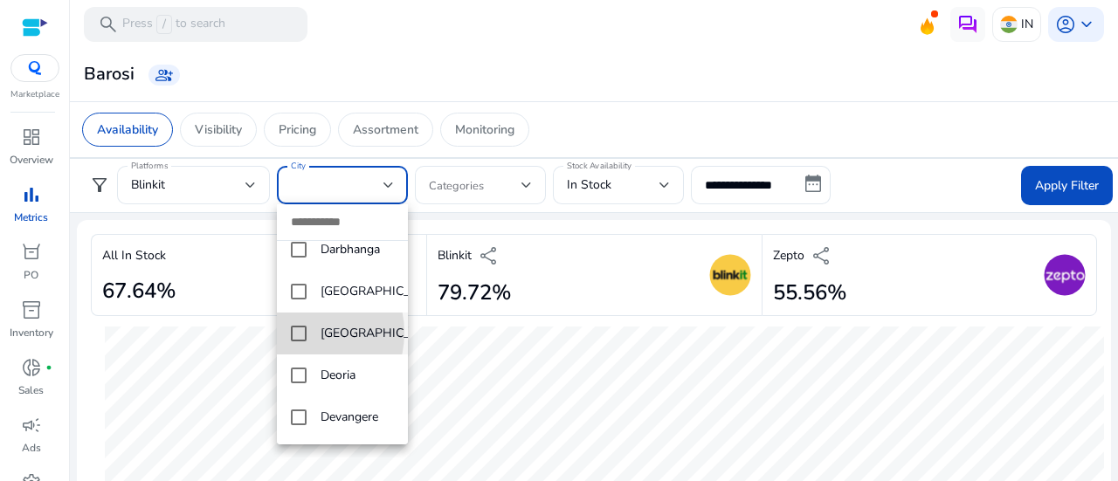
click at [301, 342] on mat-pseudo-checkbox at bounding box center [299, 334] width 16 height 16
click at [610, 122] on div at bounding box center [559, 240] width 1118 height 481
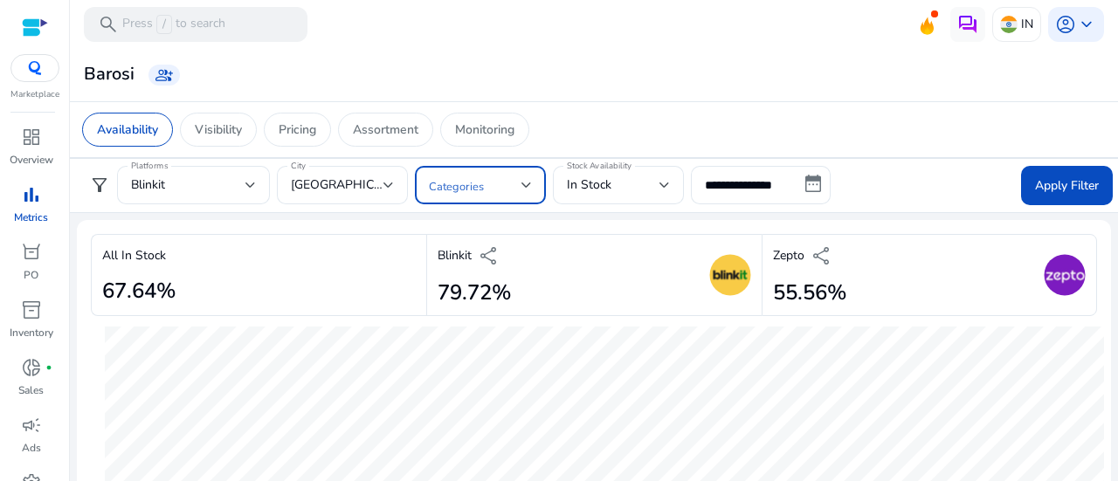
click at [521, 185] on span at bounding box center [475, 185] width 93 height 19
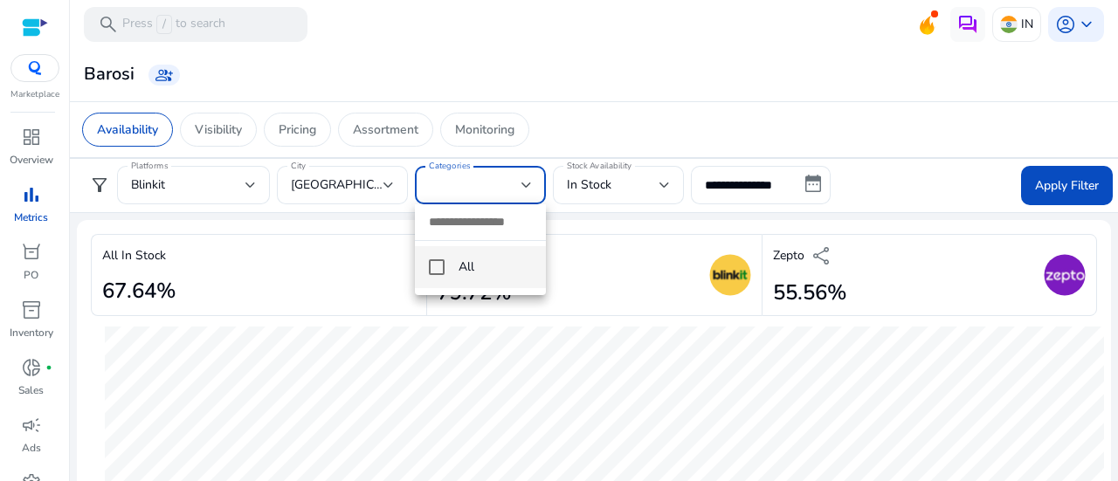
click at [521, 185] on div at bounding box center [559, 240] width 1118 height 481
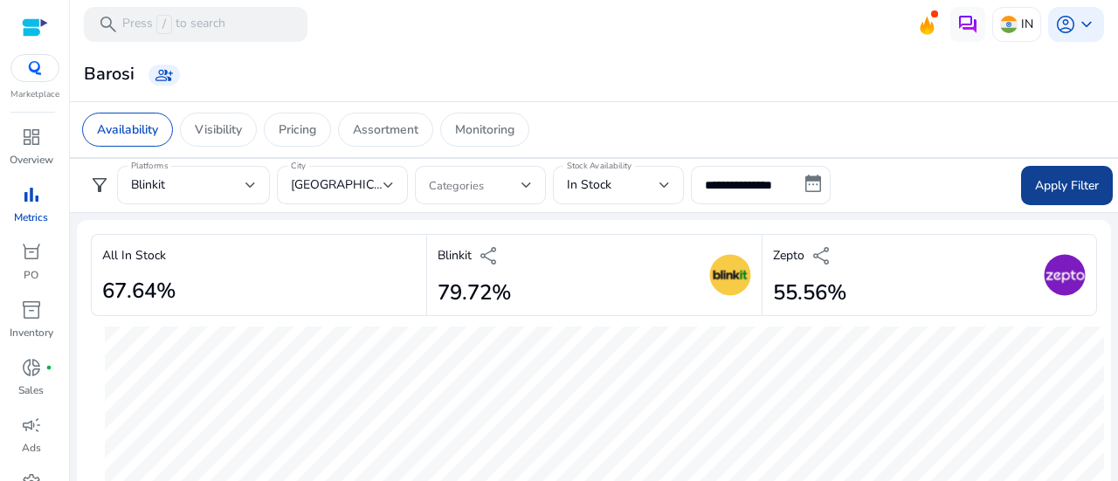
click at [1035, 185] on span "Apply Filter" at bounding box center [1067, 185] width 64 height 18
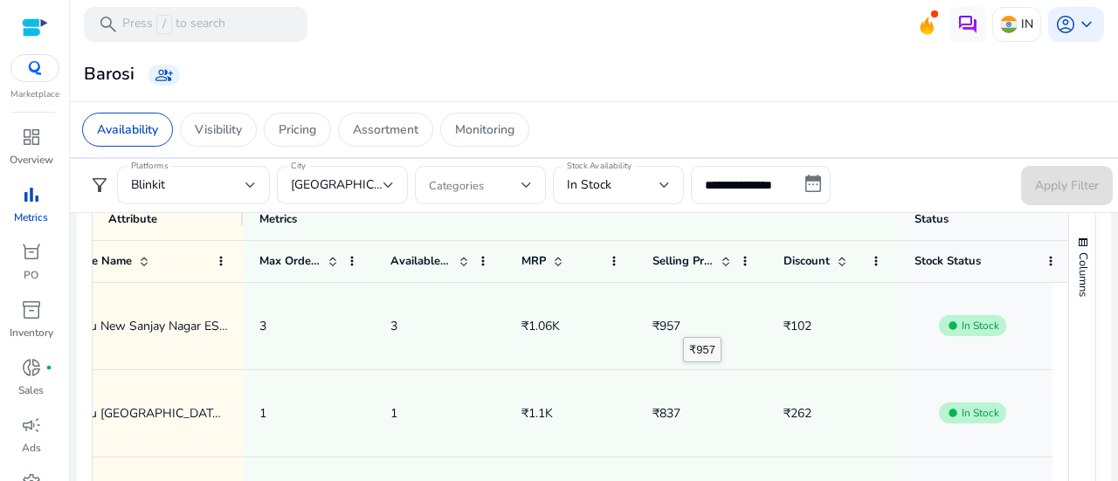
scroll to position [0, 1094]
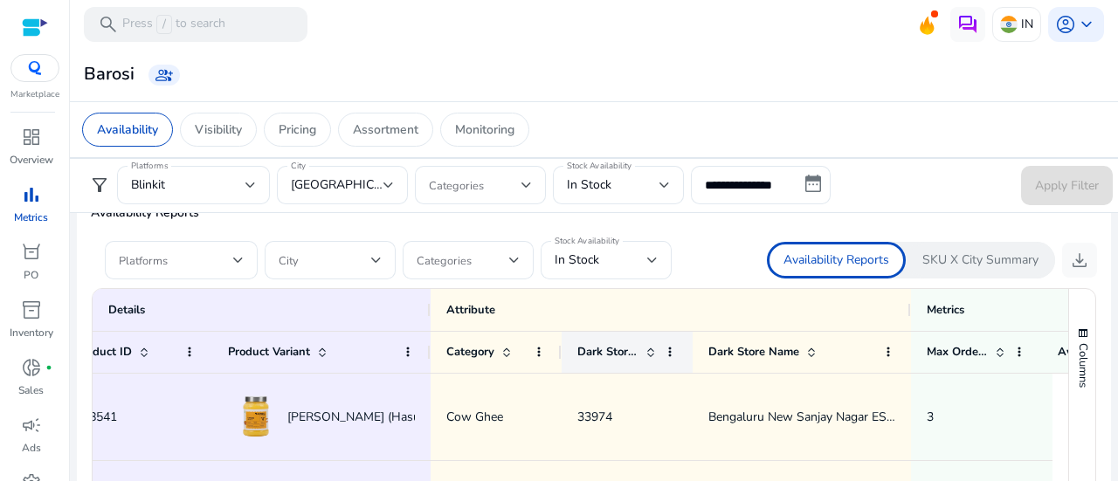
click at [613, 350] on span "Dark Store ID" at bounding box center [607, 352] width 61 height 16
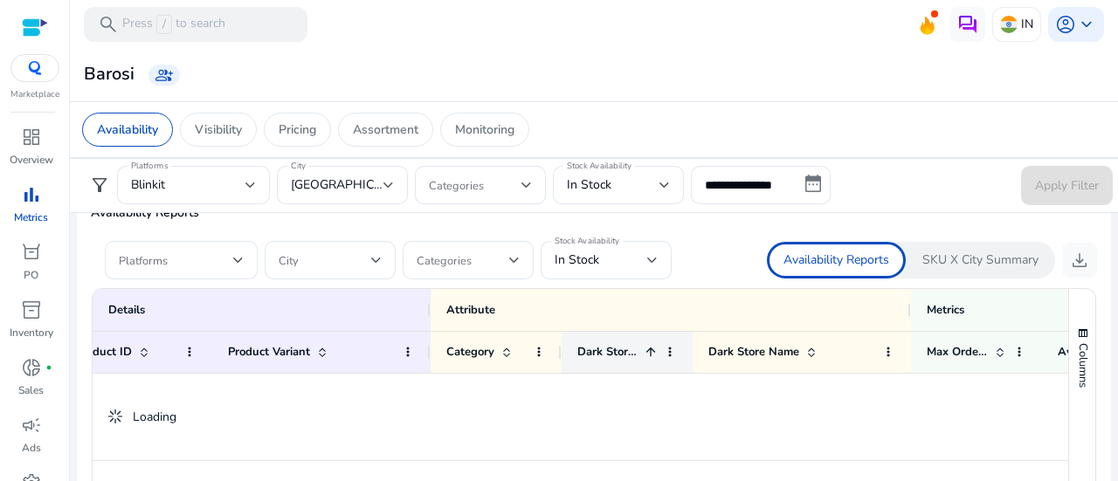
click at [613, 350] on span "Dark Store ID" at bounding box center [607, 352] width 61 height 16
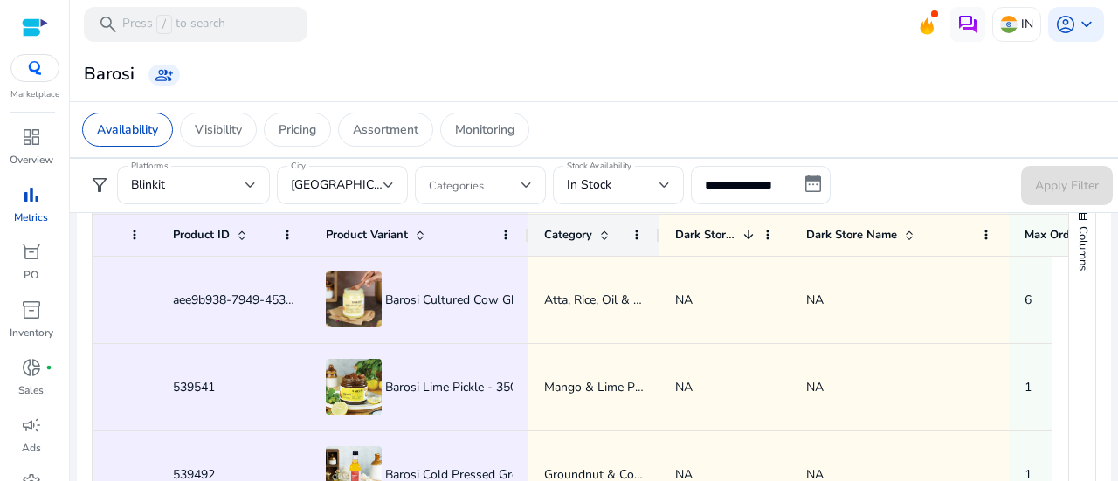
click at [639, 240] on span at bounding box center [637, 235] width 14 height 14
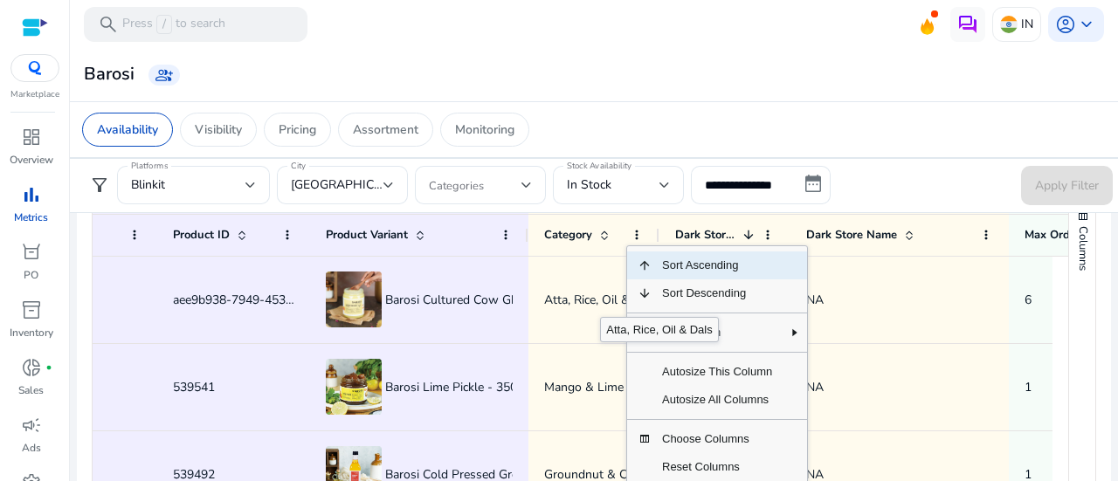
click at [600, 300] on span "Atta, Rice, Oil & Dals" at bounding box center [601, 300] width 114 height 17
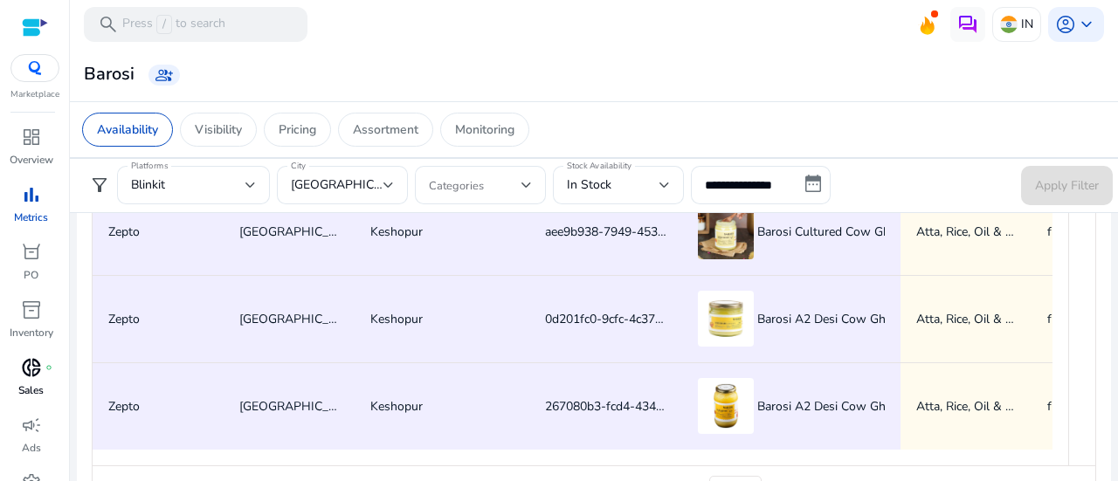
click at [17, 383] on link "donut_small fiber_manual_record Sales" at bounding box center [31, 383] width 62 height 58
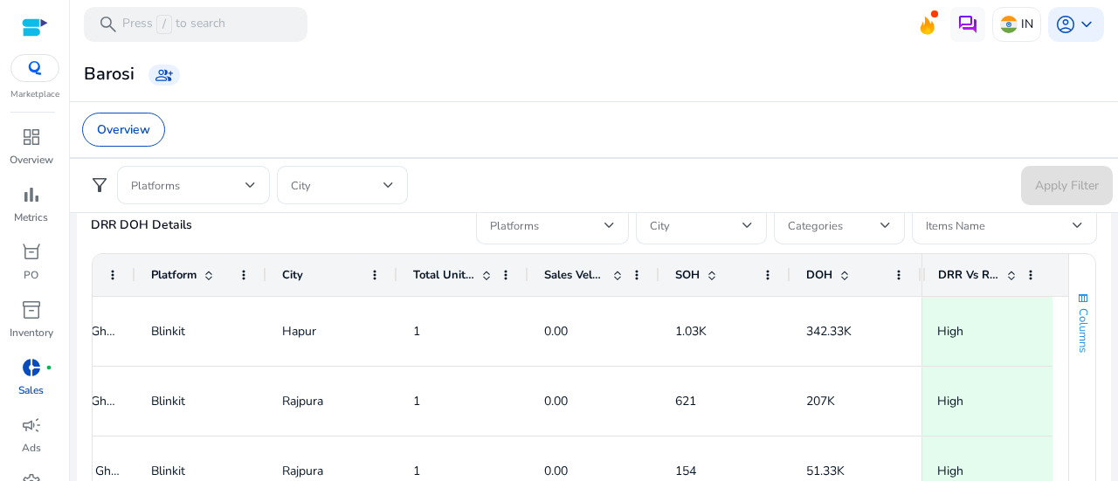
click at [1075, 315] on span "Columns" at bounding box center [1083, 330] width 16 height 45
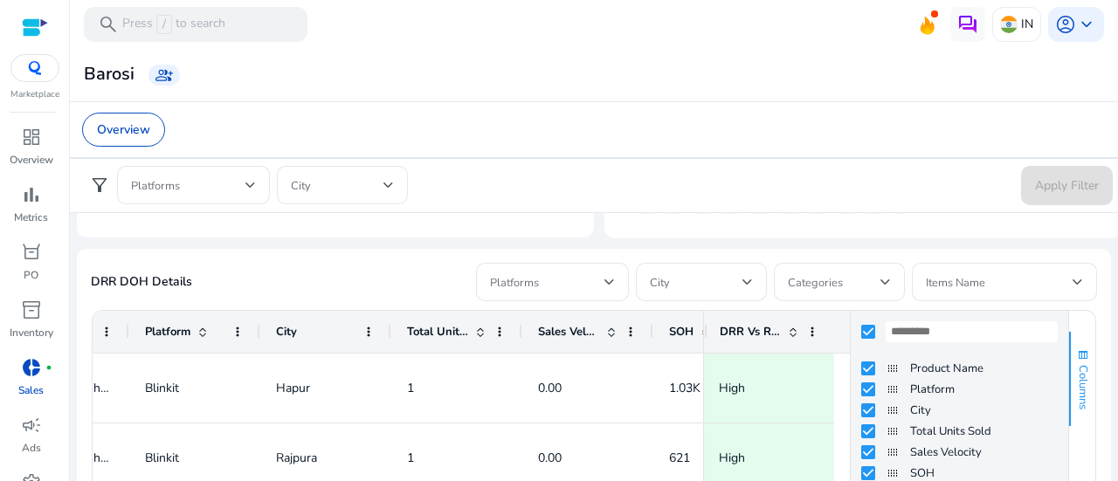
click at [1075, 365] on span "Columns" at bounding box center [1083, 387] width 16 height 45
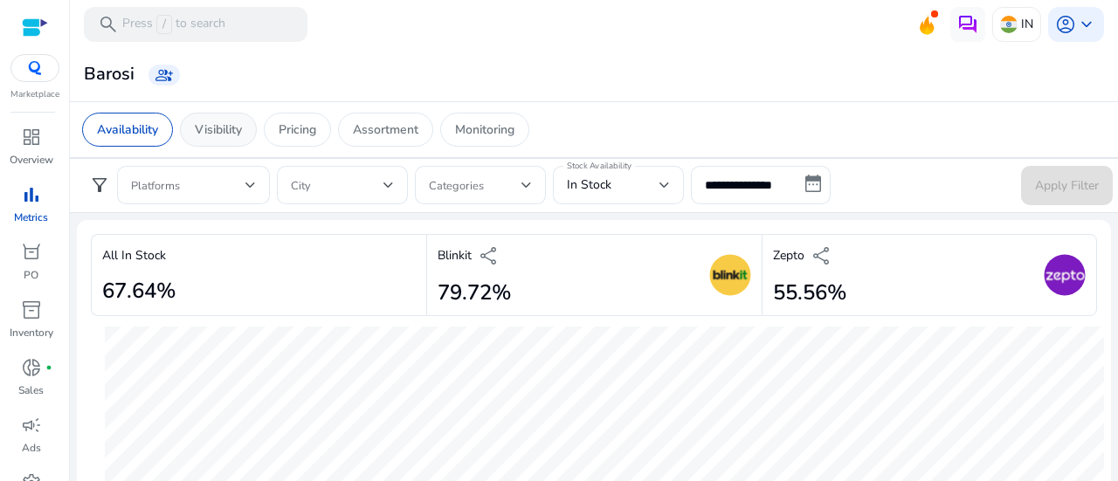
click at [207, 136] on p "Visibility" at bounding box center [218, 130] width 47 height 18
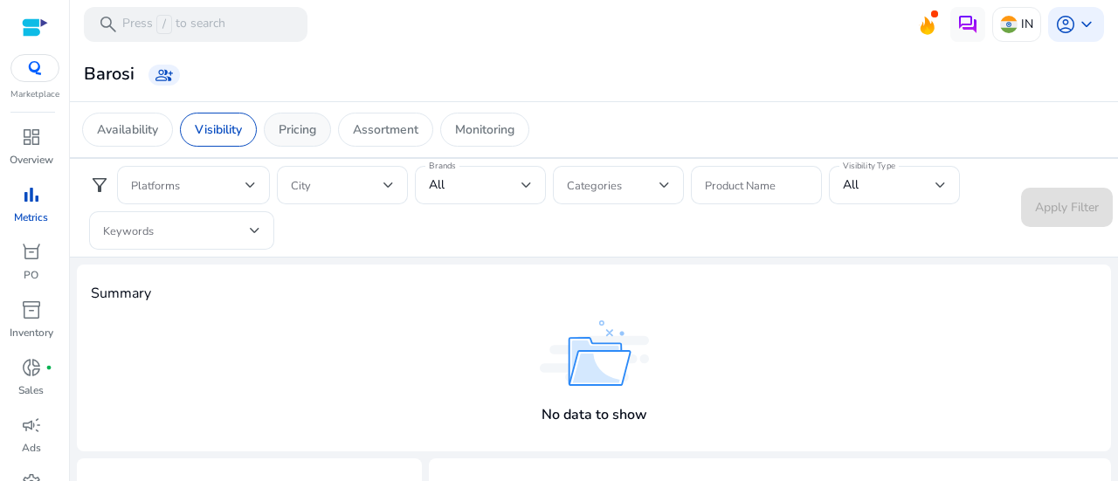
click at [302, 135] on p "Pricing" at bounding box center [298, 130] width 38 height 18
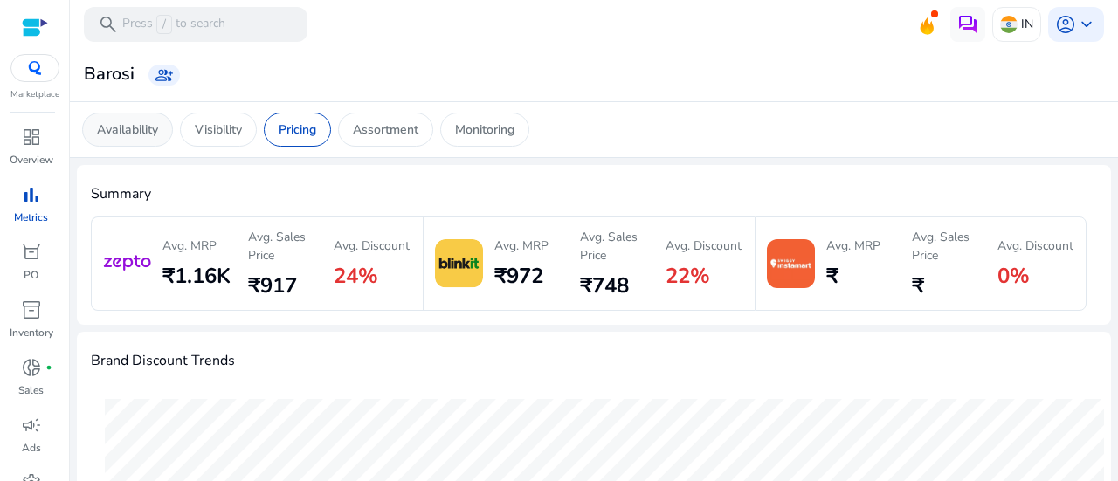
click at [128, 130] on p "Availability" at bounding box center [127, 130] width 61 height 18
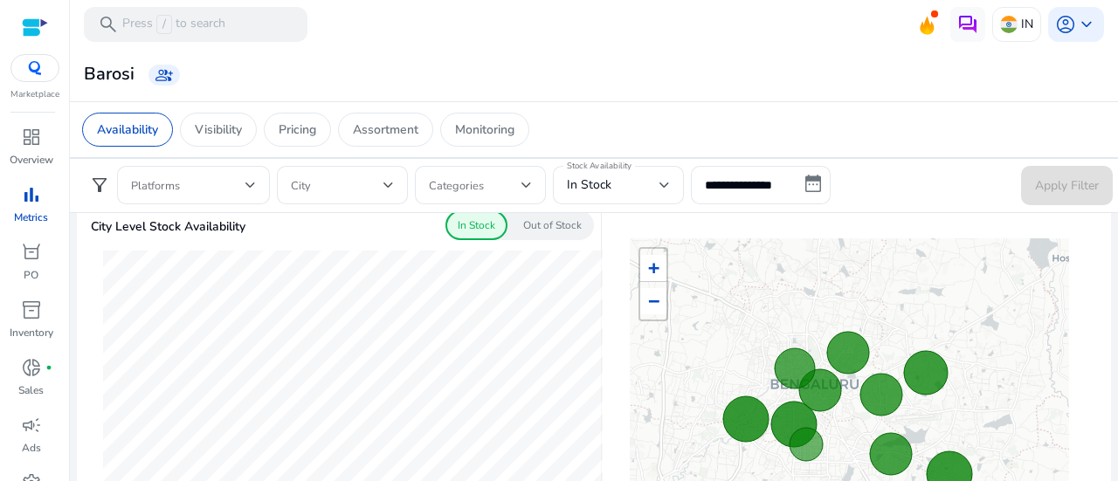
scroll to position [694, 0]
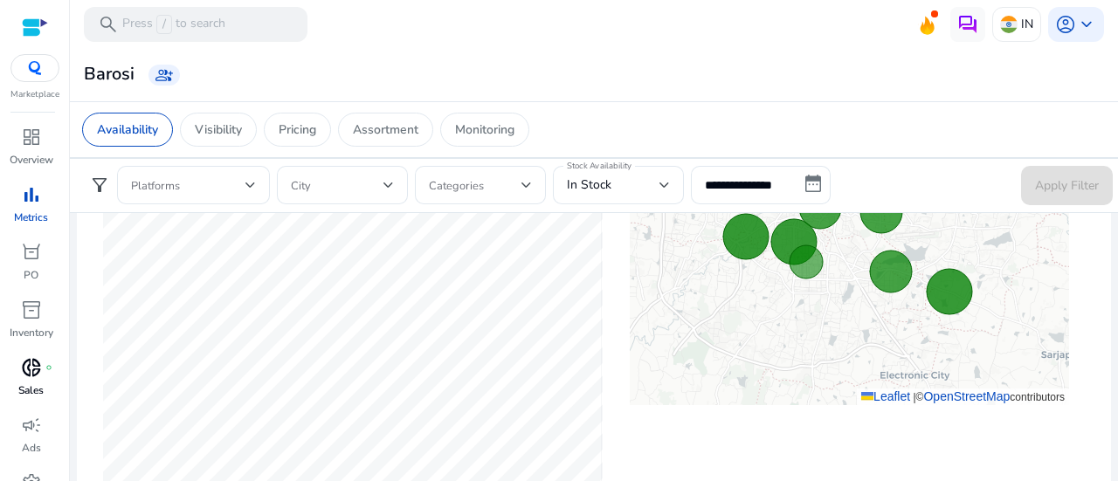
click at [2, 387] on link "donut_small fiber_manual_record Sales" at bounding box center [31, 383] width 62 height 58
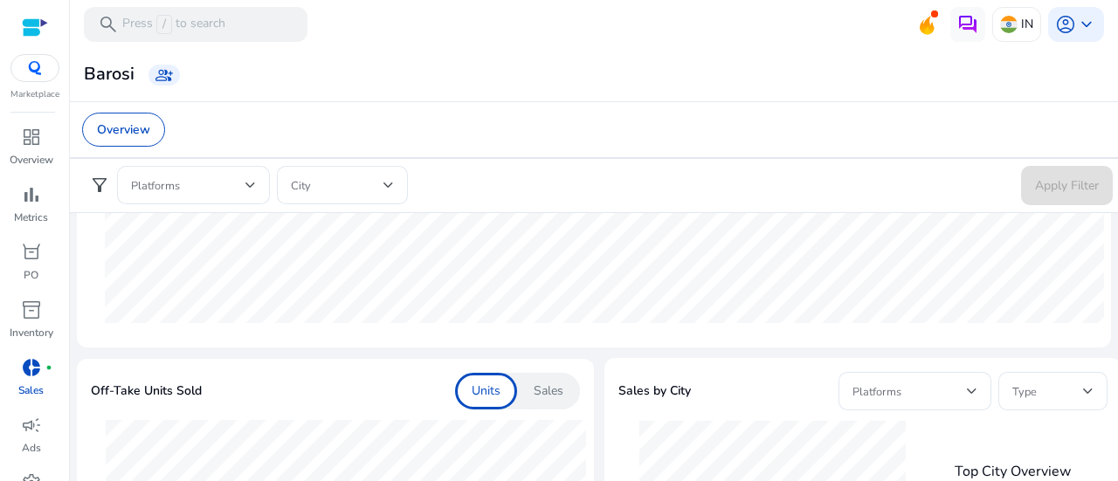
scroll to position [480, 0]
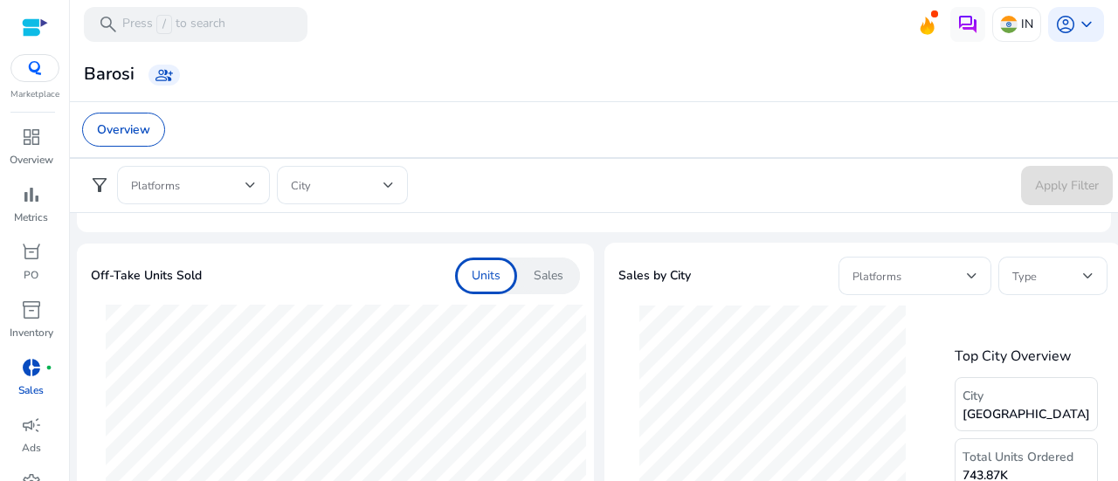
click at [563, 265] on div "Sales" at bounding box center [548, 276] width 63 height 37
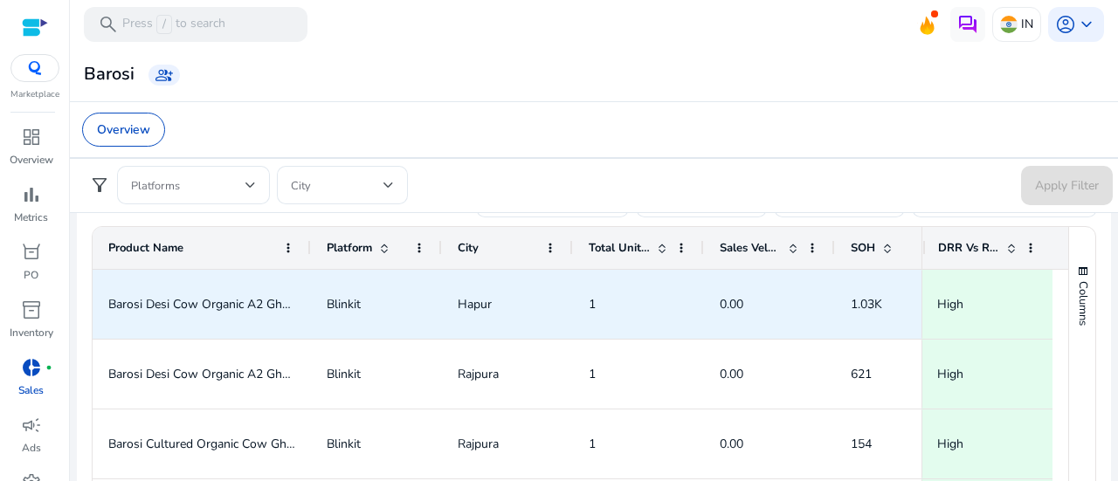
scroll to position [1003, 0]
